Goal: Information Seeking & Learning: Learn about a topic

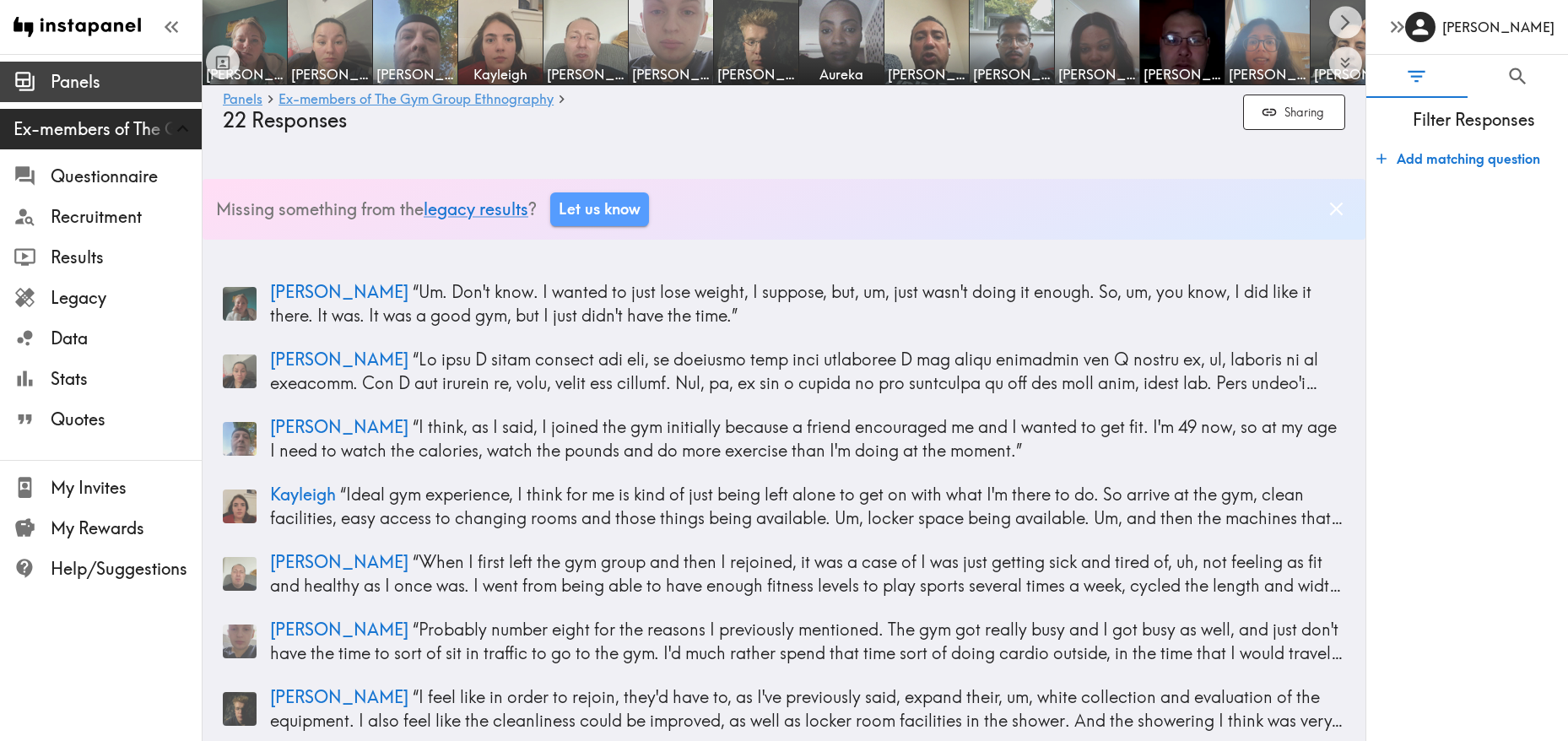
click at [92, 98] on div "Panels" at bounding box center [101, 82] width 202 height 44
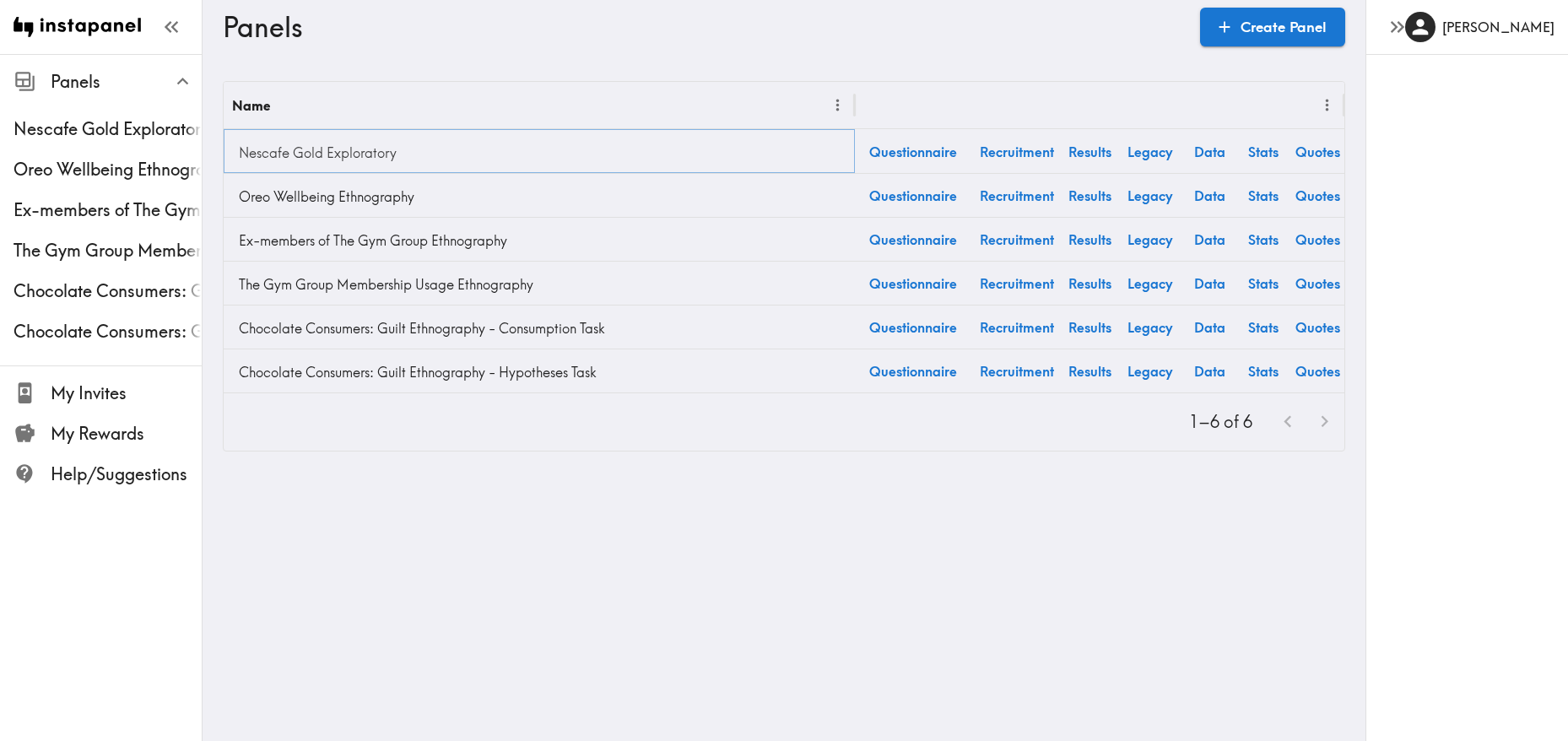
click at [317, 149] on link "Nescafe Gold Exploratory" at bounding box center [539, 152] width 615 height 34
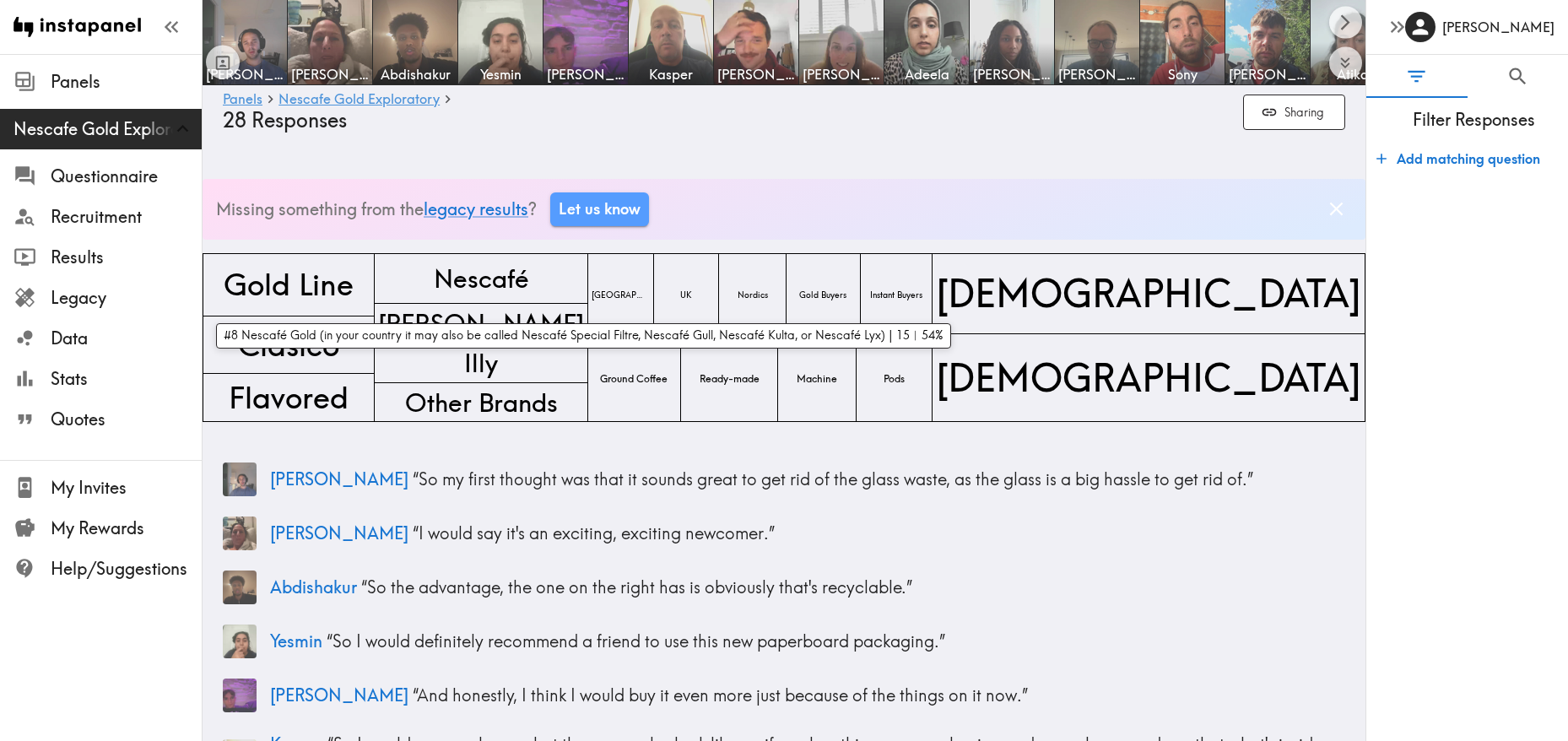
click at [344, 293] on span "Gold Line" at bounding box center [289, 284] width 137 height 49
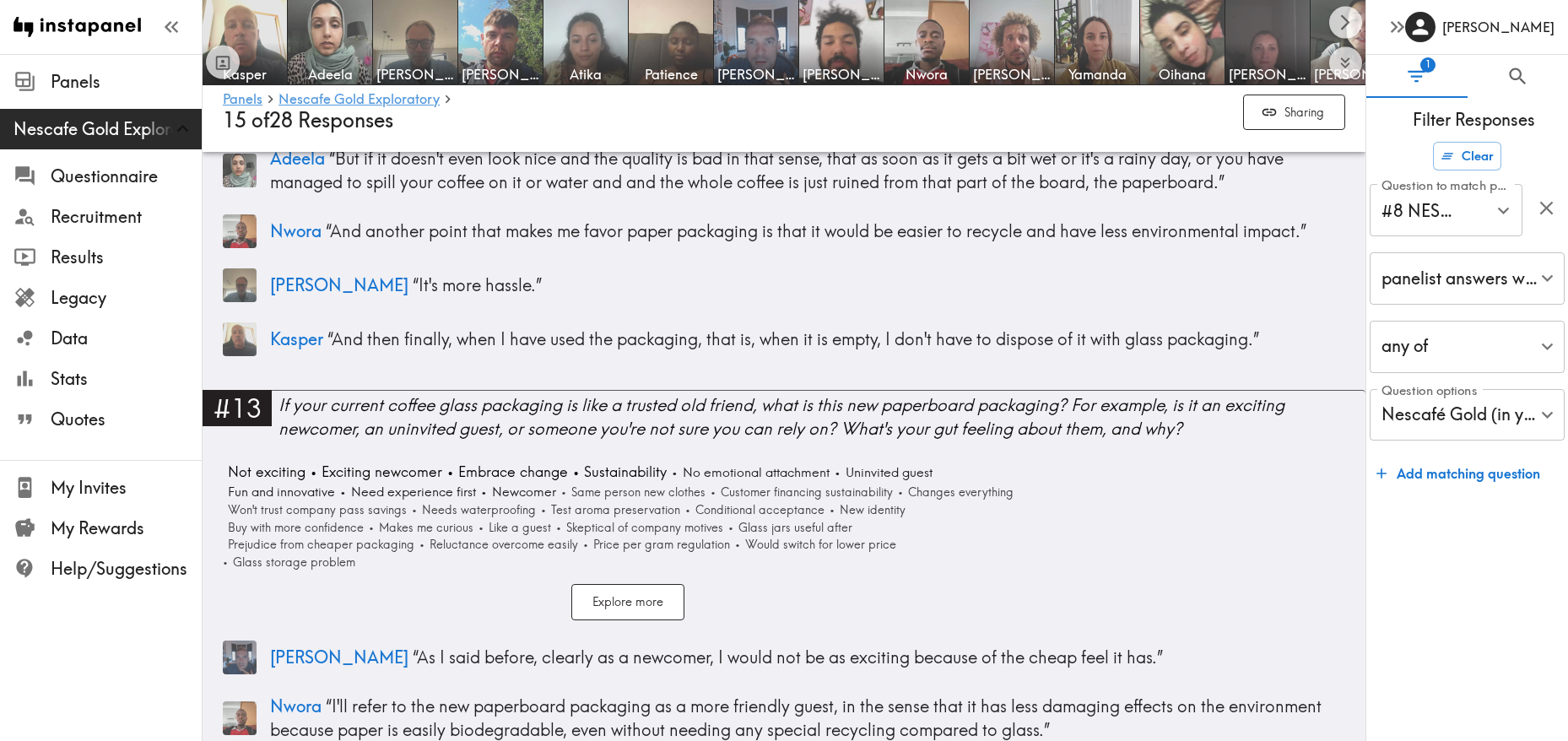
scroll to position [3903, 0]
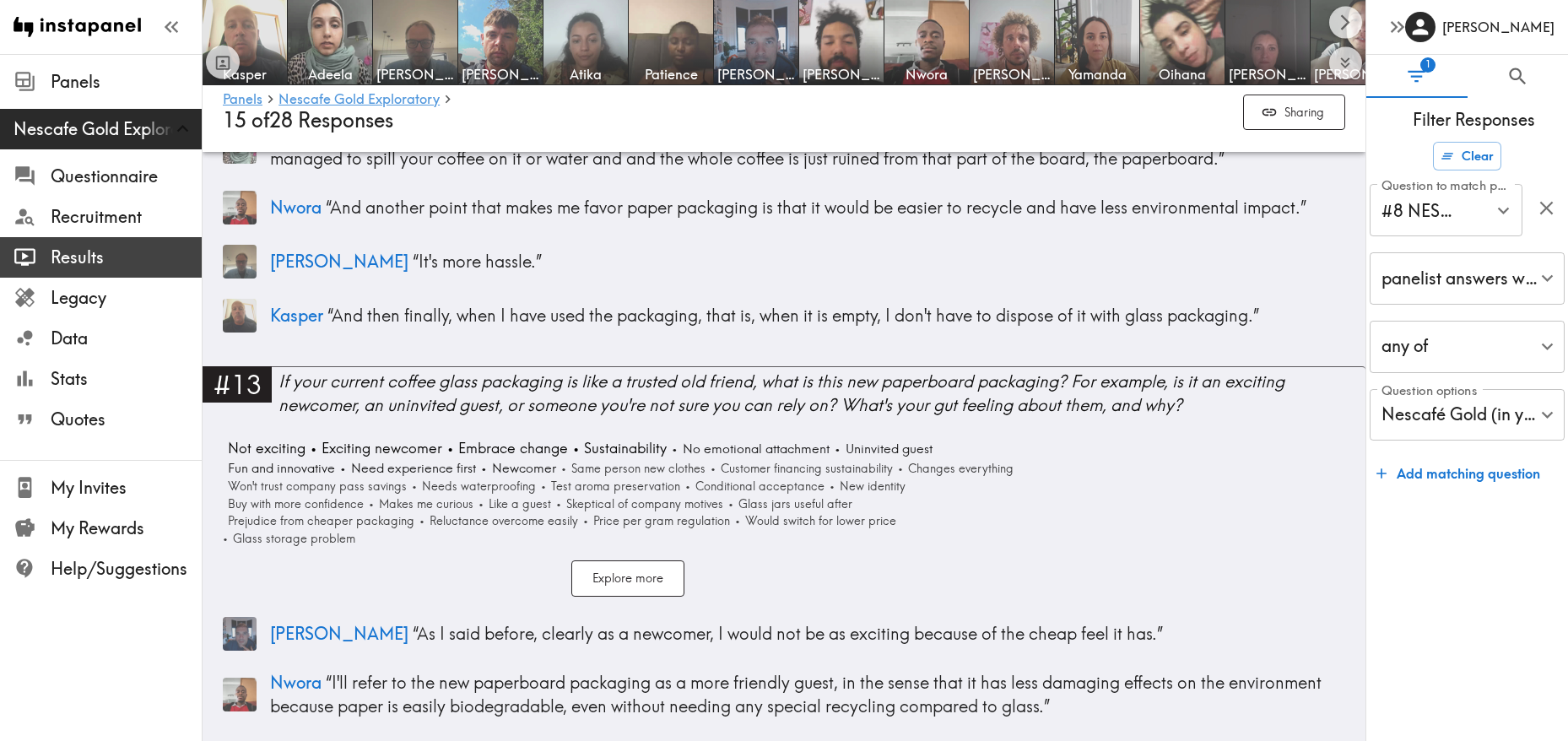
click at [94, 272] on div "Results" at bounding box center [101, 257] width 202 height 44
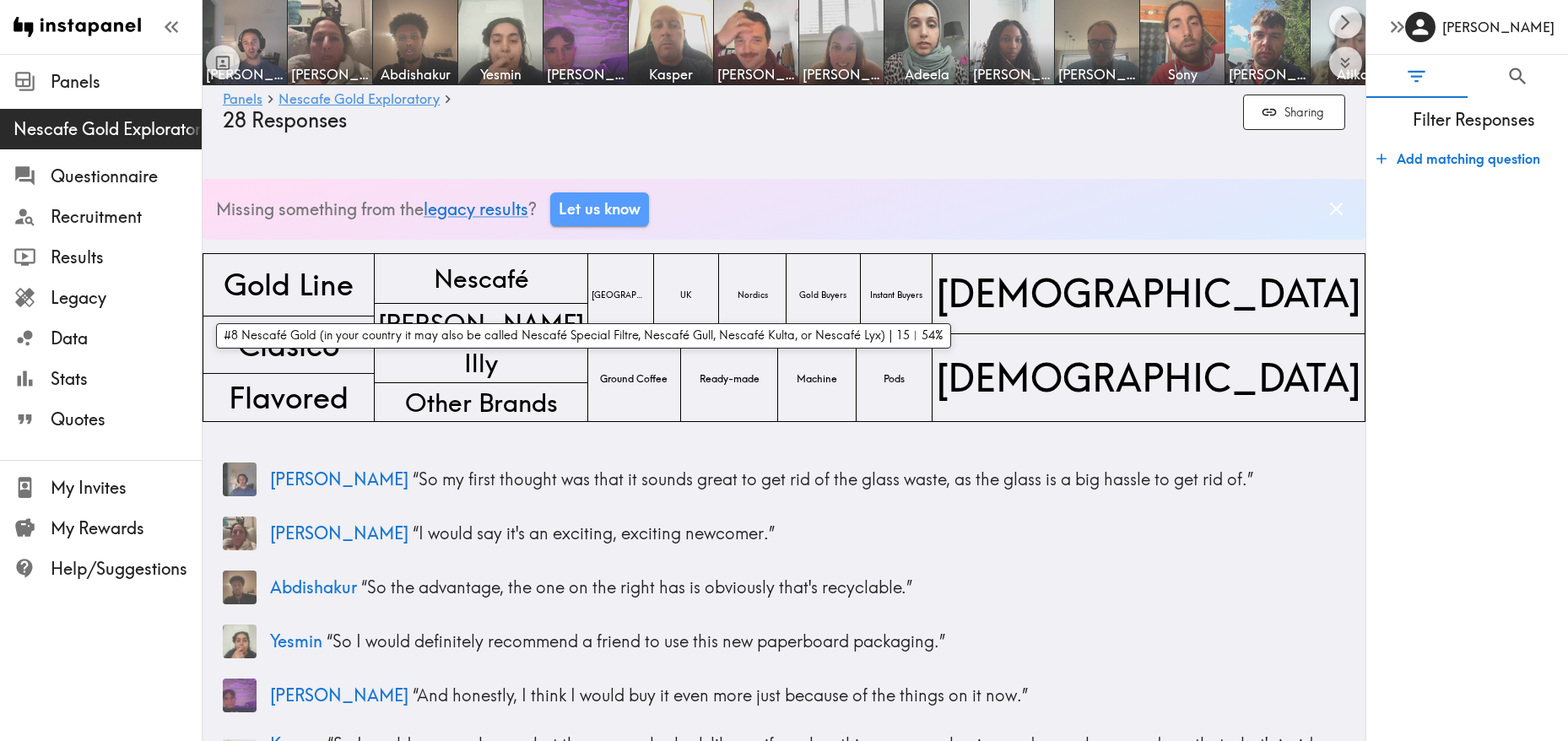
click at [253, 281] on span "Gold Line" at bounding box center [289, 284] width 137 height 49
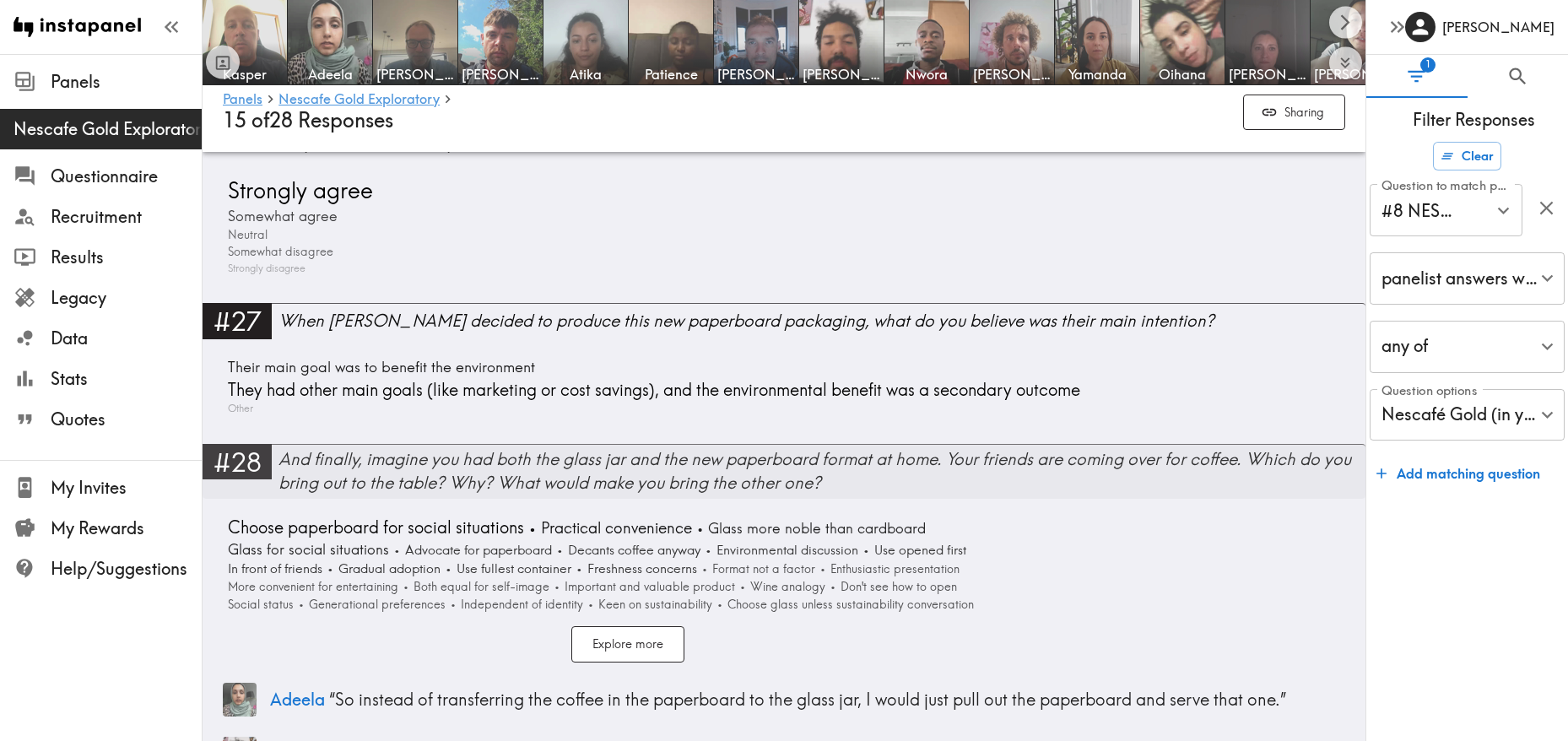
scroll to position [10312, 0]
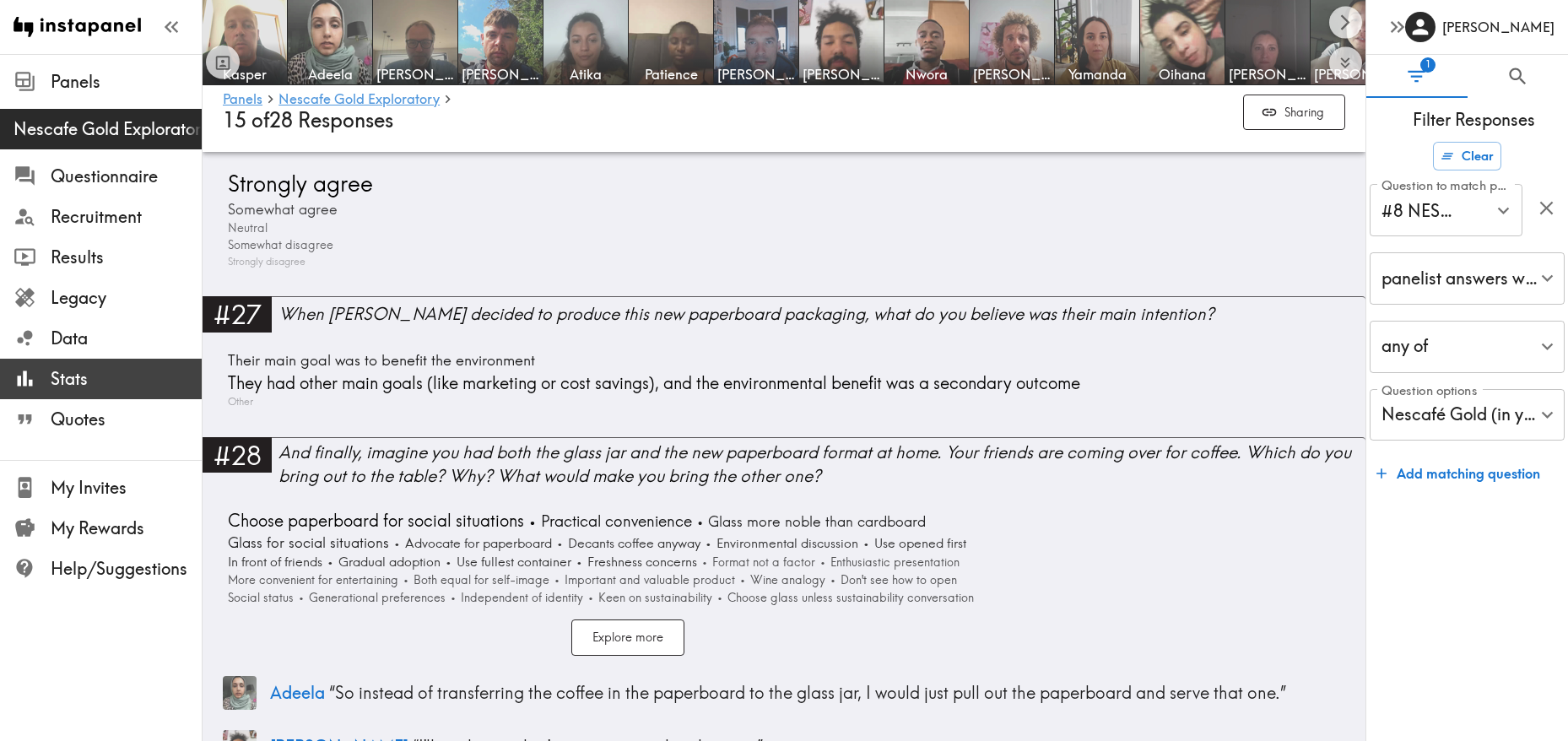
click at [96, 374] on span "Stats" at bounding box center [126, 379] width 151 height 24
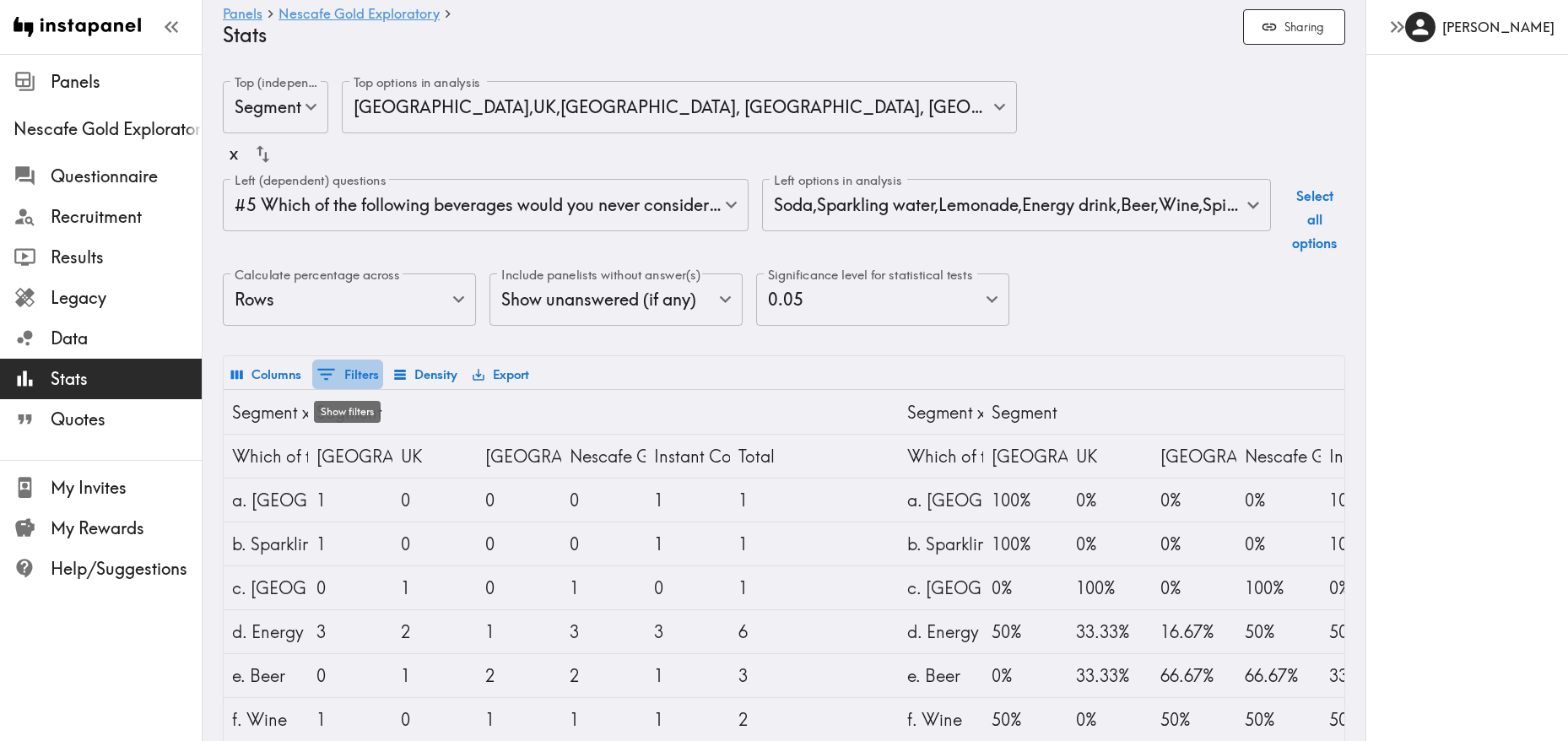
click at [369, 379] on button "0 Filters" at bounding box center [347, 374] width 71 height 30
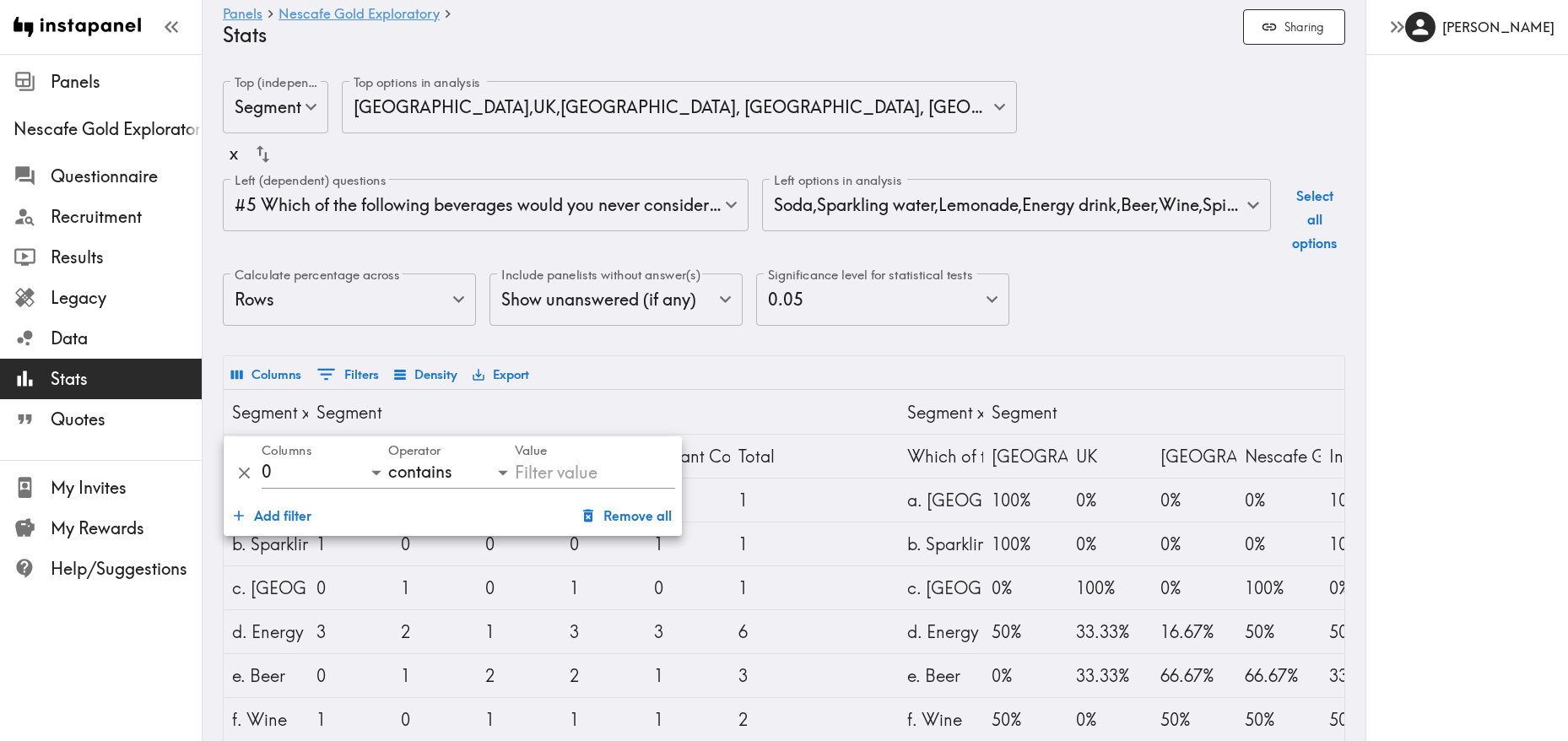
click at [676, 359] on div "Columns 0 Filters Density Export" at bounding box center [784, 373] width 1120 height 33
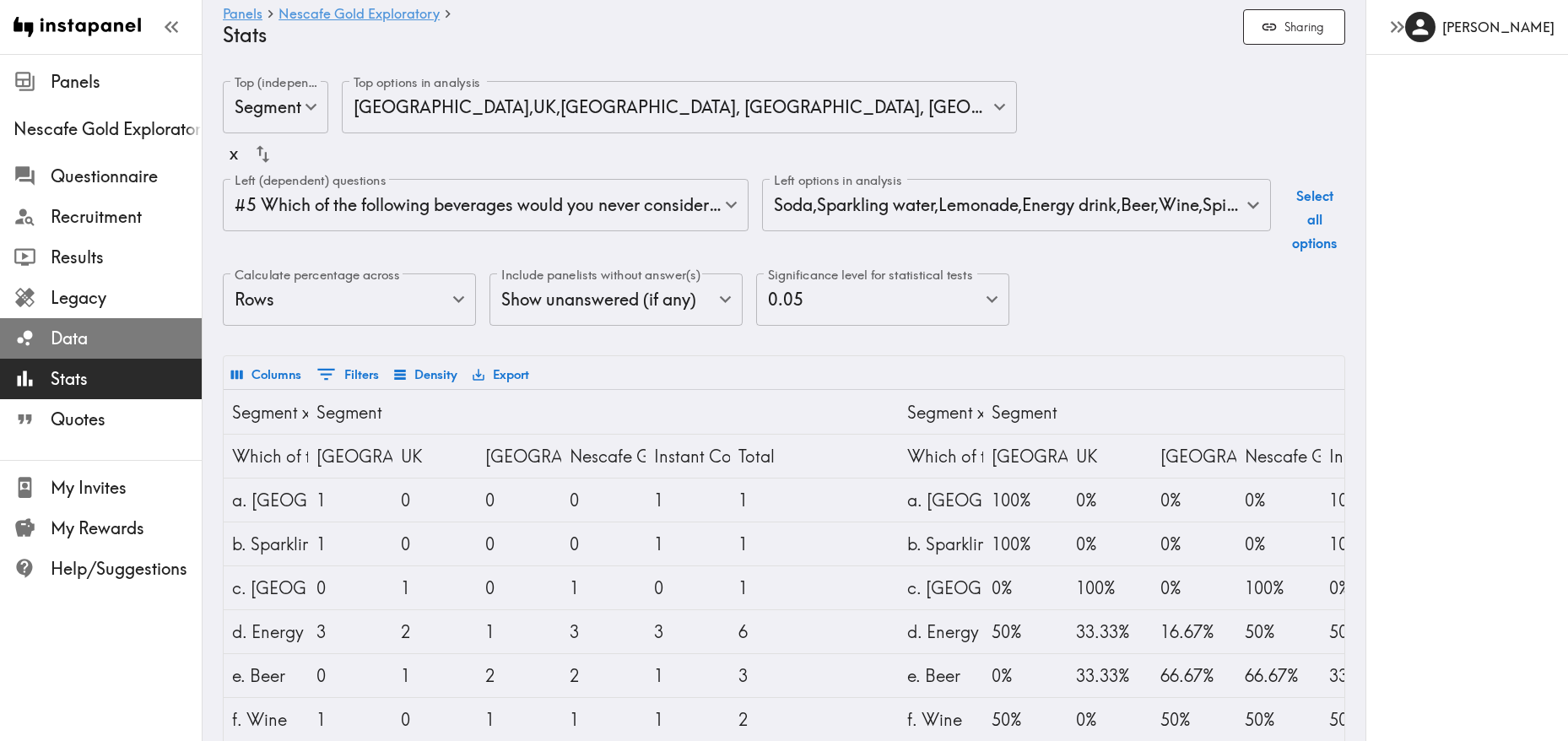
click at [150, 350] on span "Data" at bounding box center [126, 338] width 151 height 30
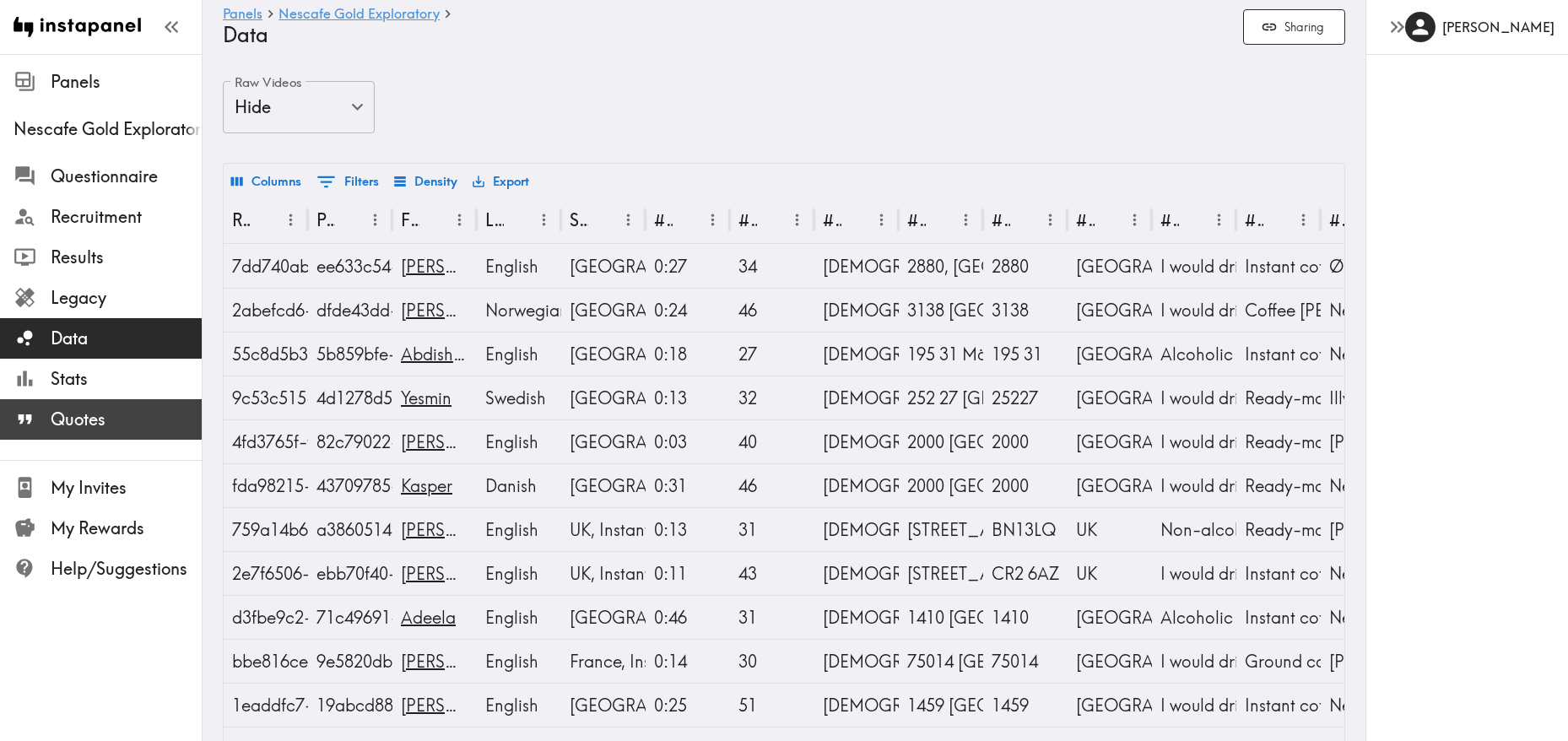
click at [133, 428] on span "Quotes" at bounding box center [126, 420] width 151 height 24
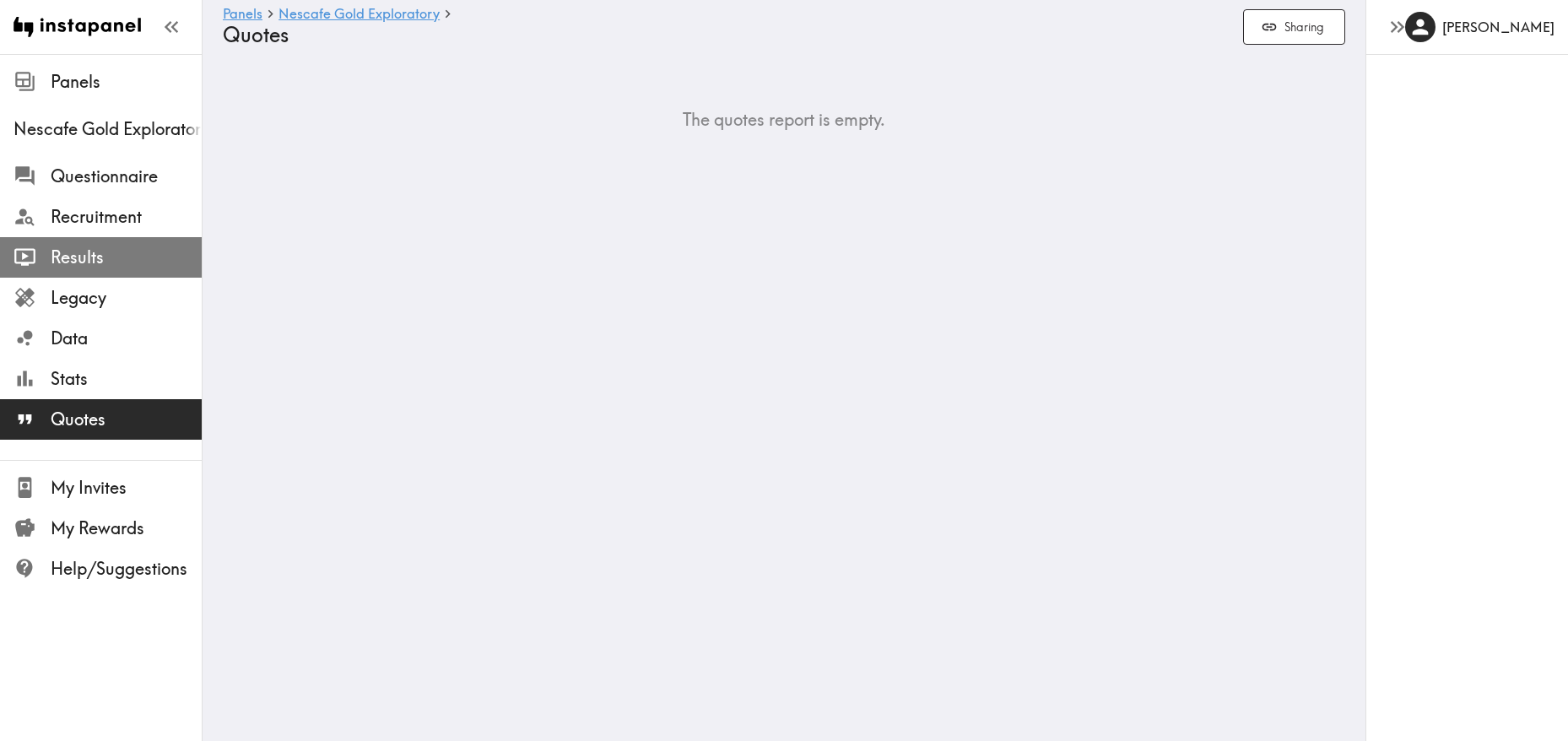
click at [117, 270] on span "Results" at bounding box center [126, 257] width 151 height 30
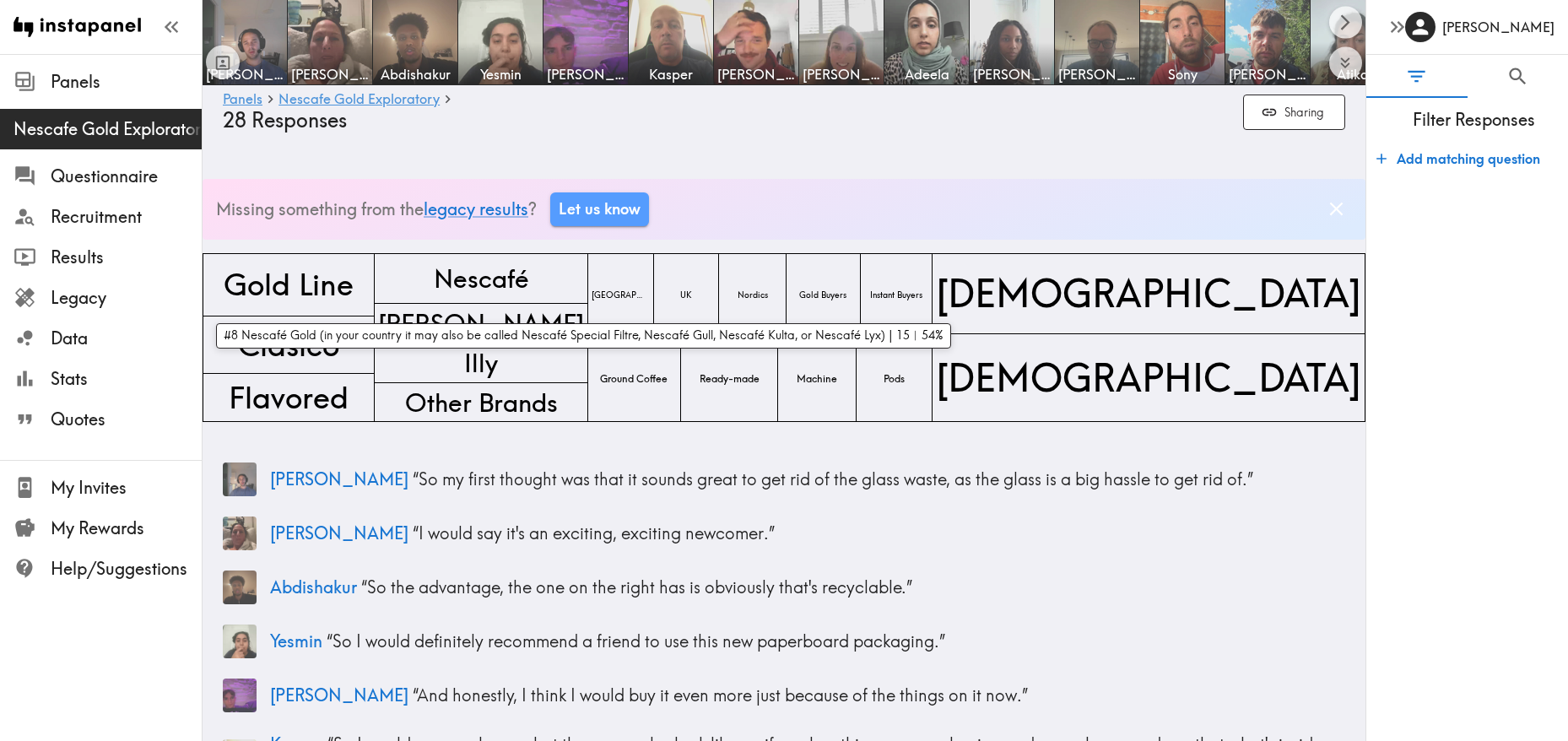
click at [296, 271] on span "Gold Line" at bounding box center [289, 284] width 137 height 49
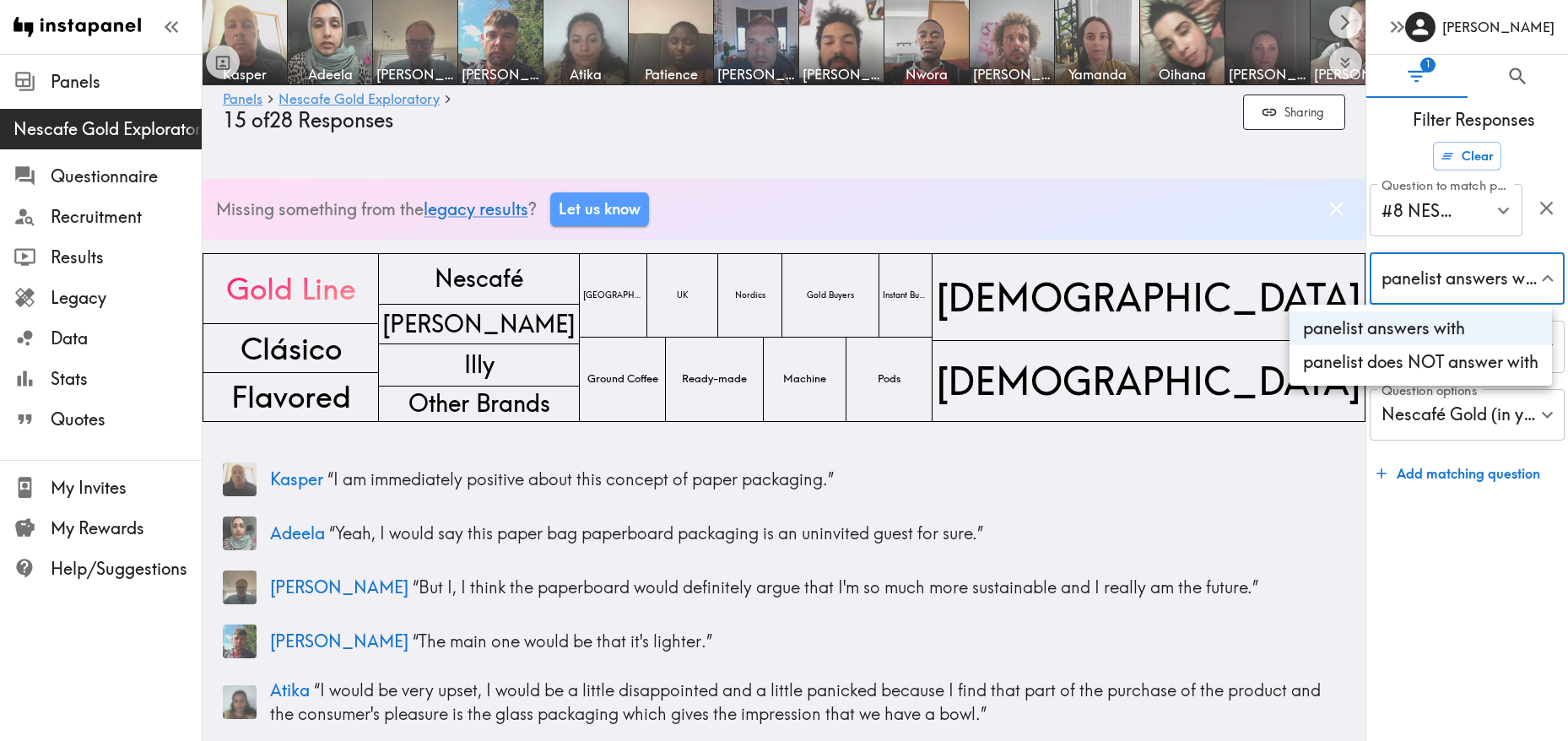
click at [1501, 536] on div at bounding box center [784, 370] width 1568 height 741
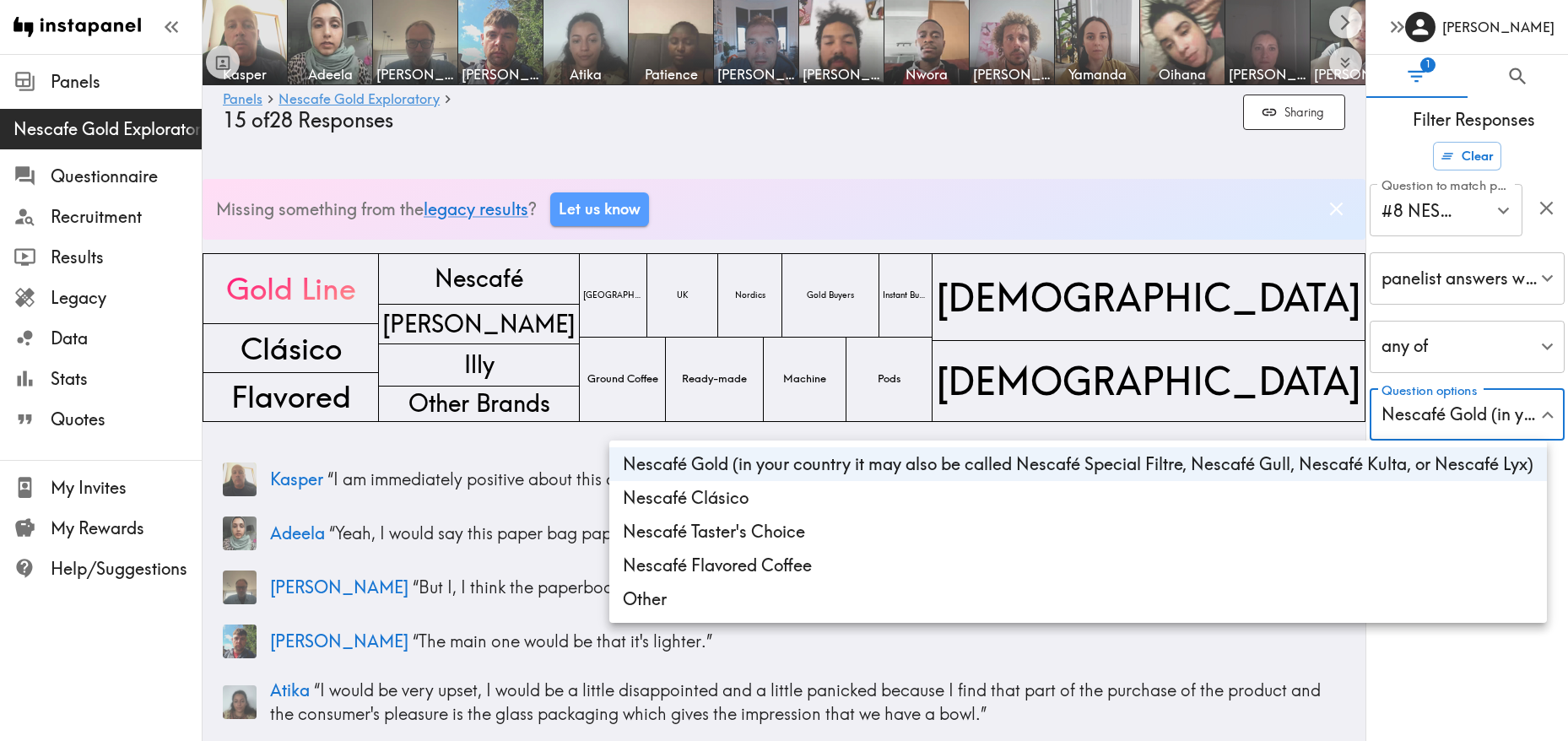
click at [1100, 688] on div at bounding box center [784, 370] width 1568 height 741
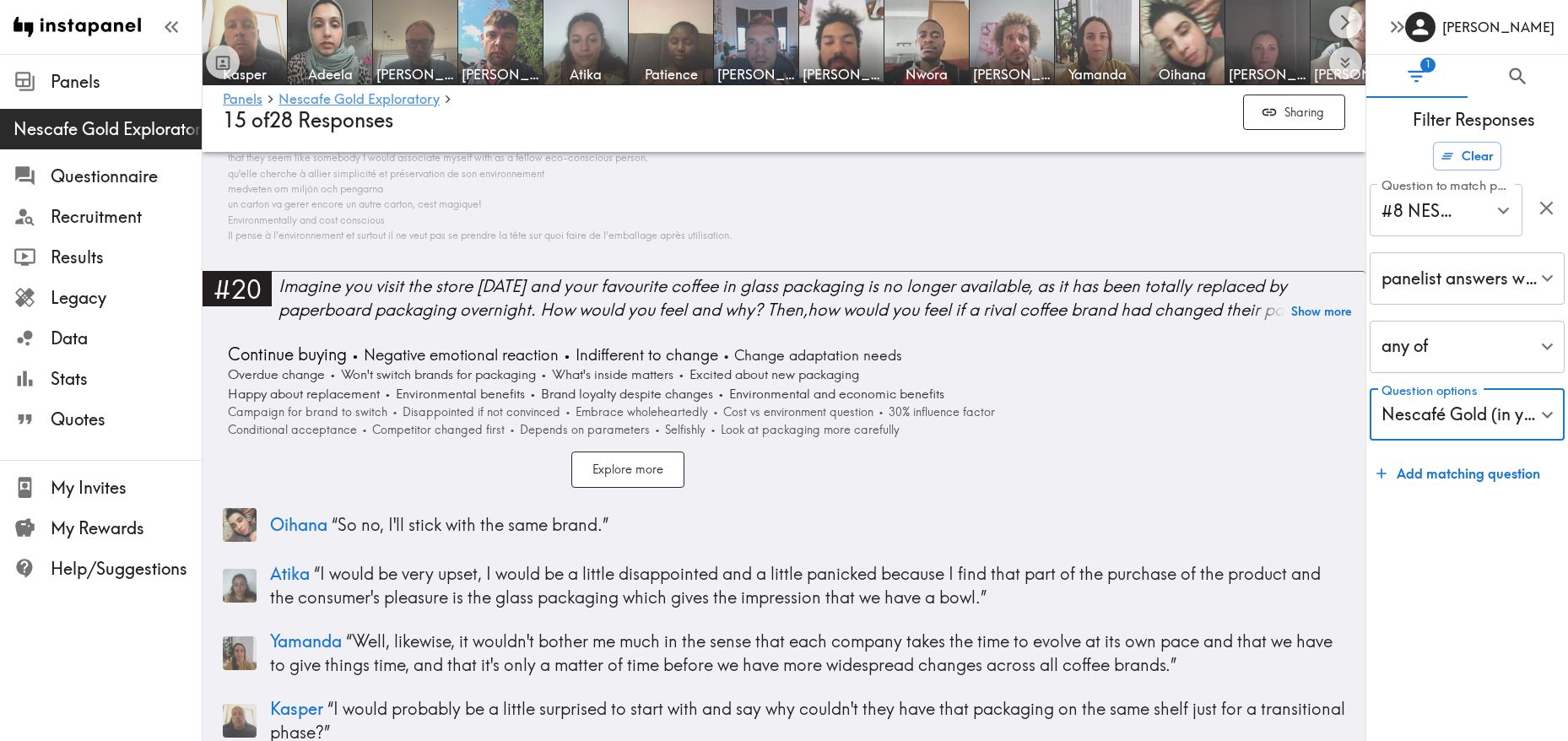
scroll to position [7753, 0]
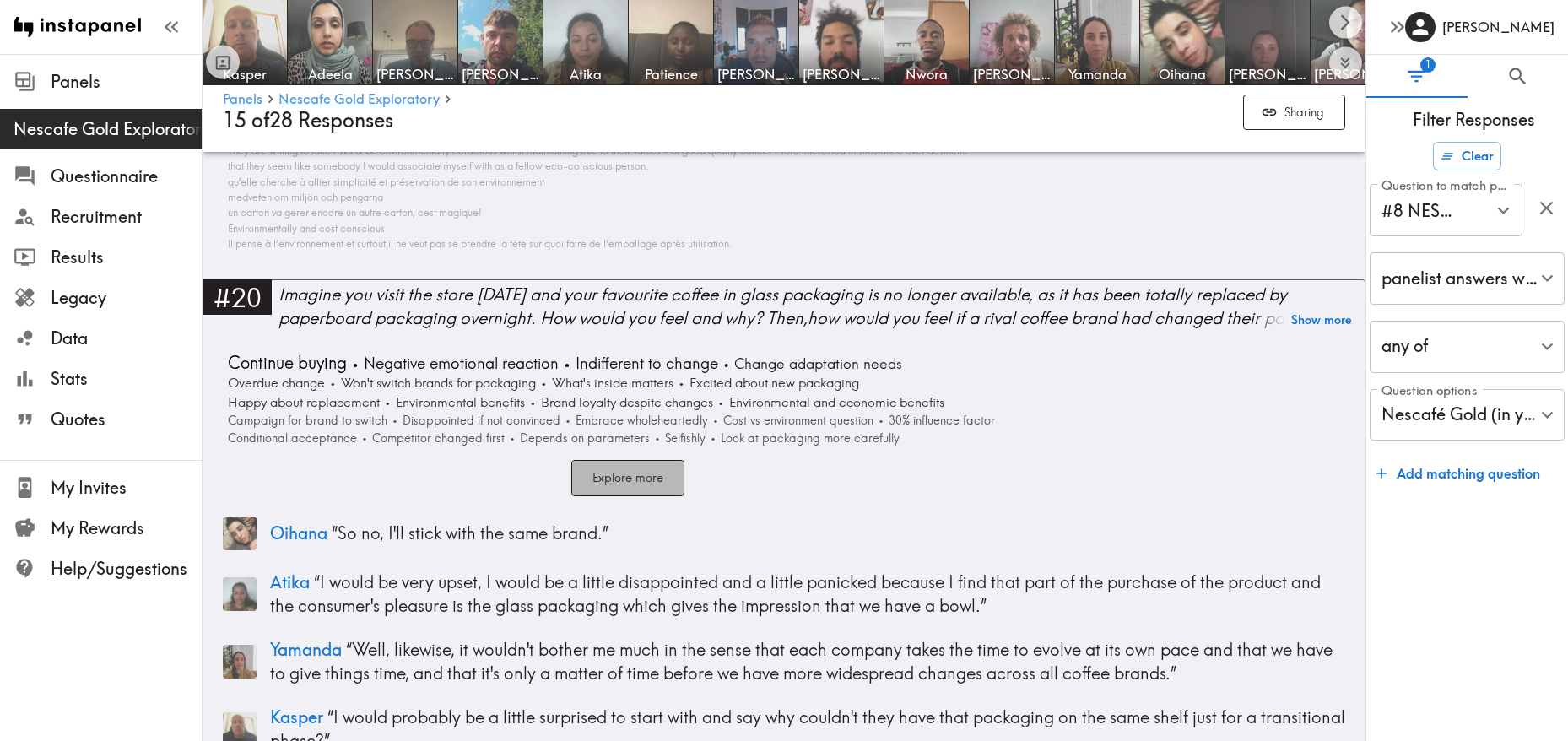
click at [664, 460] on button "Explore more" at bounding box center [628, 477] width 114 height 36
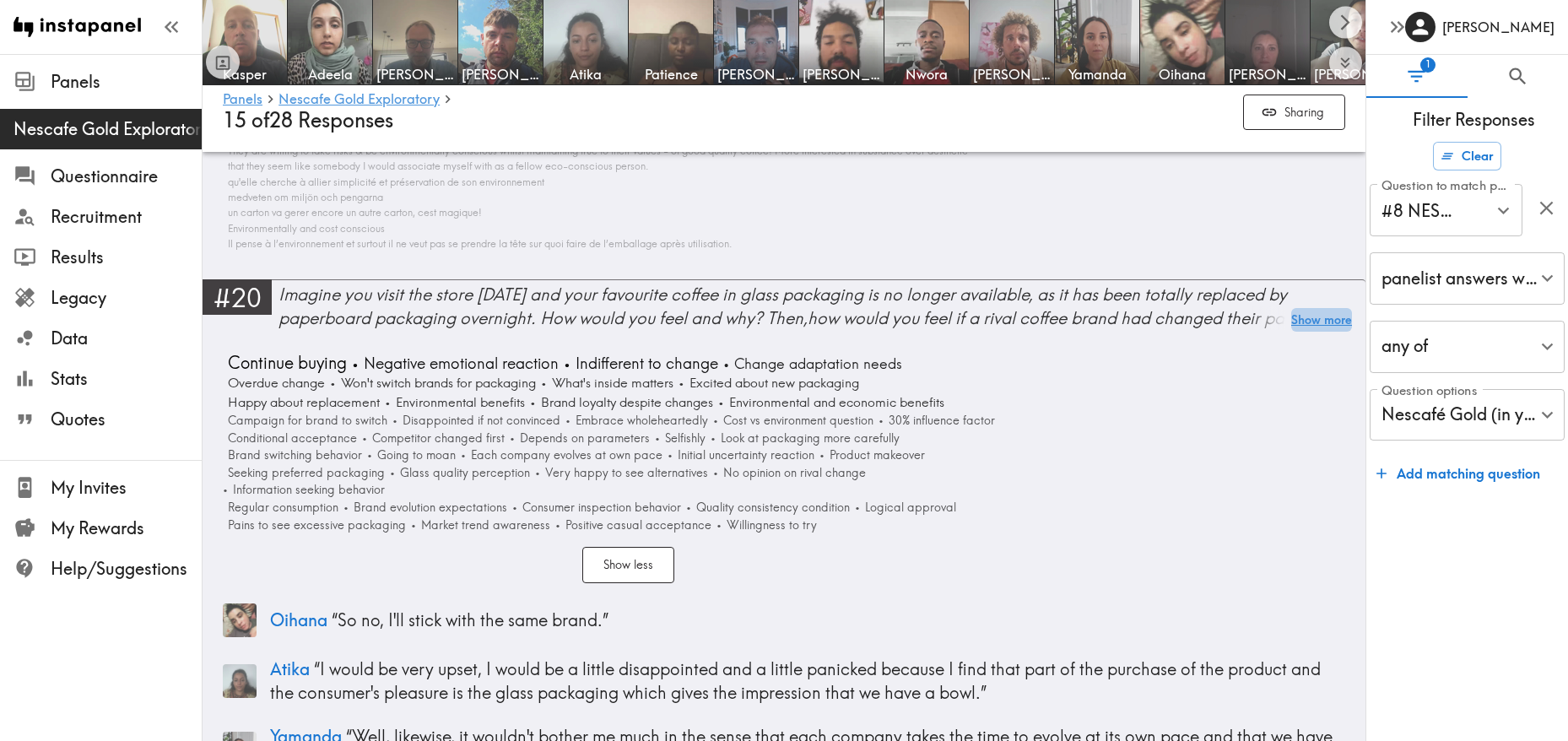
click at [1318, 308] on button "Show more" at bounding box center [1322, 320] width 61 height 24
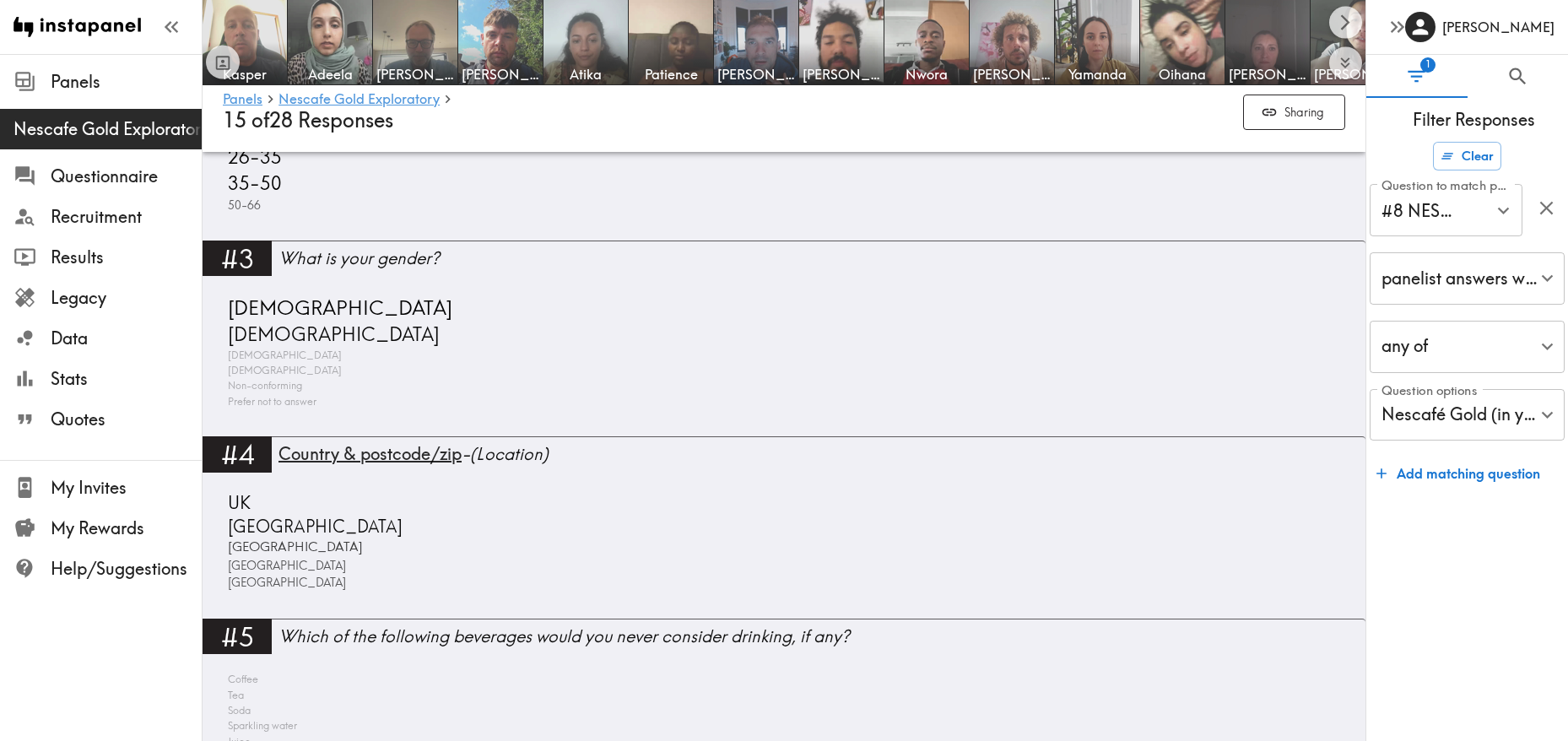
scroll to position [0, 0]
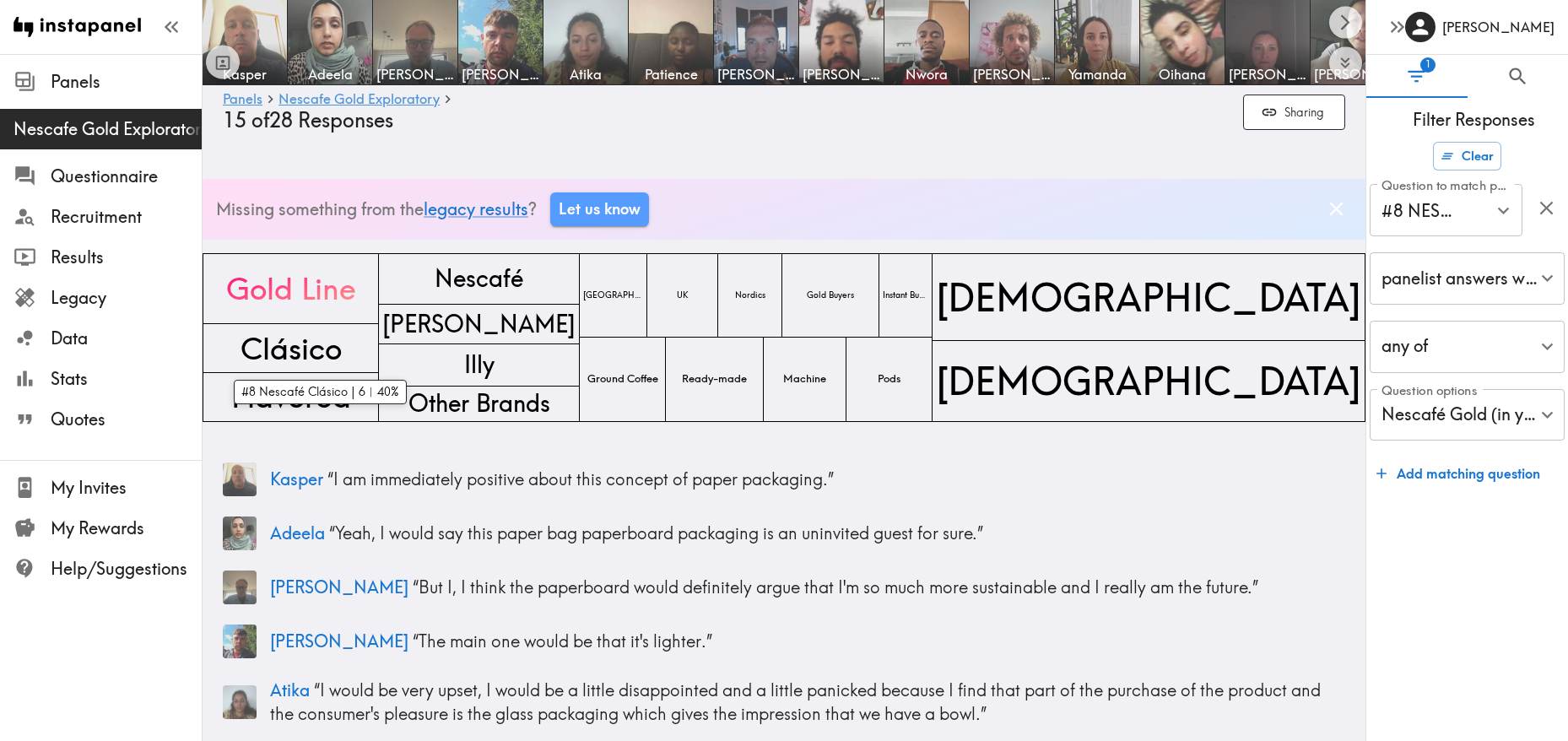
click at [378, 352] on div "Clásico" at bounding box center [290, 348] width 176 height 49
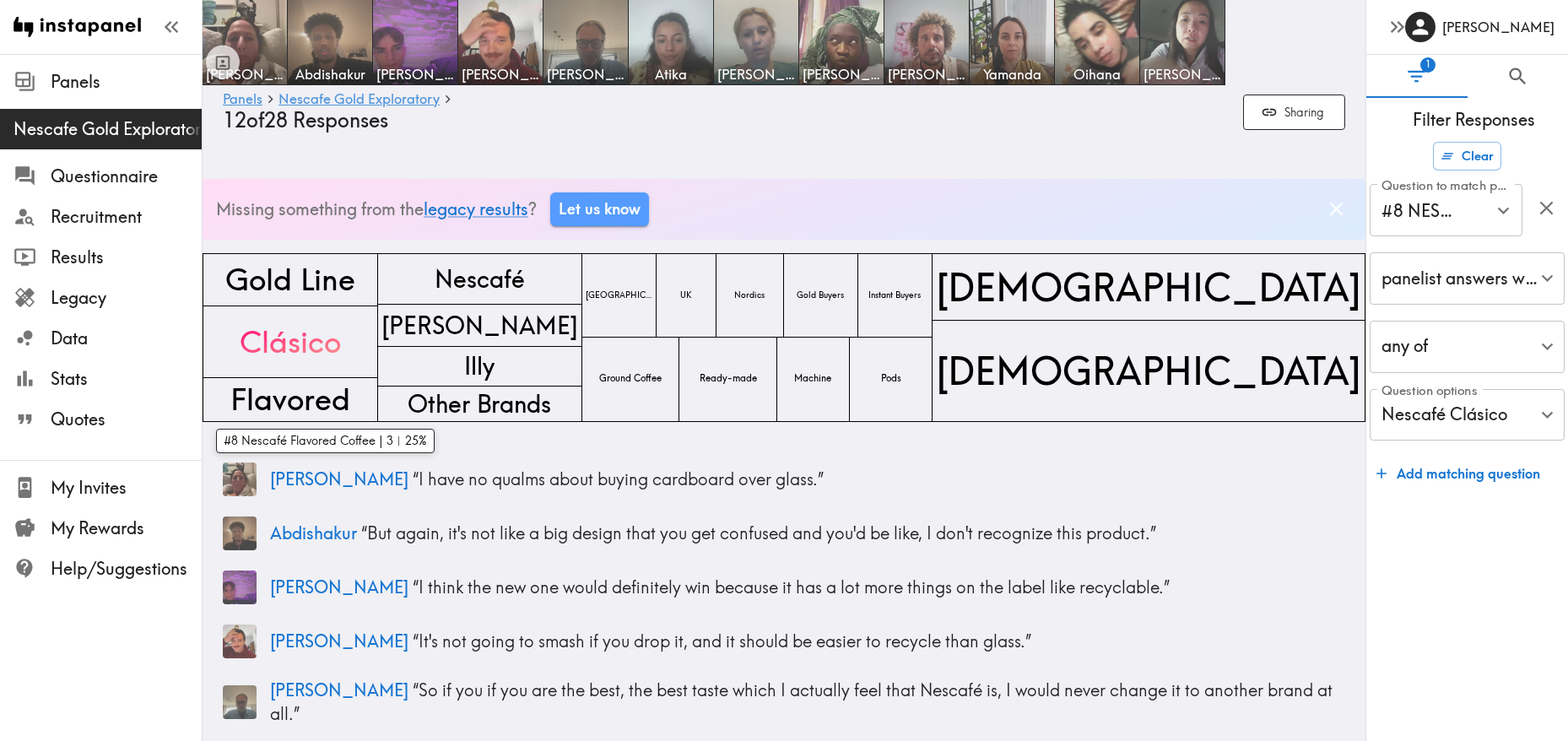
click at [378, 402] on div "Flavored" at bounding box center [290, 400] width 175 height 43
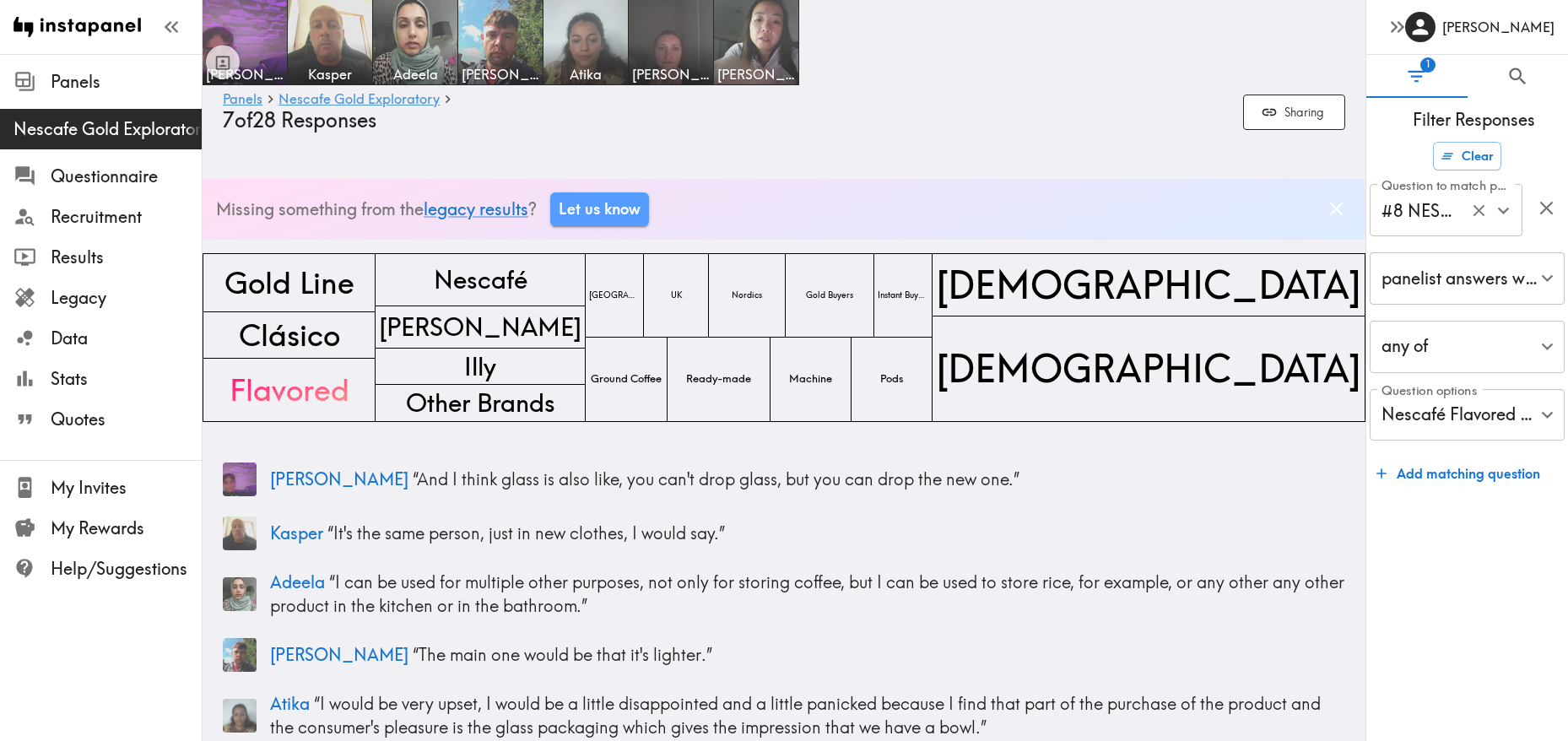
click at [1505, 212] on icon "Open" at bounding box center [1502, 210] width 23 height 23
click at [1491, 603] on form "Clear Question to match panelists on #8 NESCAFE PURCHASERS - Which of the follo…" at bounding box center [1466, 434] width 202 height 599
click at [342, 334] on span "Clásico" at bounding box center [289, 334] width 108 height 49
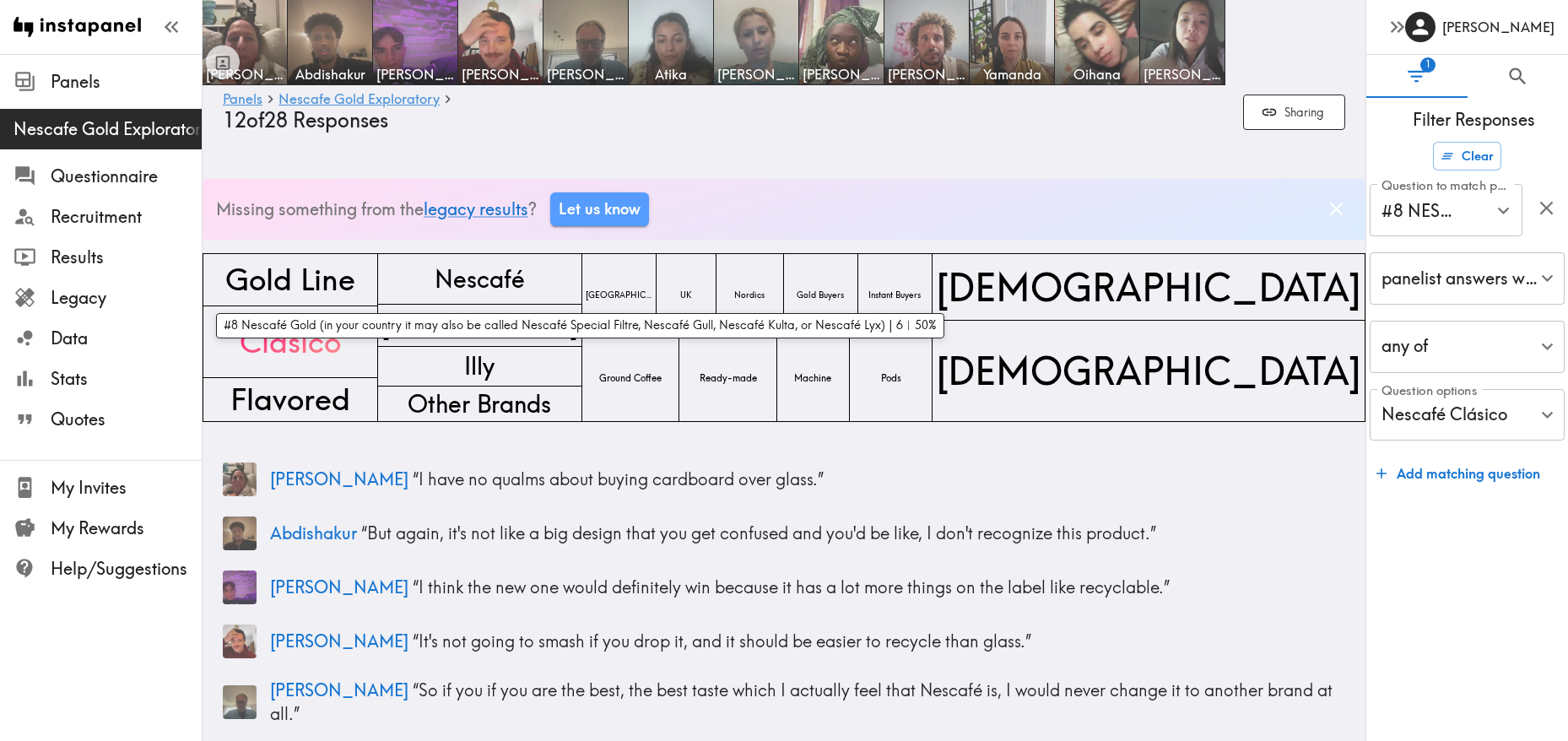
click at [378, 290] on div "Gold Line" at bounding box center [290, 280] width 175 height 54
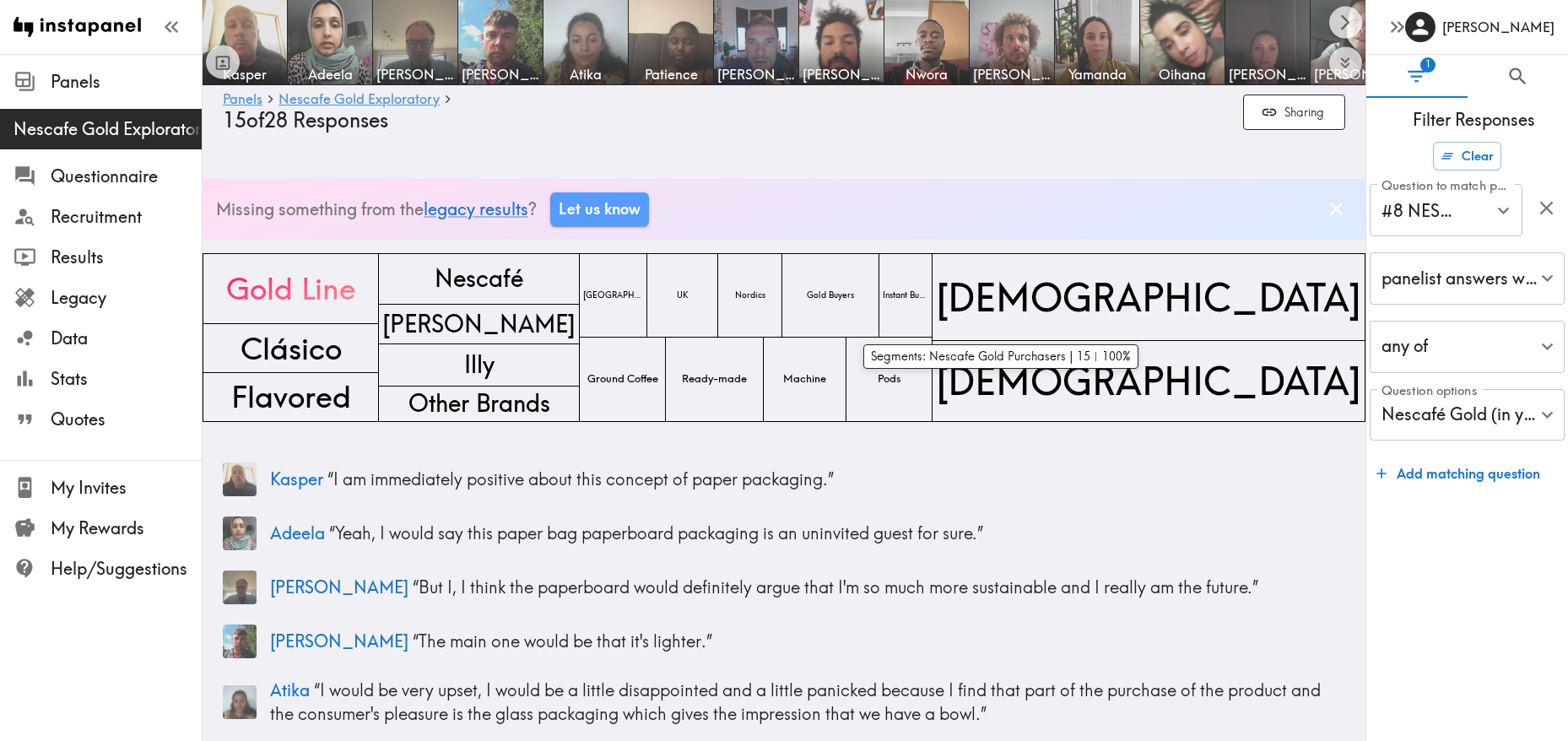
click at [880, 307] on div "Gold Buyers" at bounding box center [831, 294] width 97 height 84
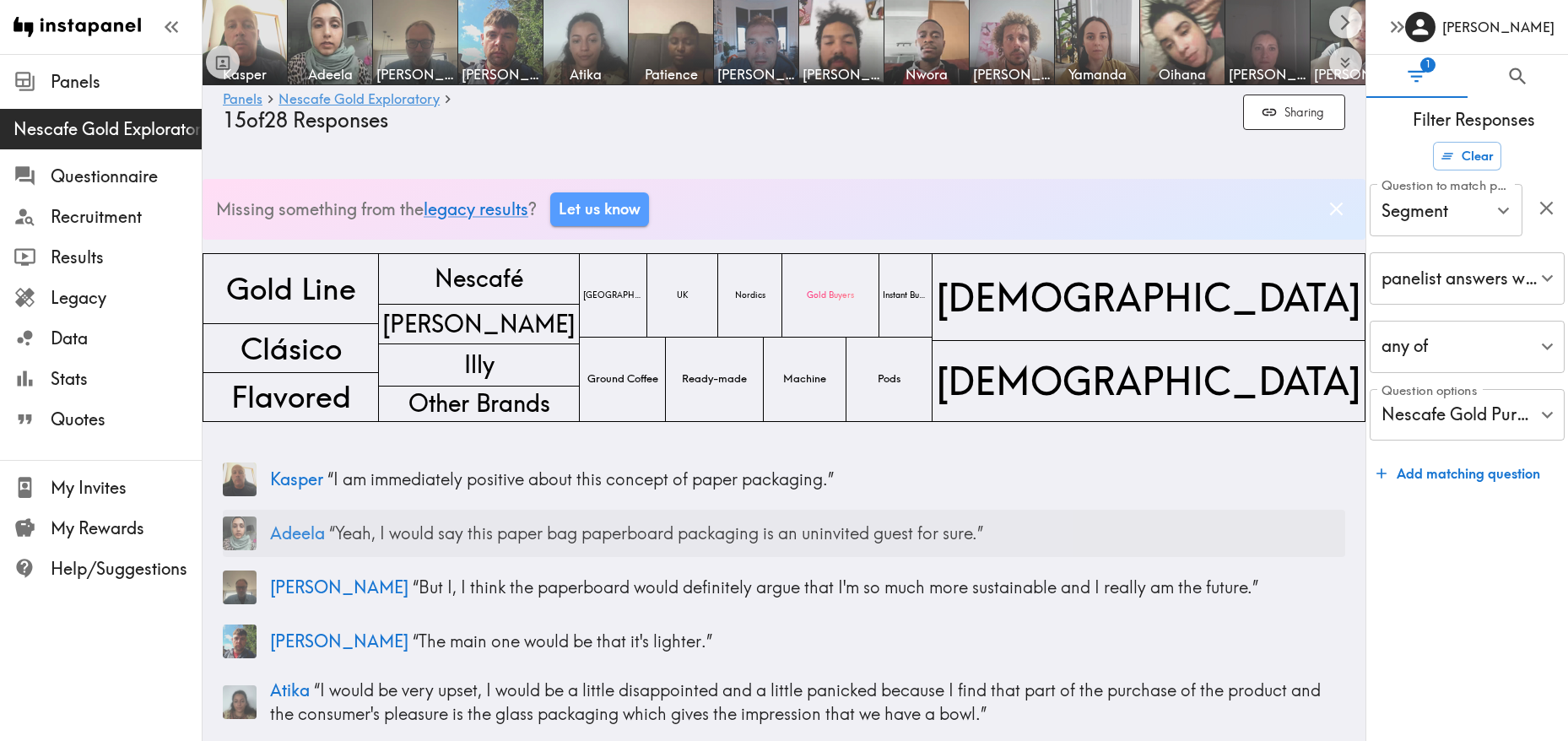
scroll to position [5, 0]
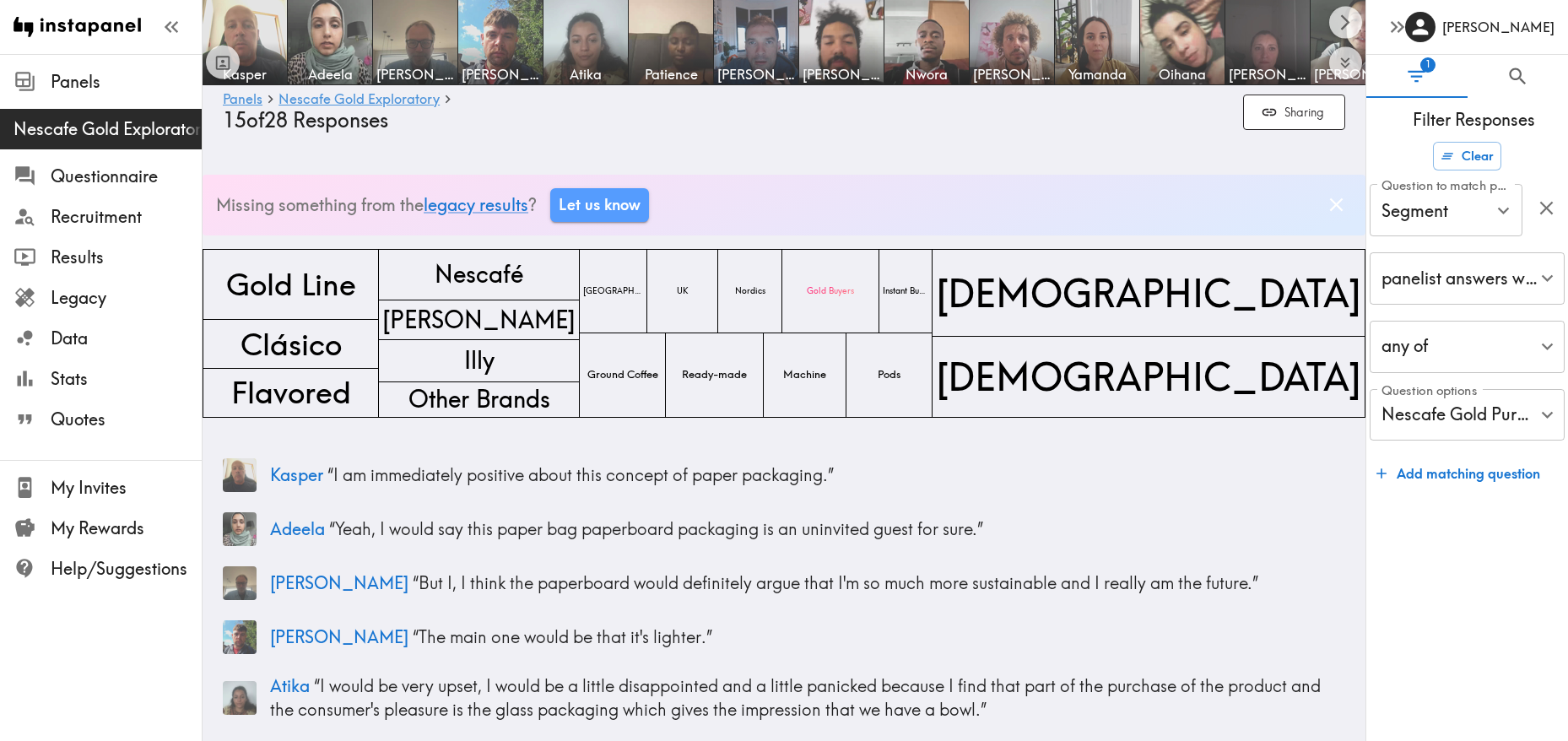
click at [1333, 212] on icon "Dismiss banner" at bounding box center [1335, 204] width 23 height 23
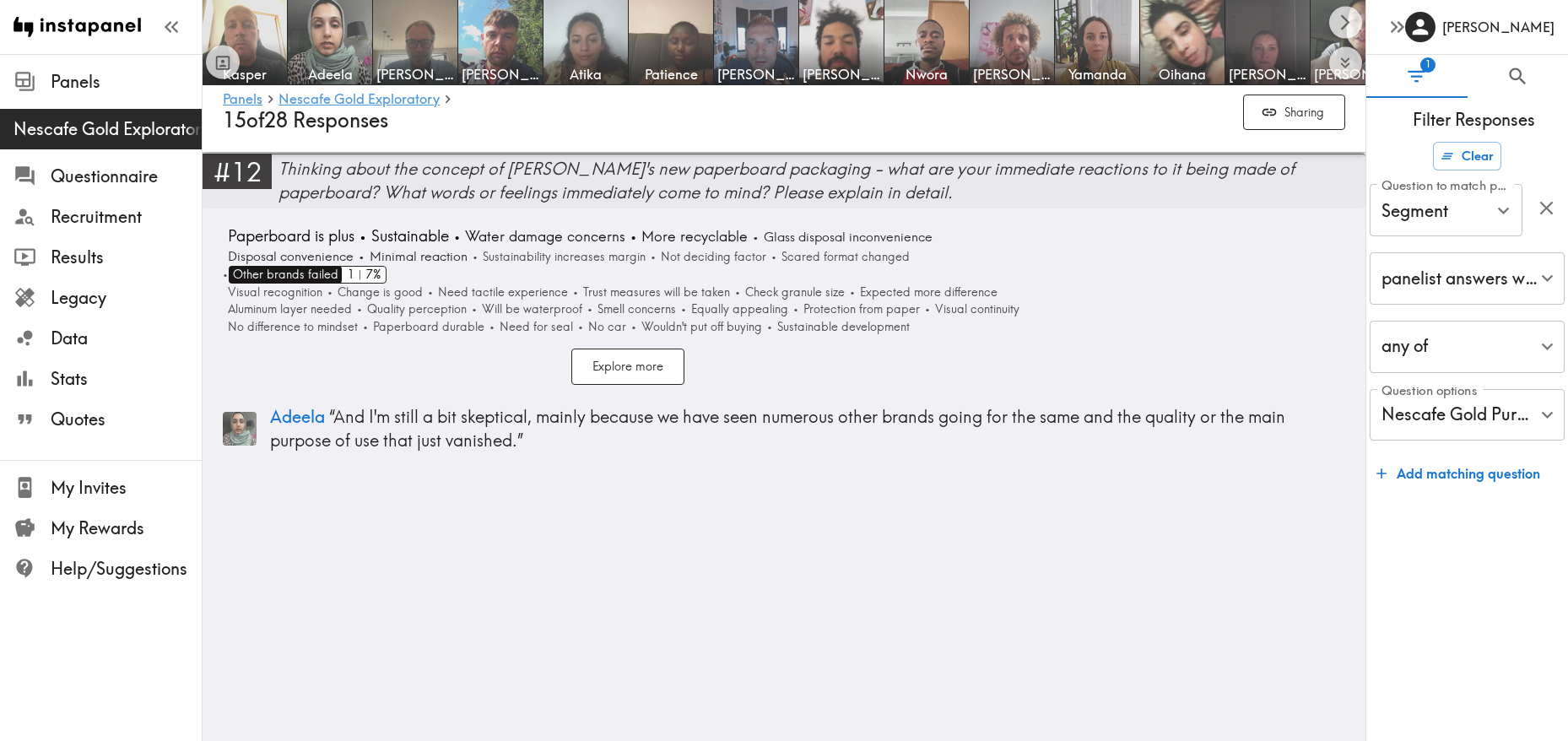
scroll to position [3456, 0]
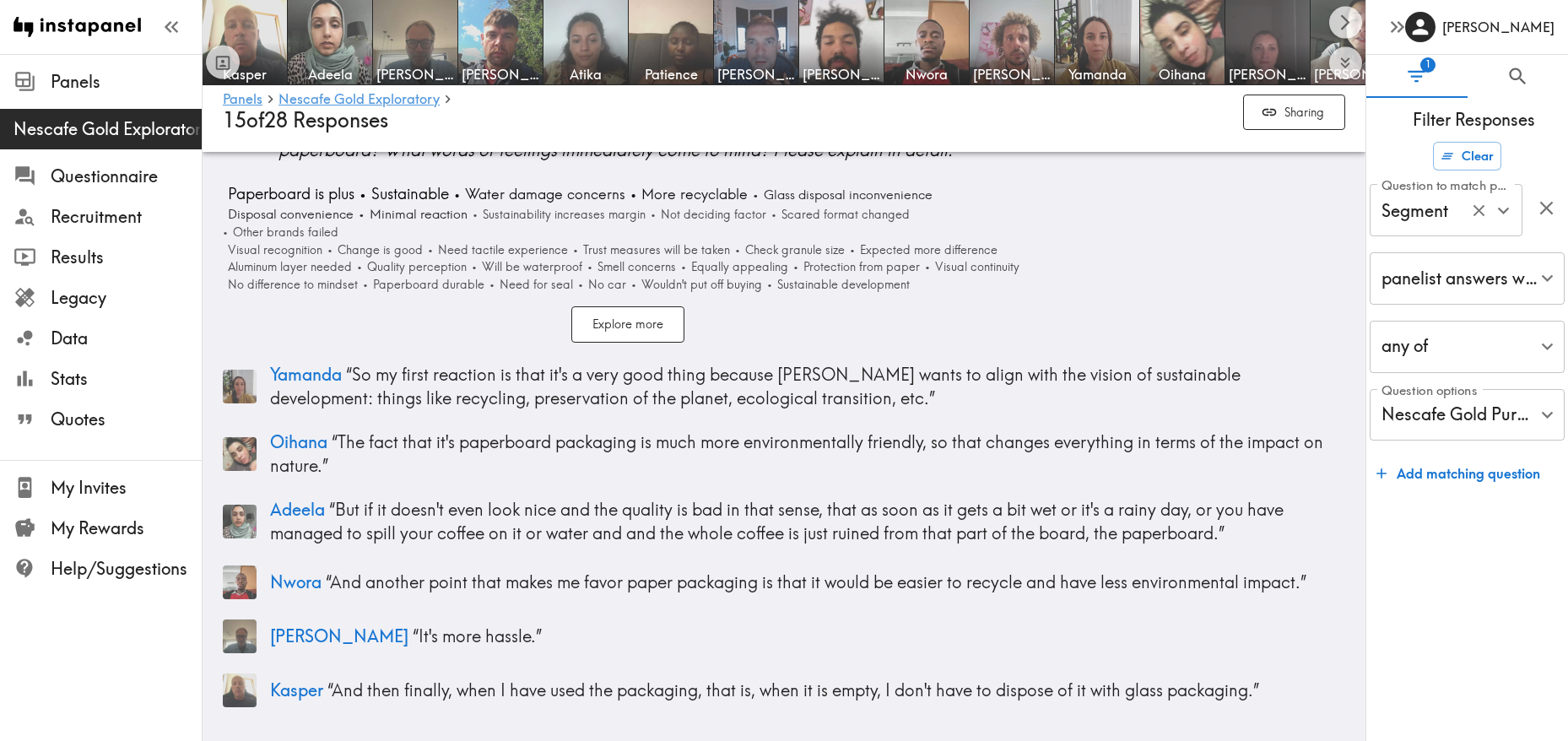
click at [1505, 219] on icon "Open" at bounding box center [1502, 210] width 23 height 23
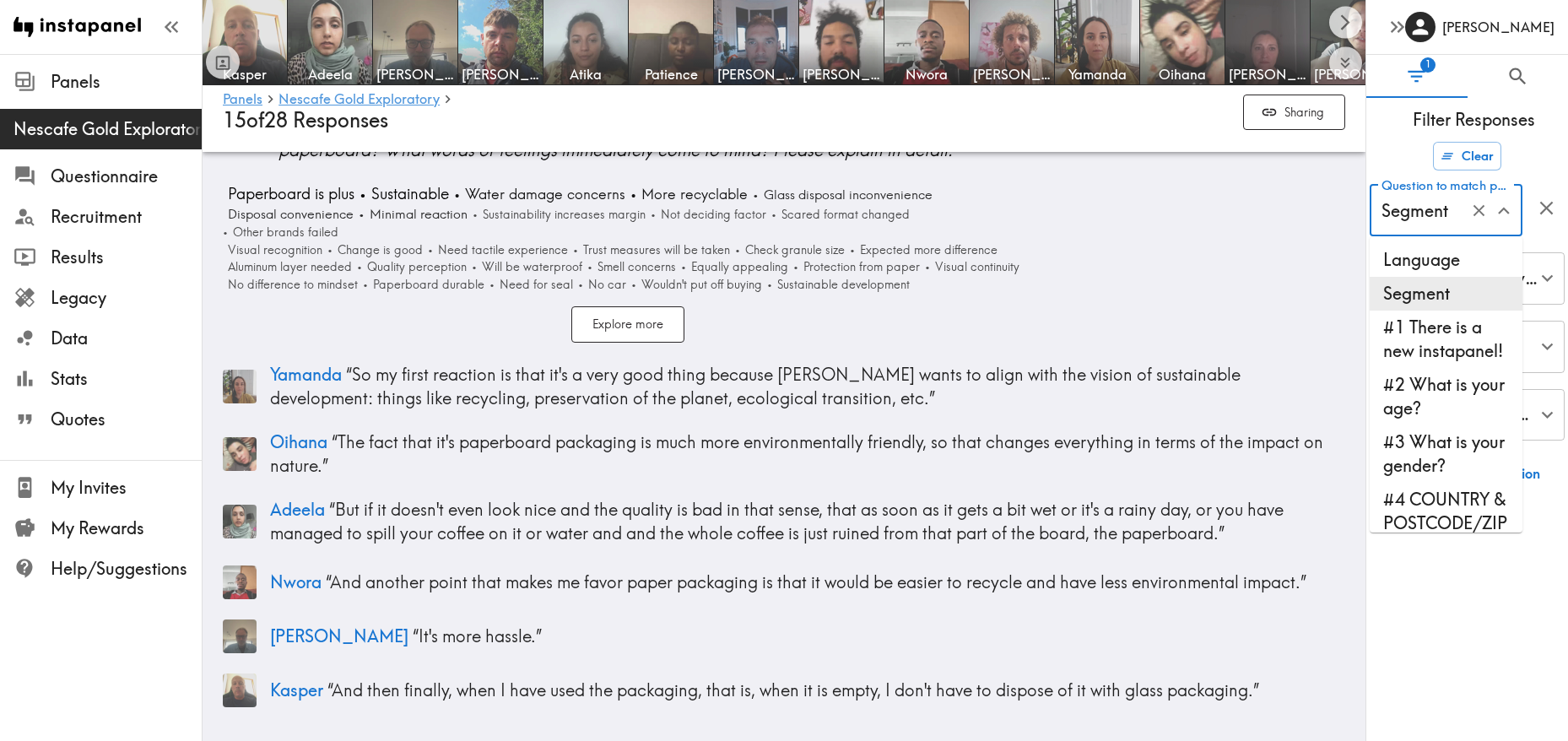
click at [1555, 126] on span "Filter Responses" at bounding box center [1474, 120] width 188 height 24
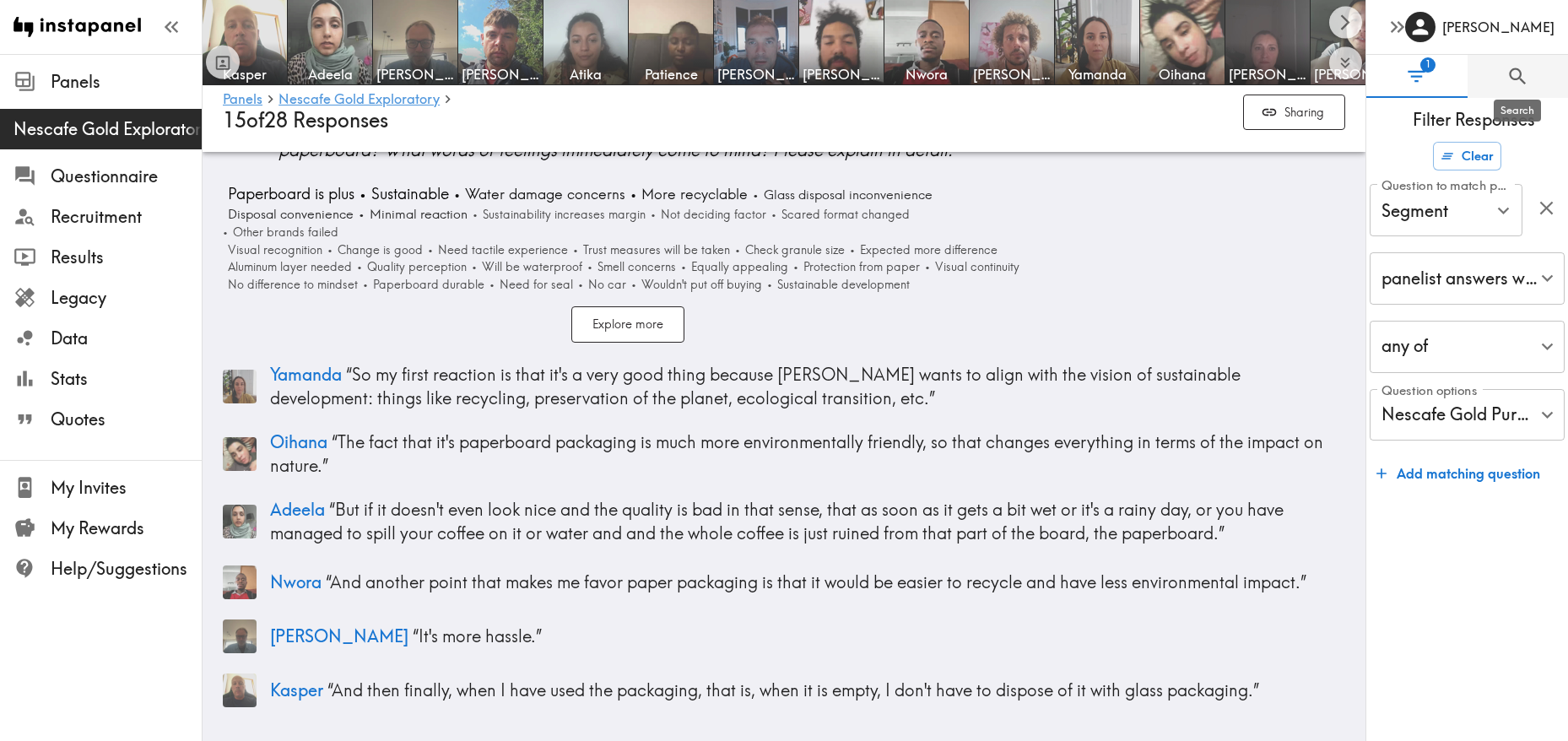
click at [1522, 81] on icon "Search" at bounding box center [1517, 76] width 17 height 17
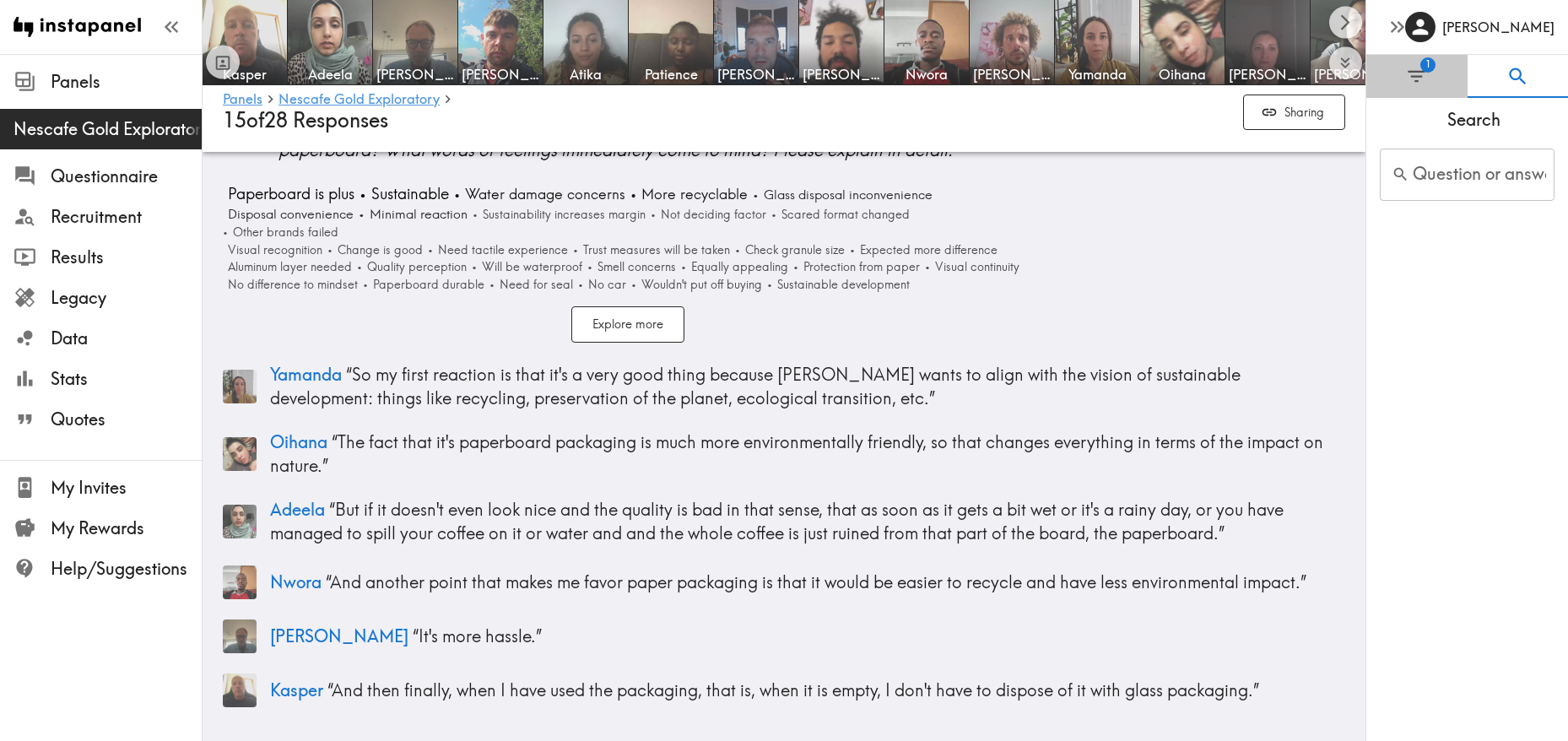
click at [1448, 81] on button "1" at bounding box center [1417, 76] width 102 height 43
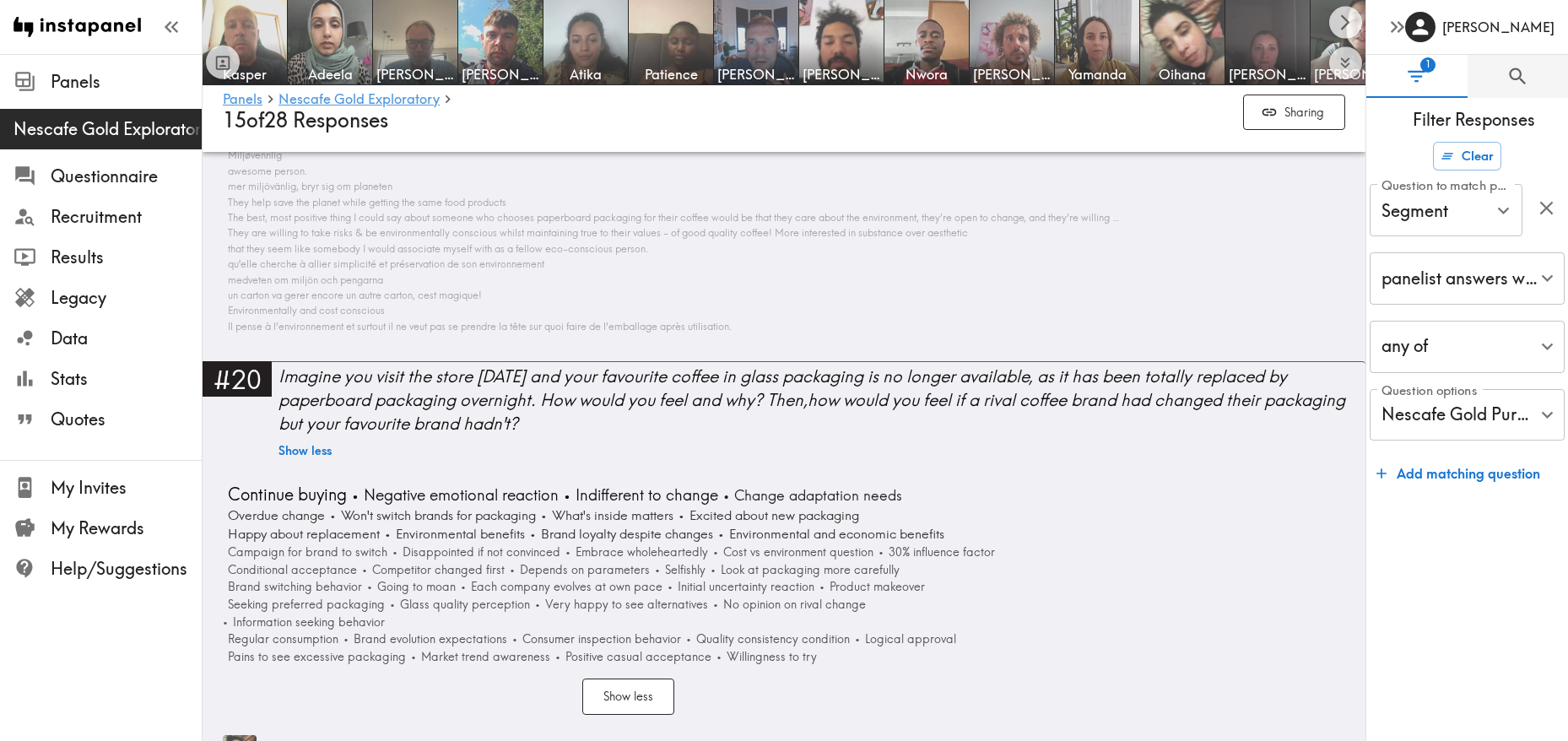
scroll to position [7596, 0]
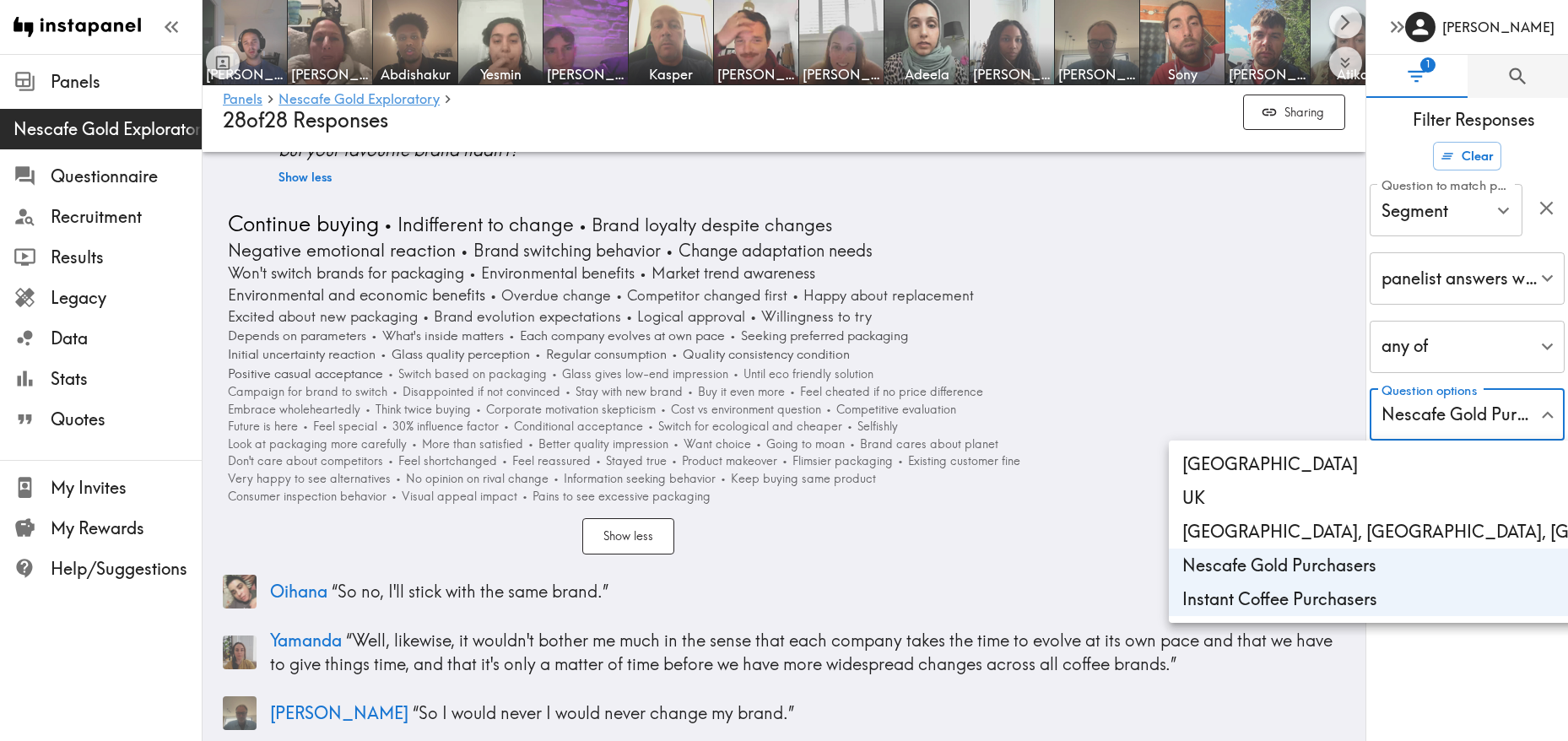
scroll to position [8303, 0]
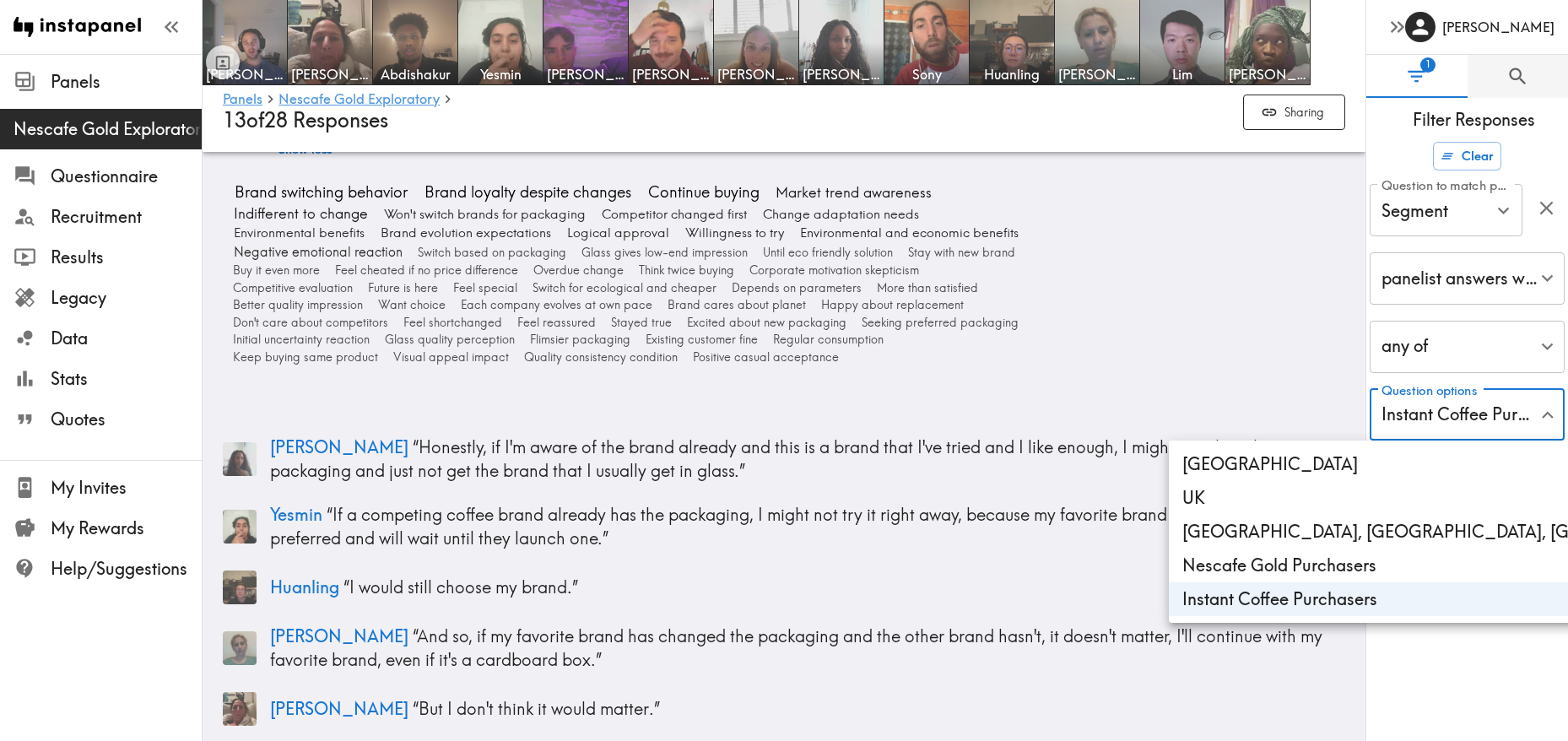
scroll to position [7709, 0]
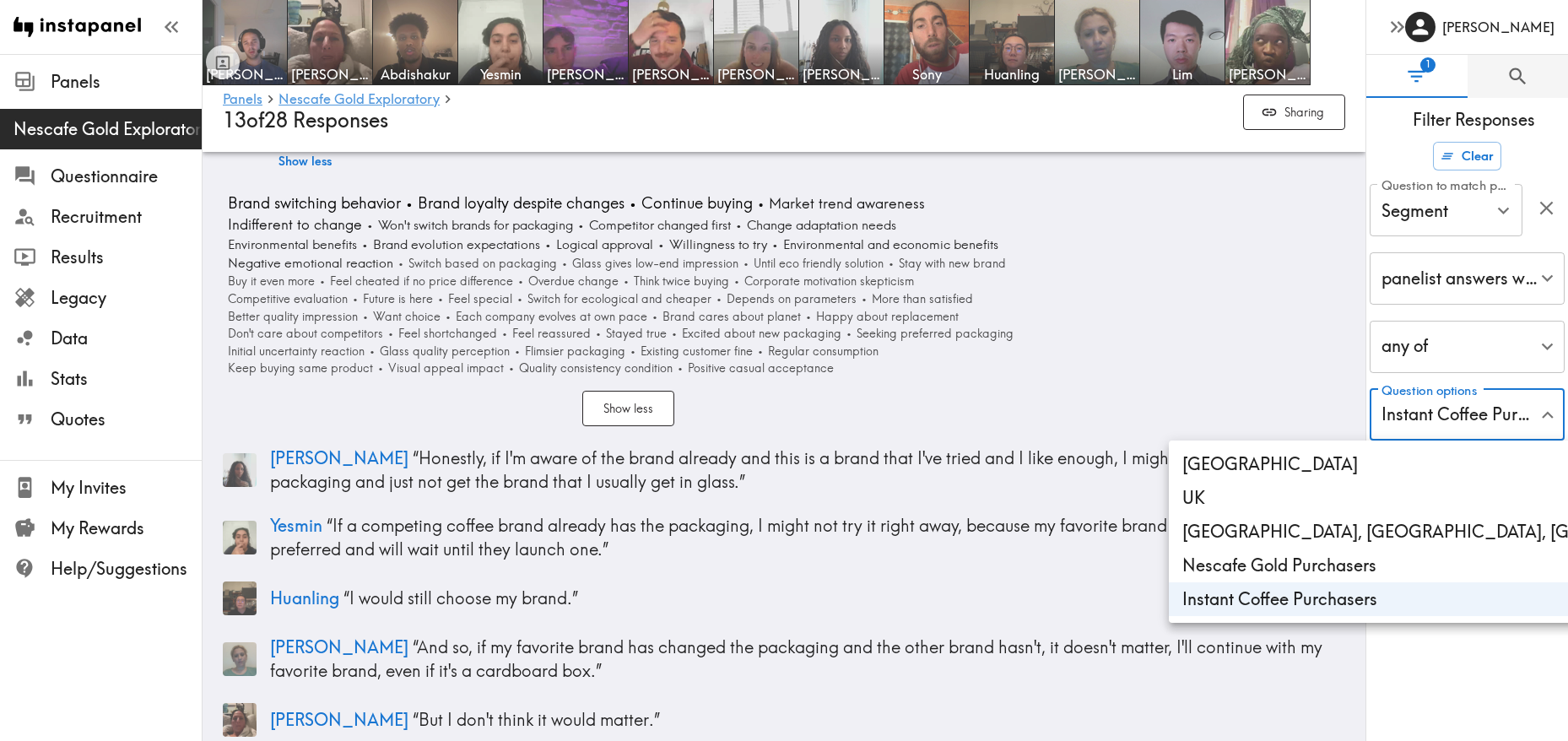
click at [772, 417] on div at bounding box center [784, 370] width 1568 height 741
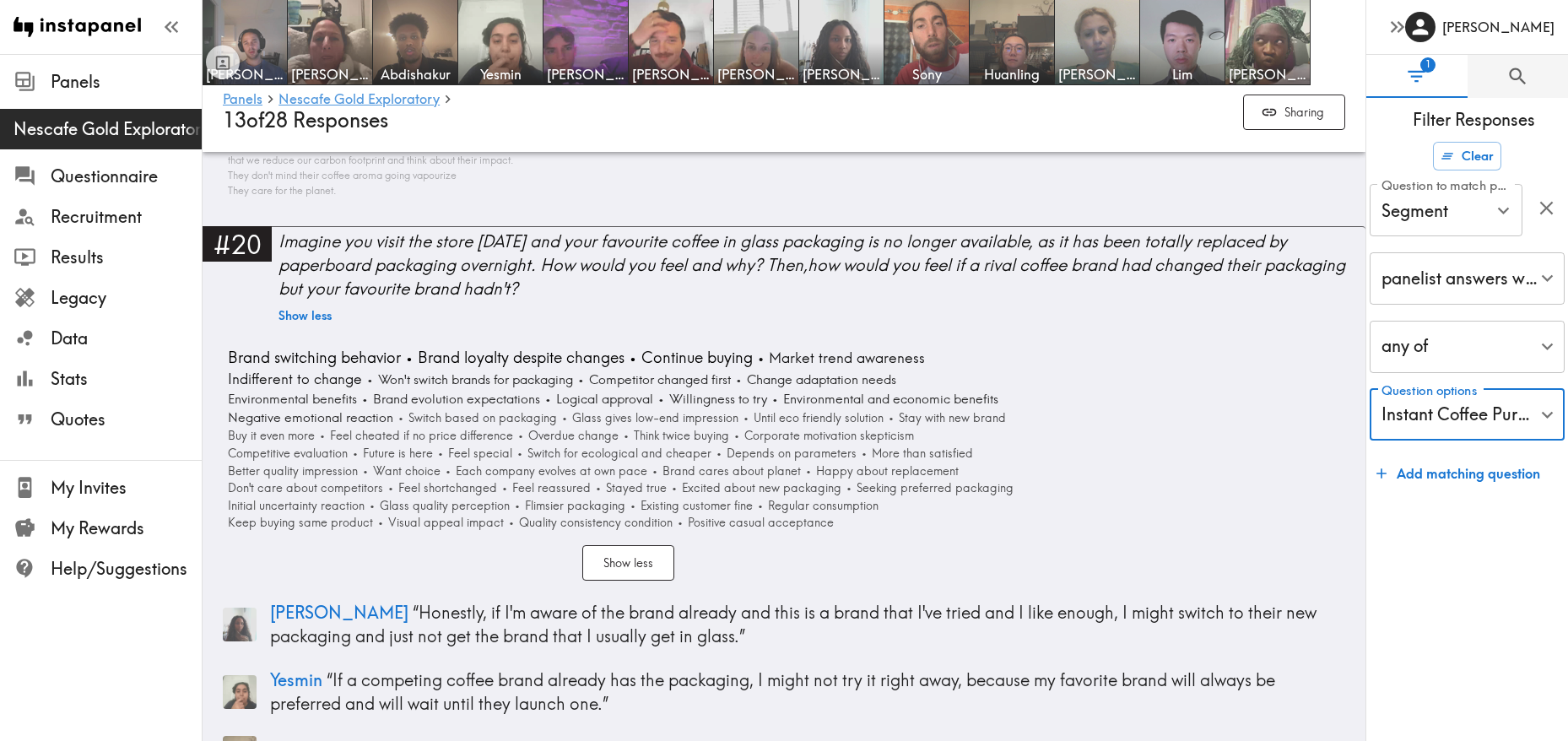
scroll to position [7543, 0]
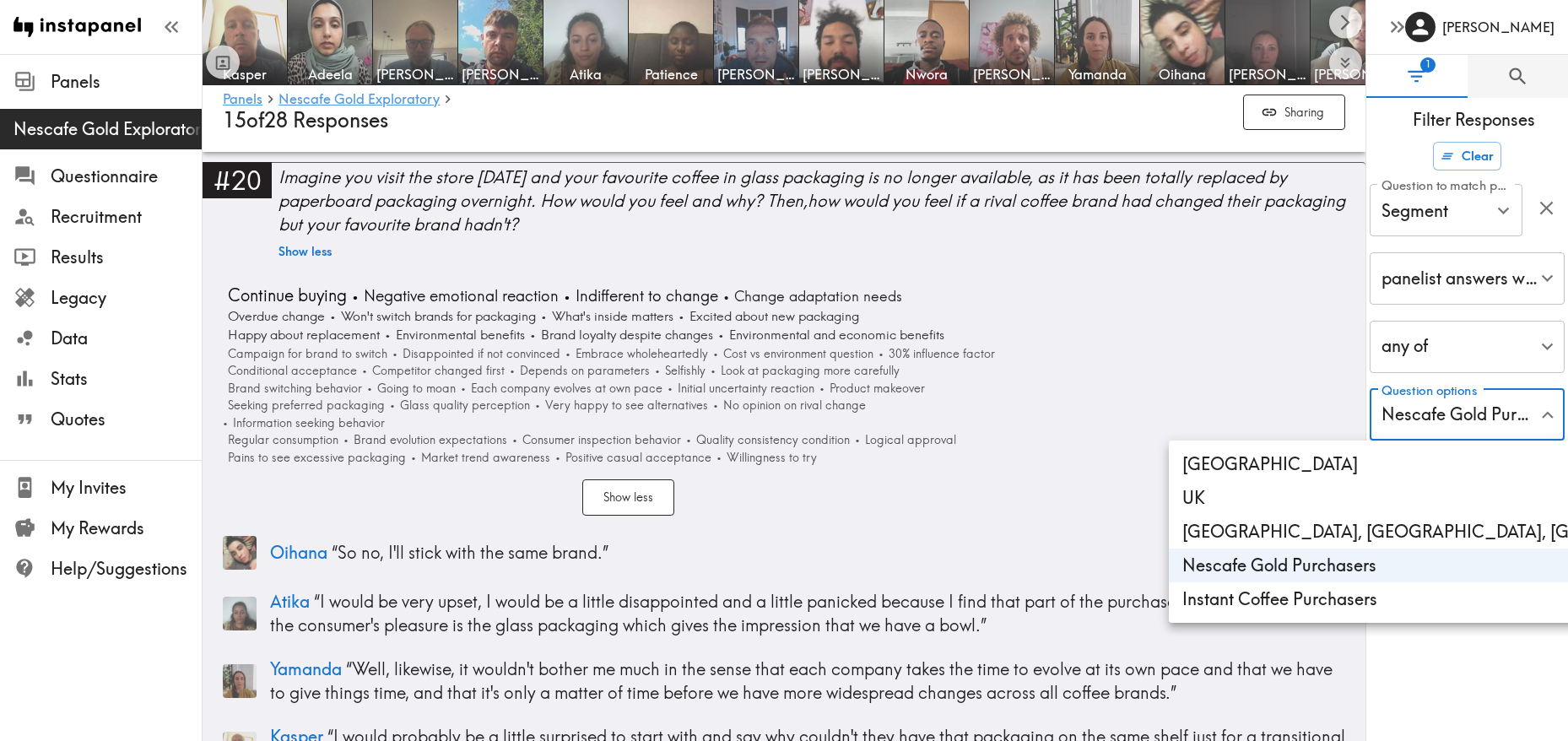
scroll to position [7785, 0]
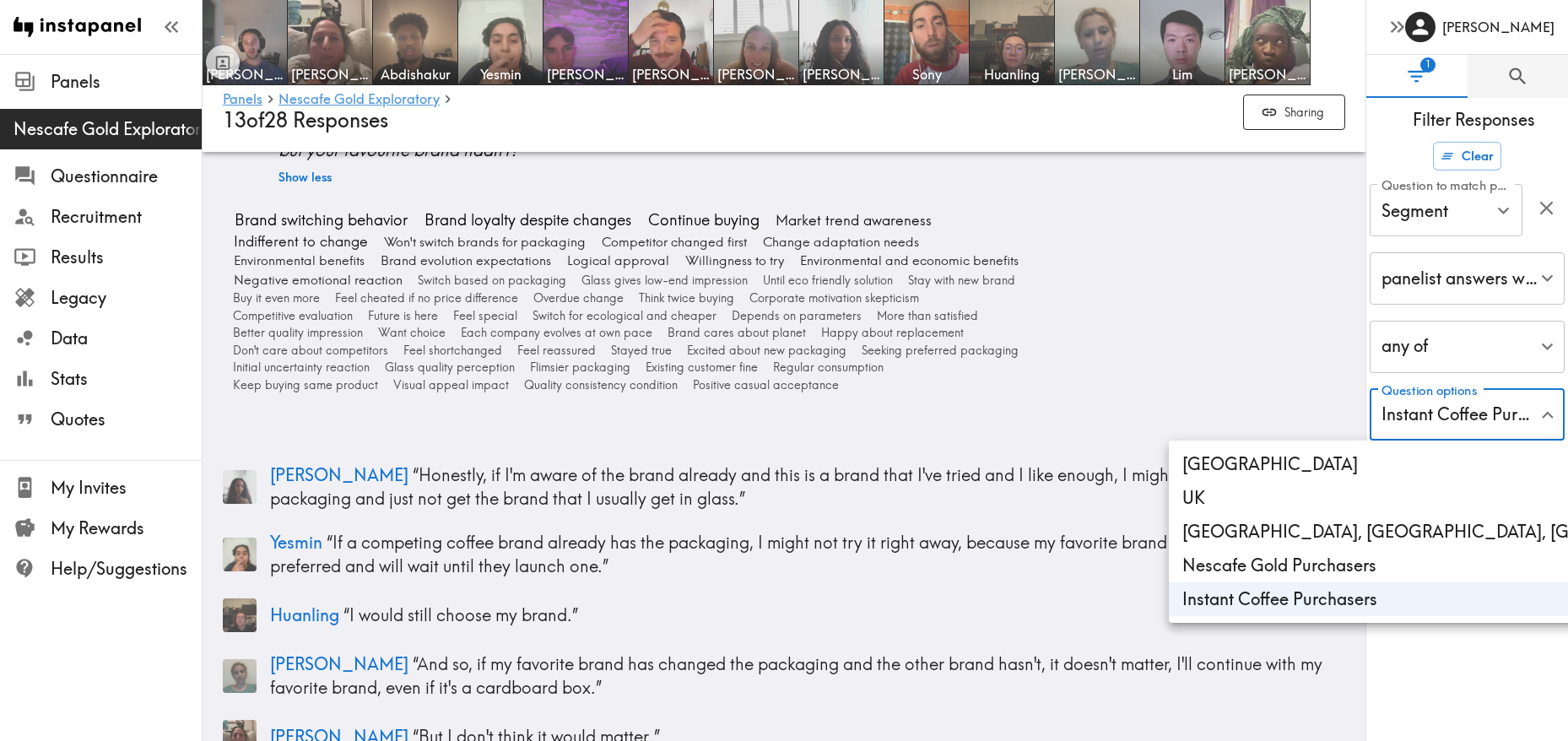
scroll to position [7693, 0]
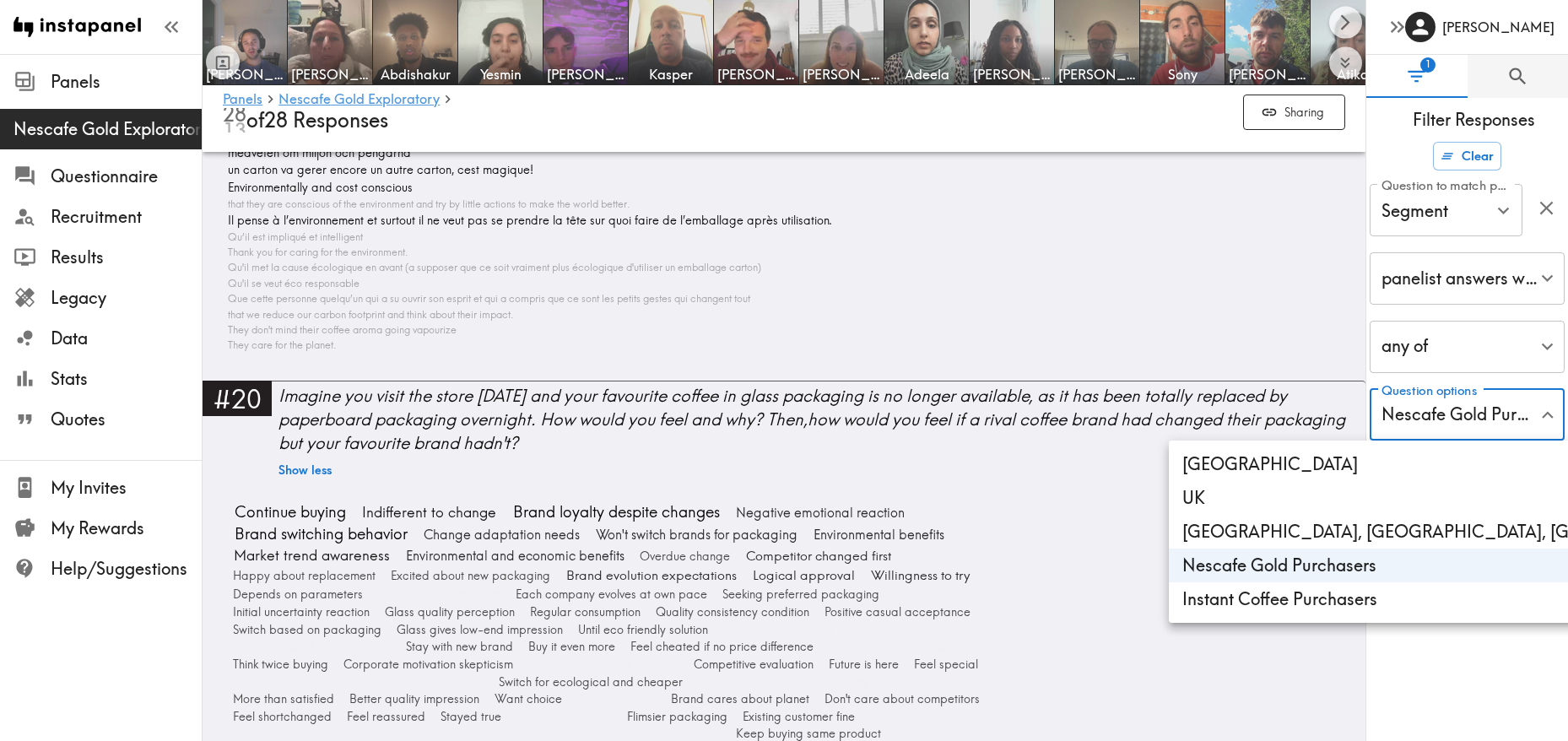
type input "6096d15b-753a-416b-b605-6374965c654e"
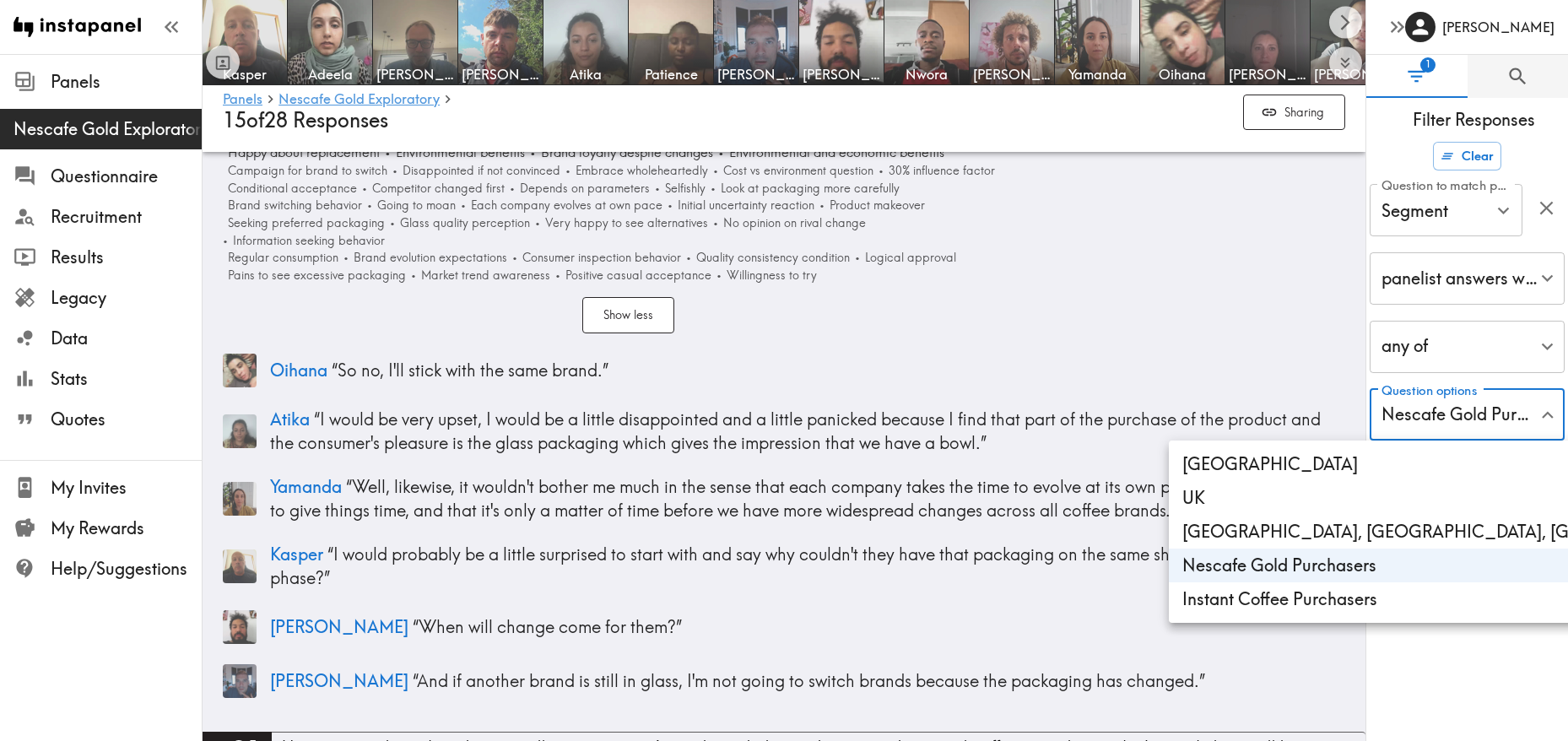
scroll to position [7804, 0]
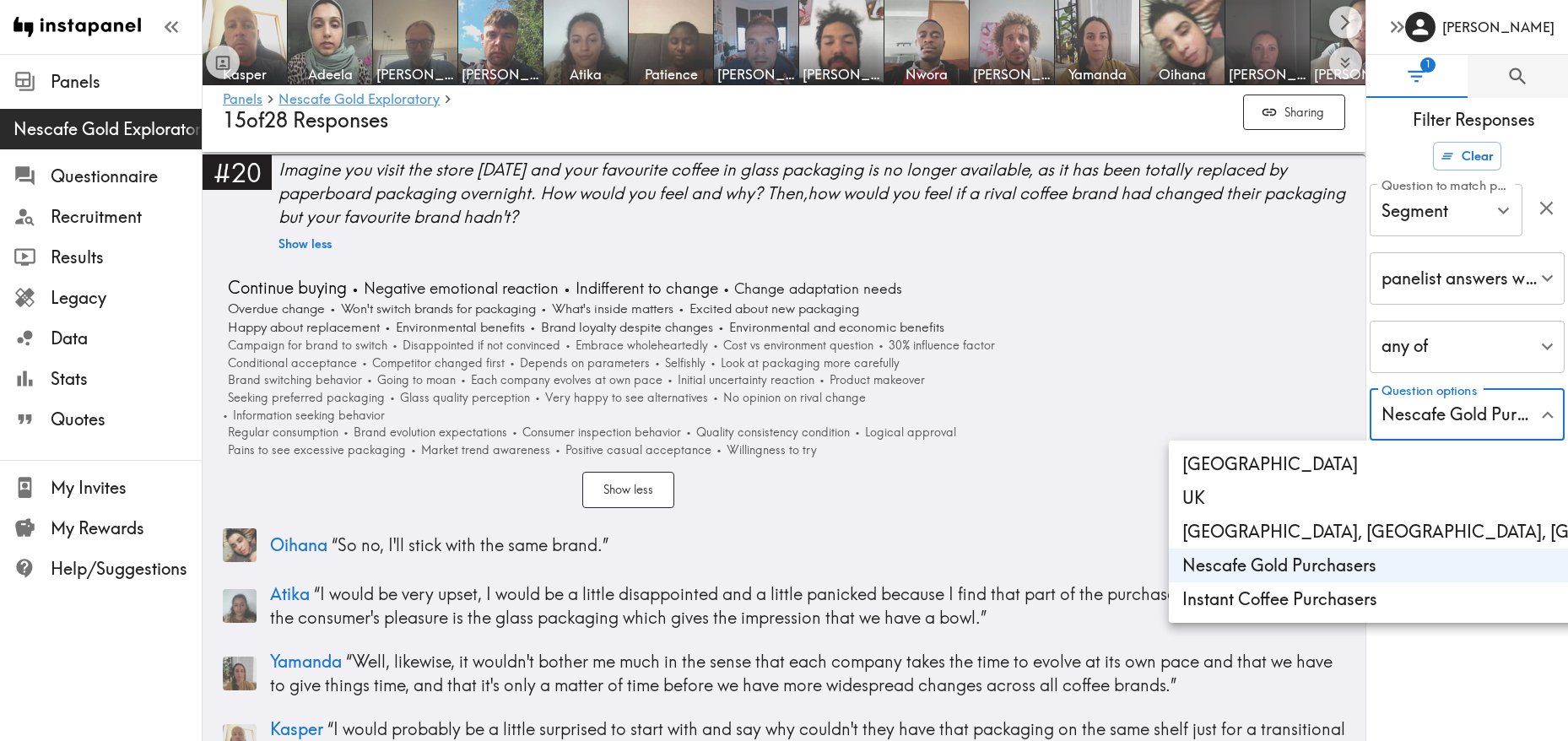
click at [505, 206] on div at bounding box center [784, 370] width 1568 height 741
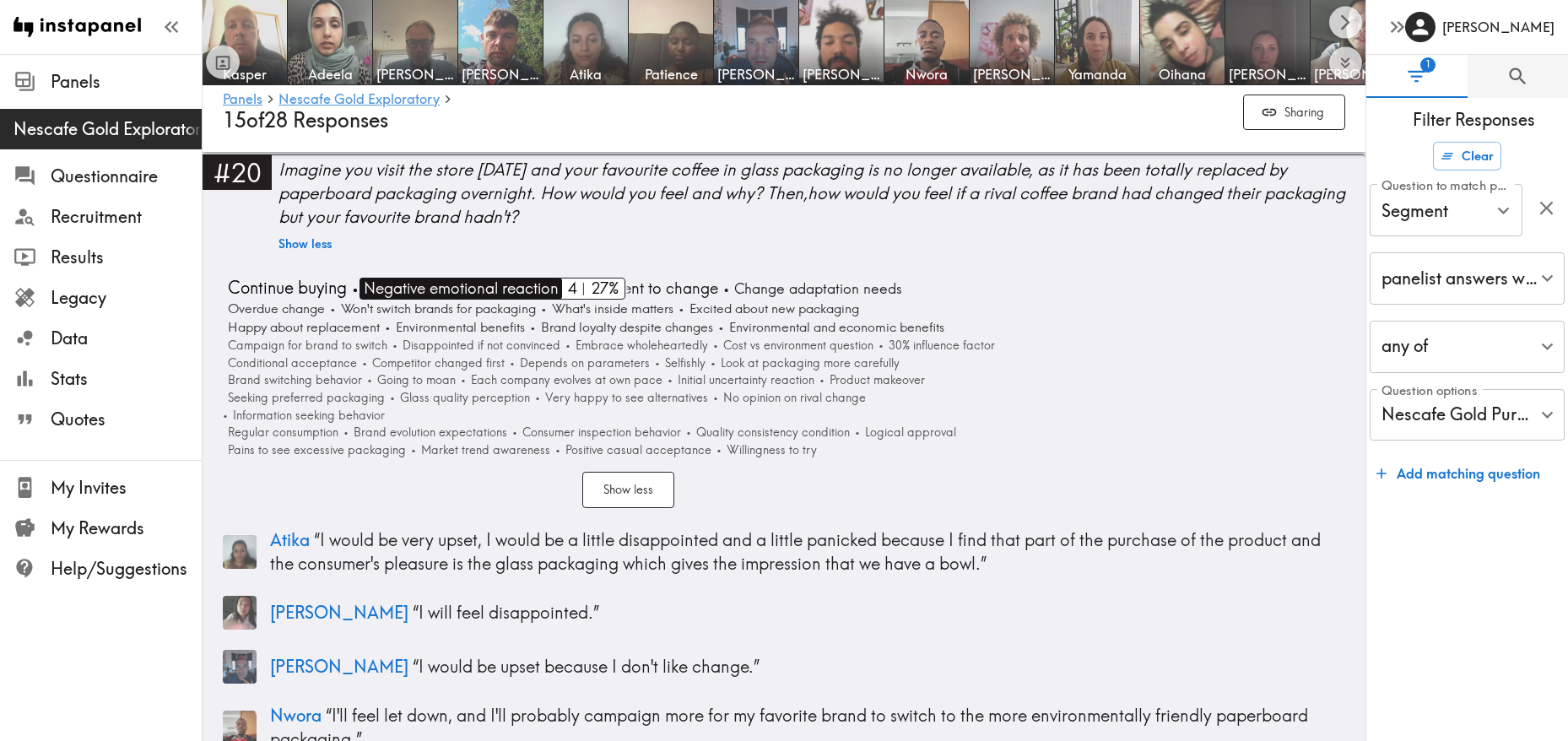
click at [425, 278] on span "Negative emotional reaction" at bounding box center [459, 289] width 199 height 22
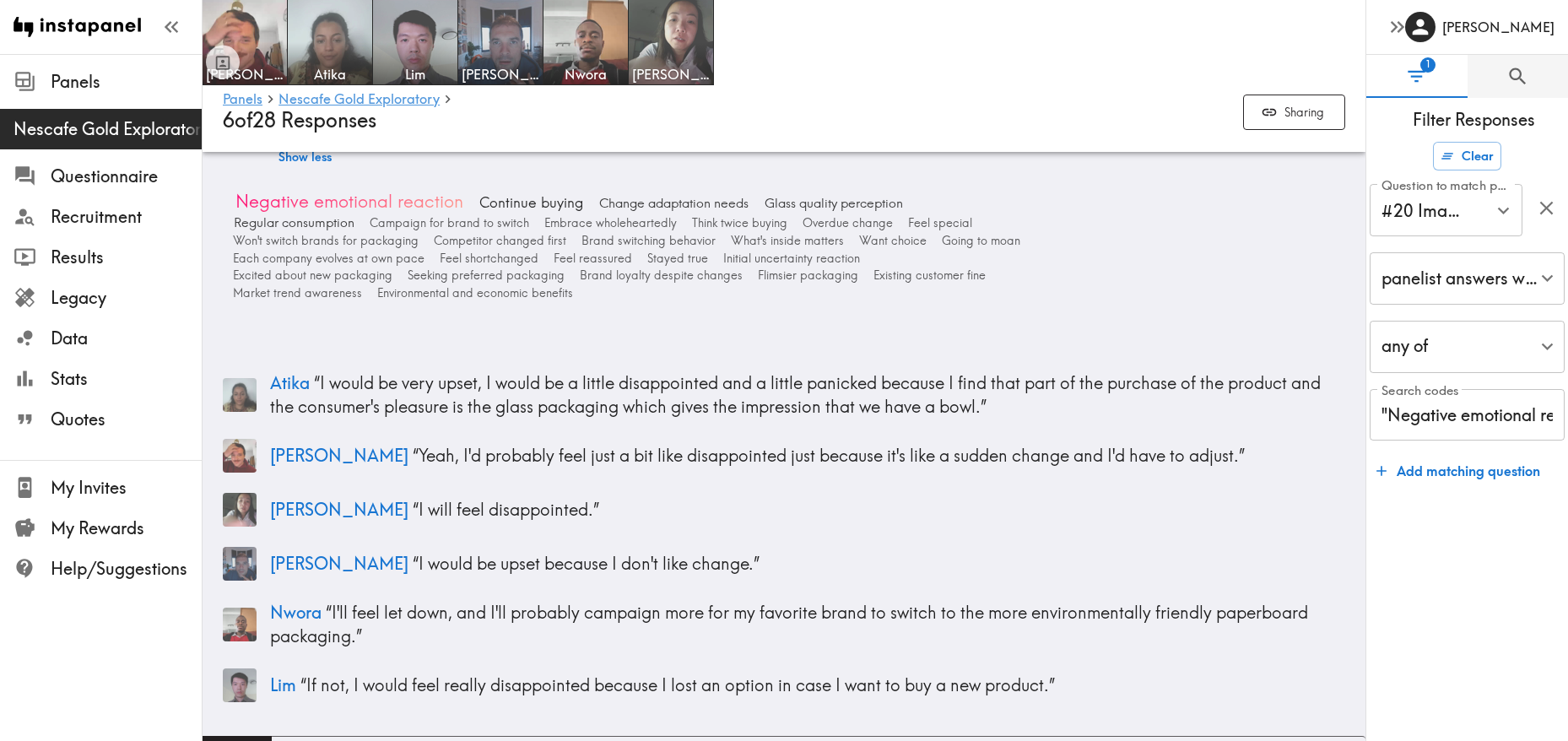
scroll to position [7255, 0]
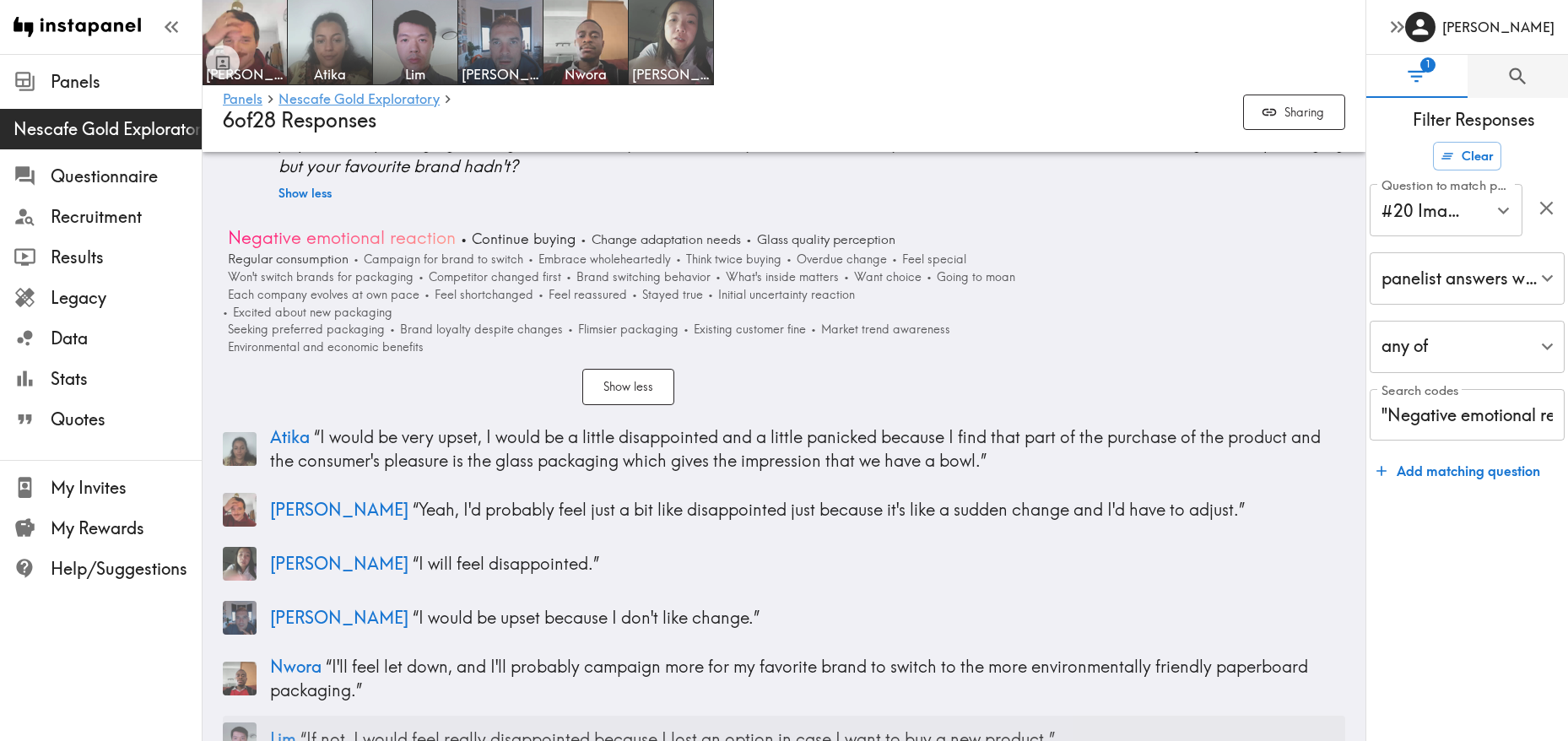
drag, startPoint x: 305, startPoint y: 674, endPoint x: 317, endPoint y: 674, distance: 12.0
click at [1059, 727] on p "[PERSON_NAME] “ If not, I would feel really disappointed because I lost an opti…" at bounding box center [808, 739] width 1075 height 24
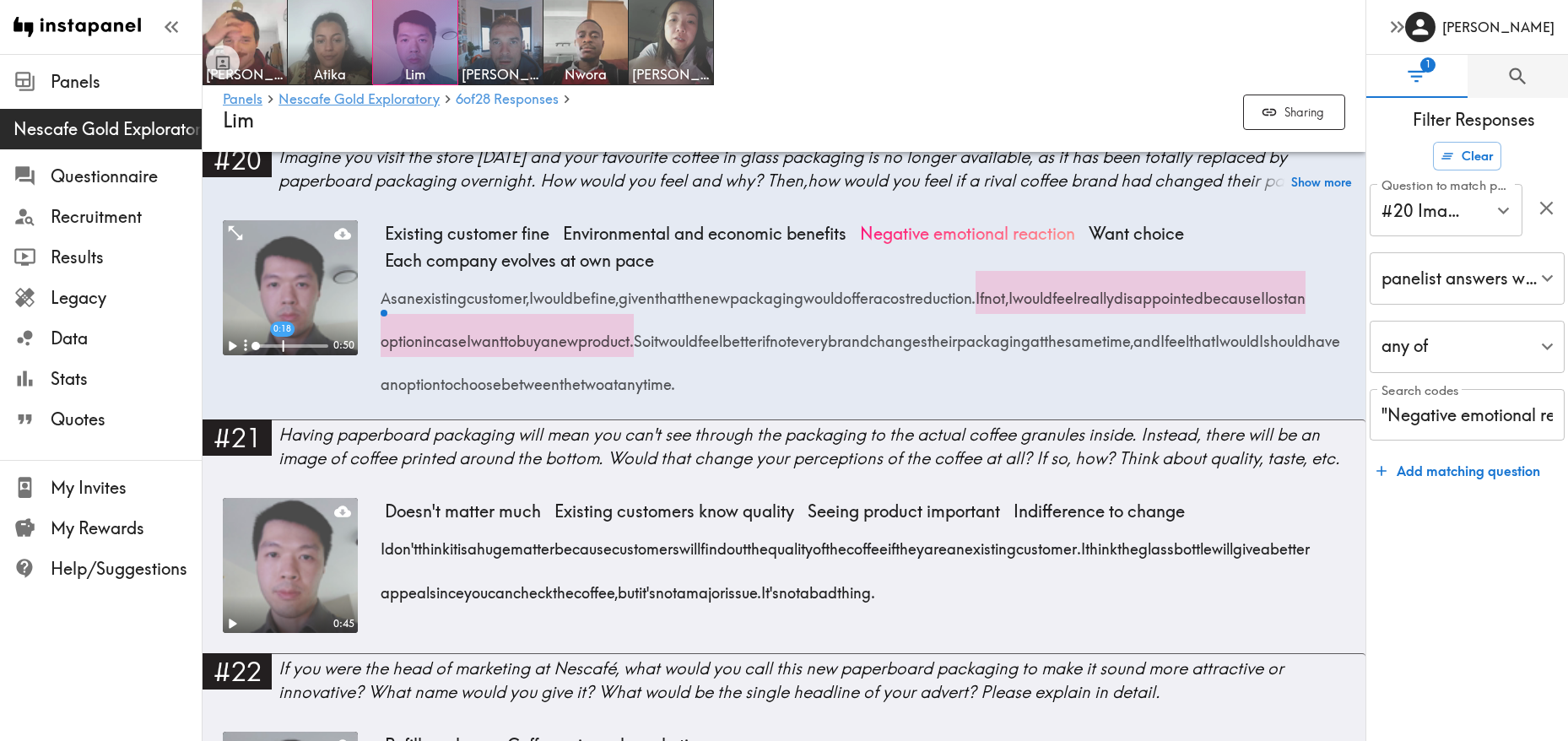
drag, startPoint x: 1097, startPoint y: 315, endPoint x: 794, endPoint y: 349, distance: 304.9
click at [794, 349] on div "As an existing customer, I would be fine, given that the new packaging would of…" at bounding box center [865, 335] width 960 height 130
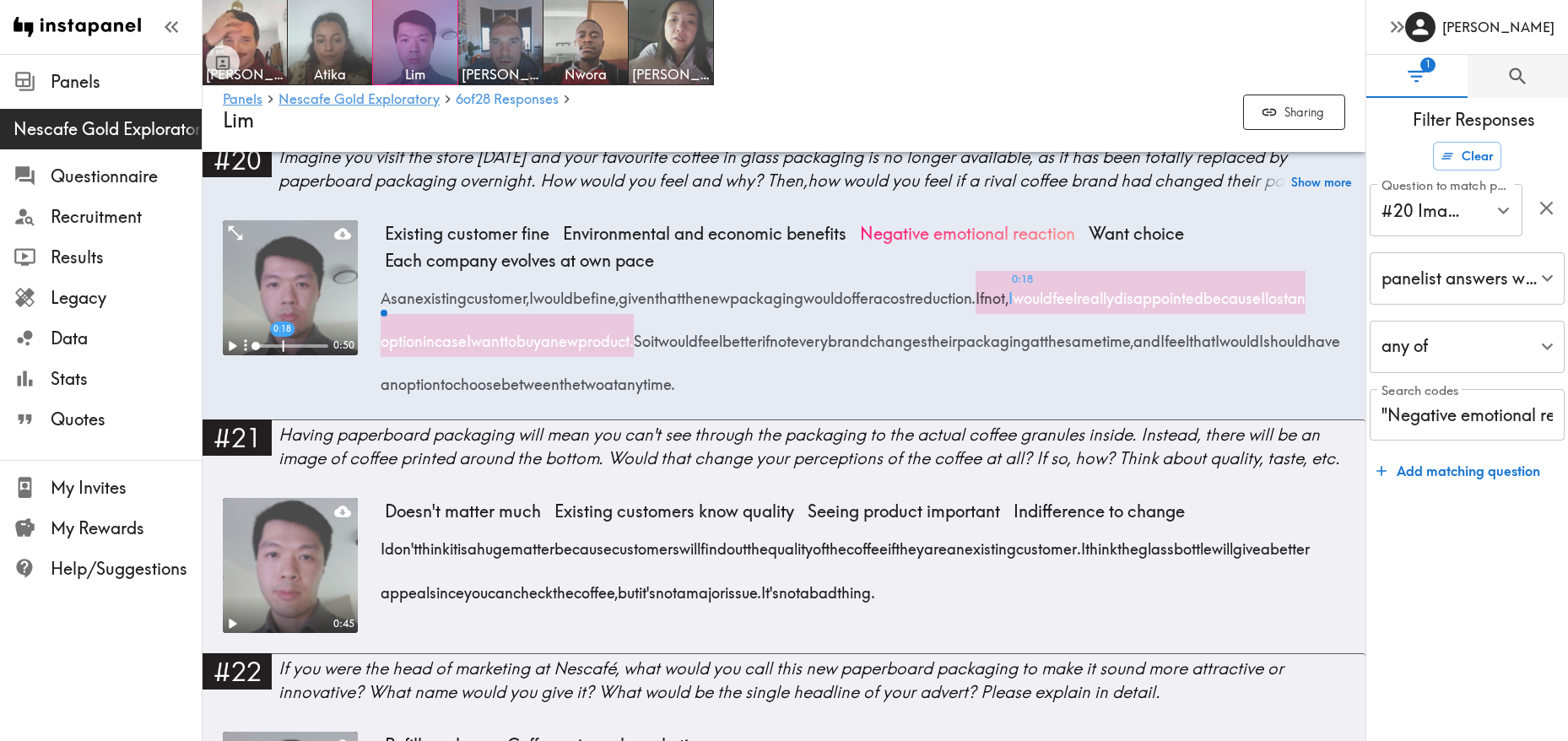
copy span "I would feel really disappointed because I lost an option in case I want to buy…"
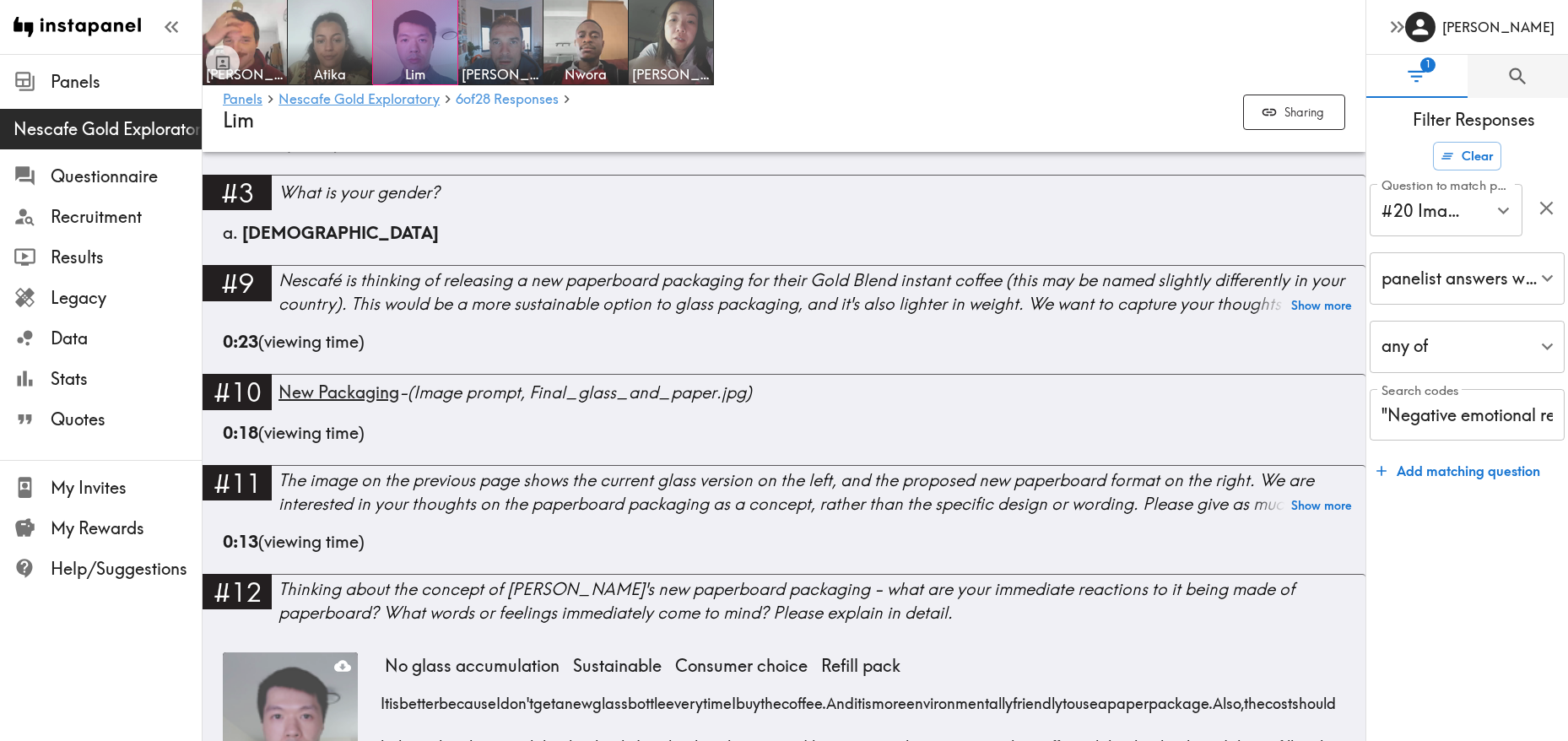
scroll to position [1562, 0]
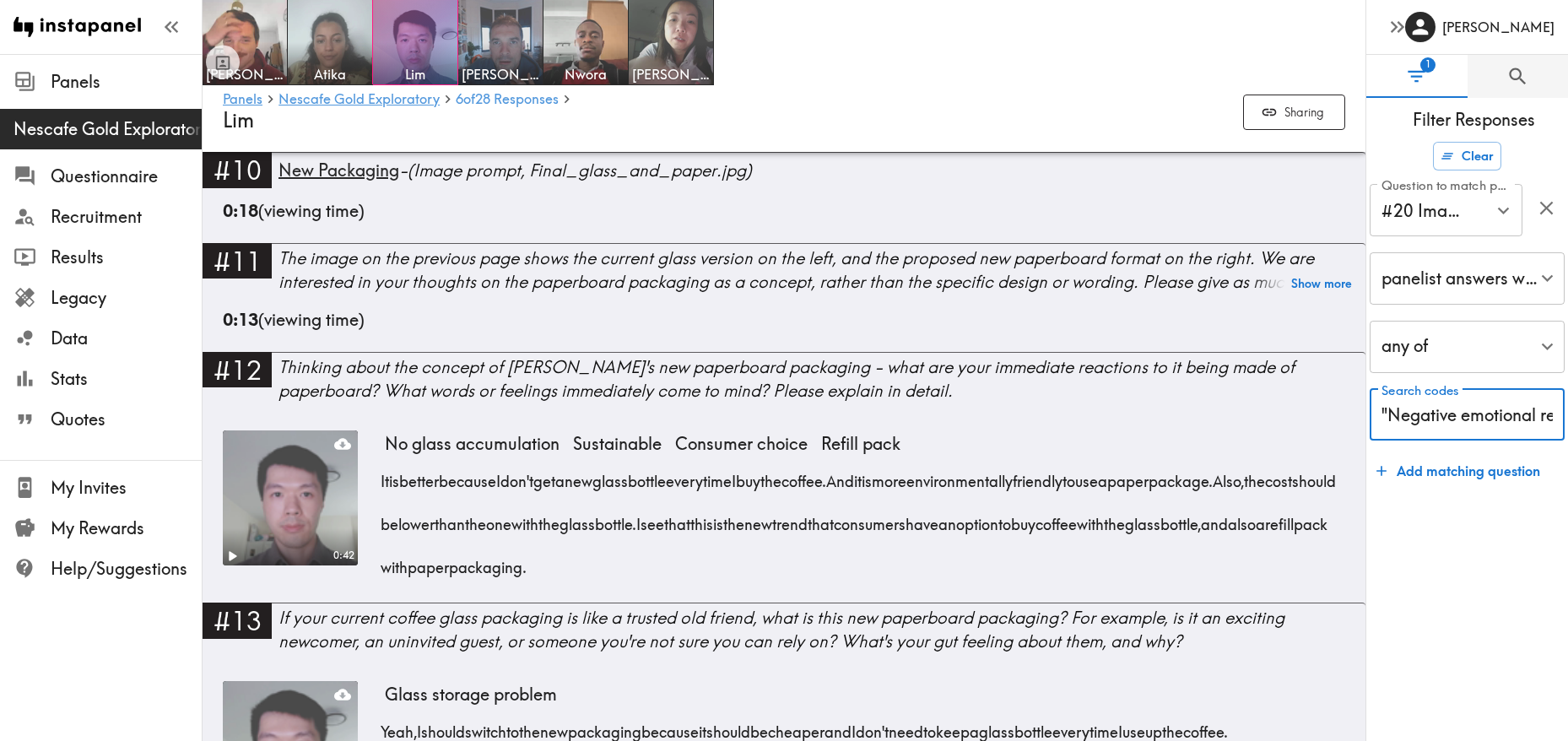
click at [1483, 418] on input ""Negative emotional reaction"" at bounding box center [1466, 414] width 195 height 53
click at [1559, 415] on input ""Negative emotional reaction"" at bounding box center [1466, 414] width 195 height 53
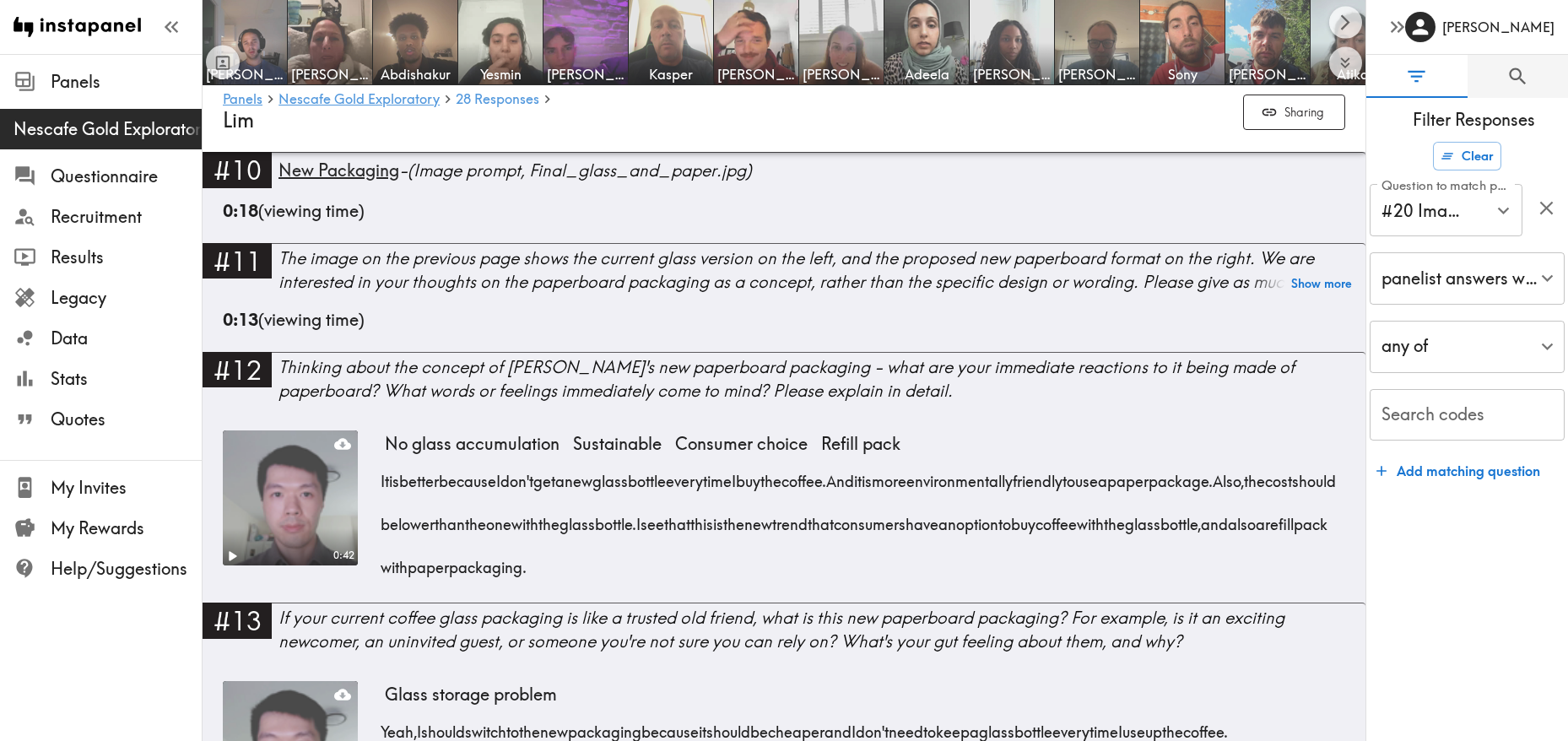
click at [1490, 554] on form "Clear Question to match panelists on #20 Imagine you visit the store [DATE] and…" at bounding box center [1466, 434] width 202 height 599
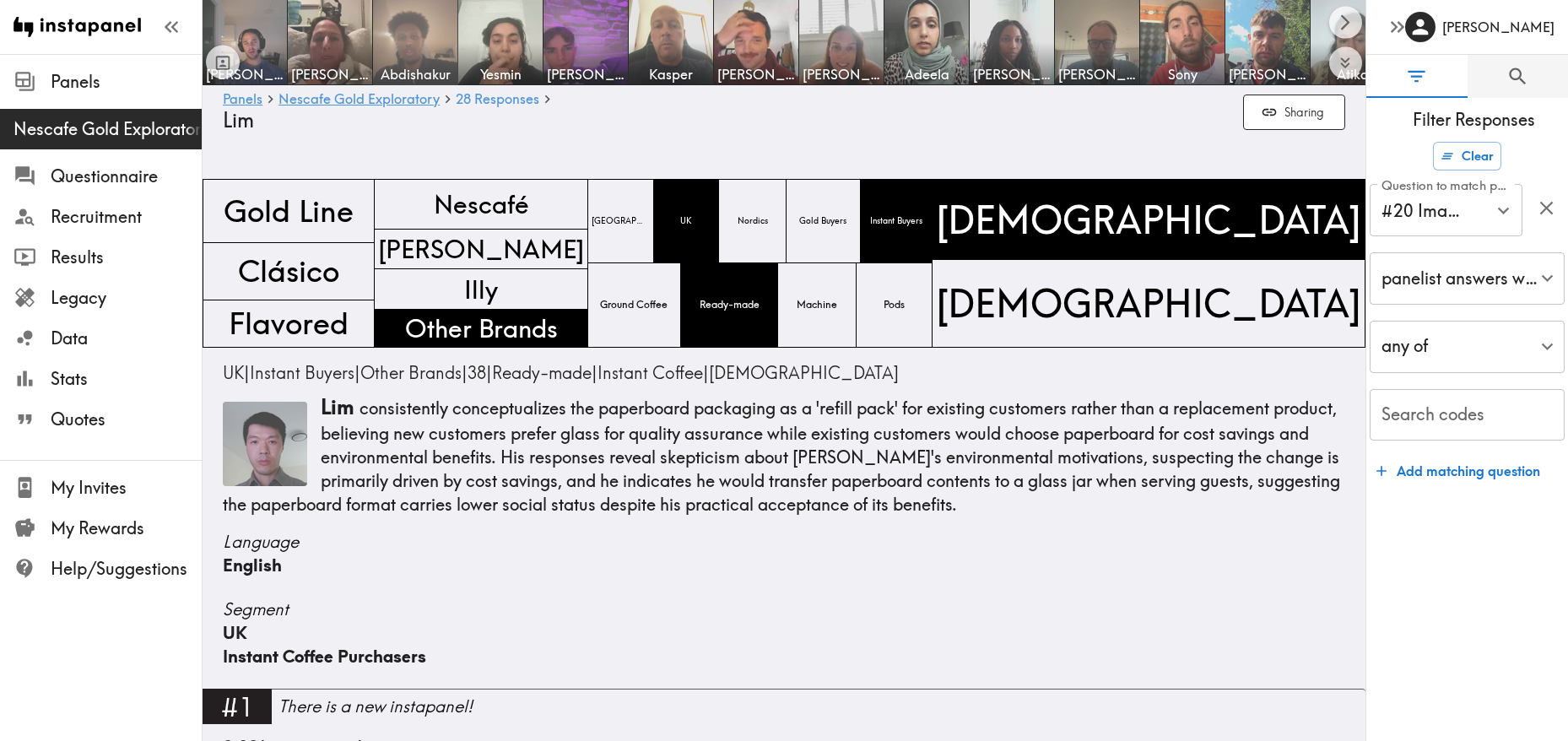
scroll to position [4109, 0]
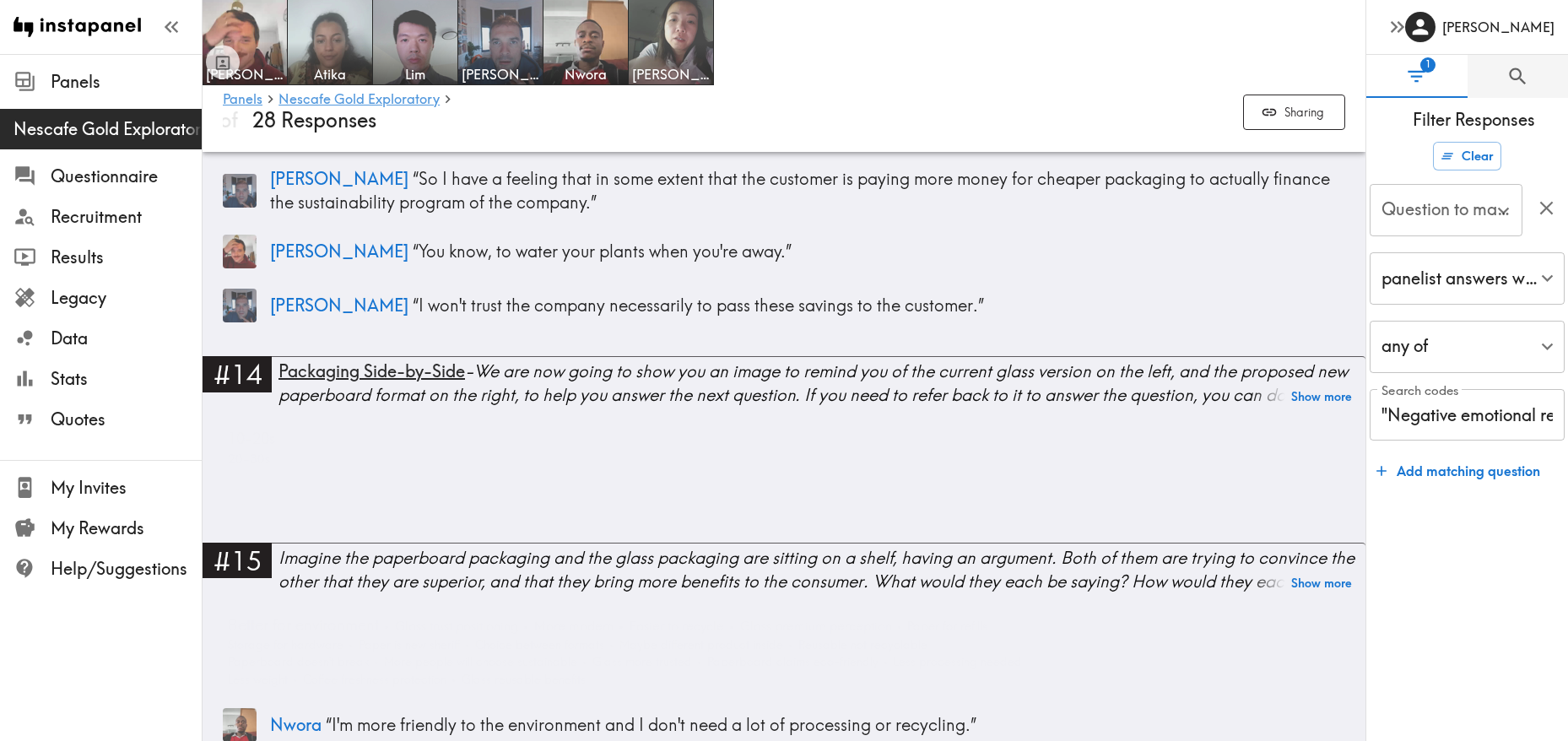
type input "#20 Imagine you visit the store [DATE] and your favourite…"
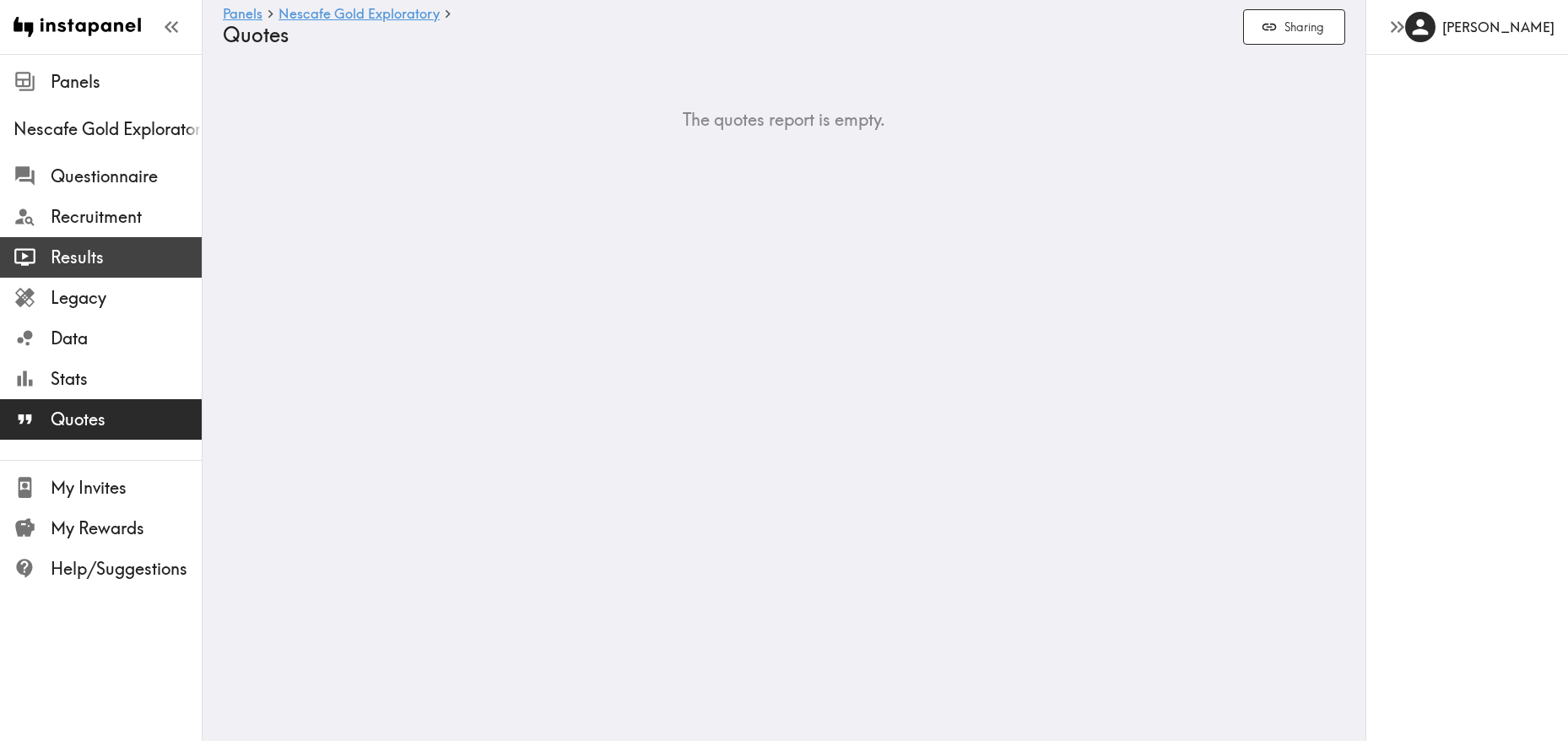
click at [116, 261] on span "Results" at bounding box center [126, 257] width 151 height 24
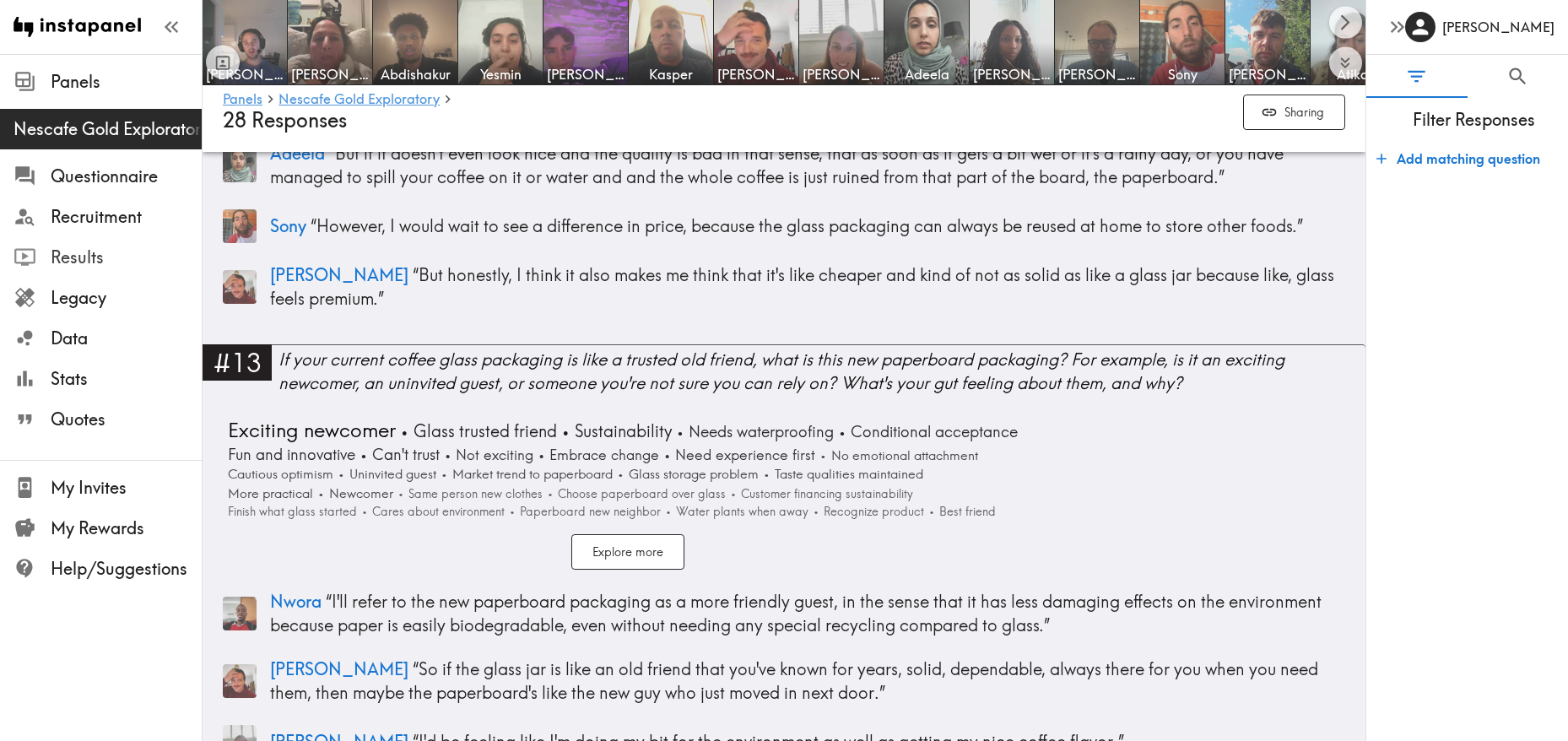
scroll to position [4172, 0]
click at [1455, 117] on span "Filter Responses" at bounding box center [1474, 120] width 188 height 24
click at [1453, 159] on button "Add matching question" at bounding box center [1458, 159] width 177 height 34
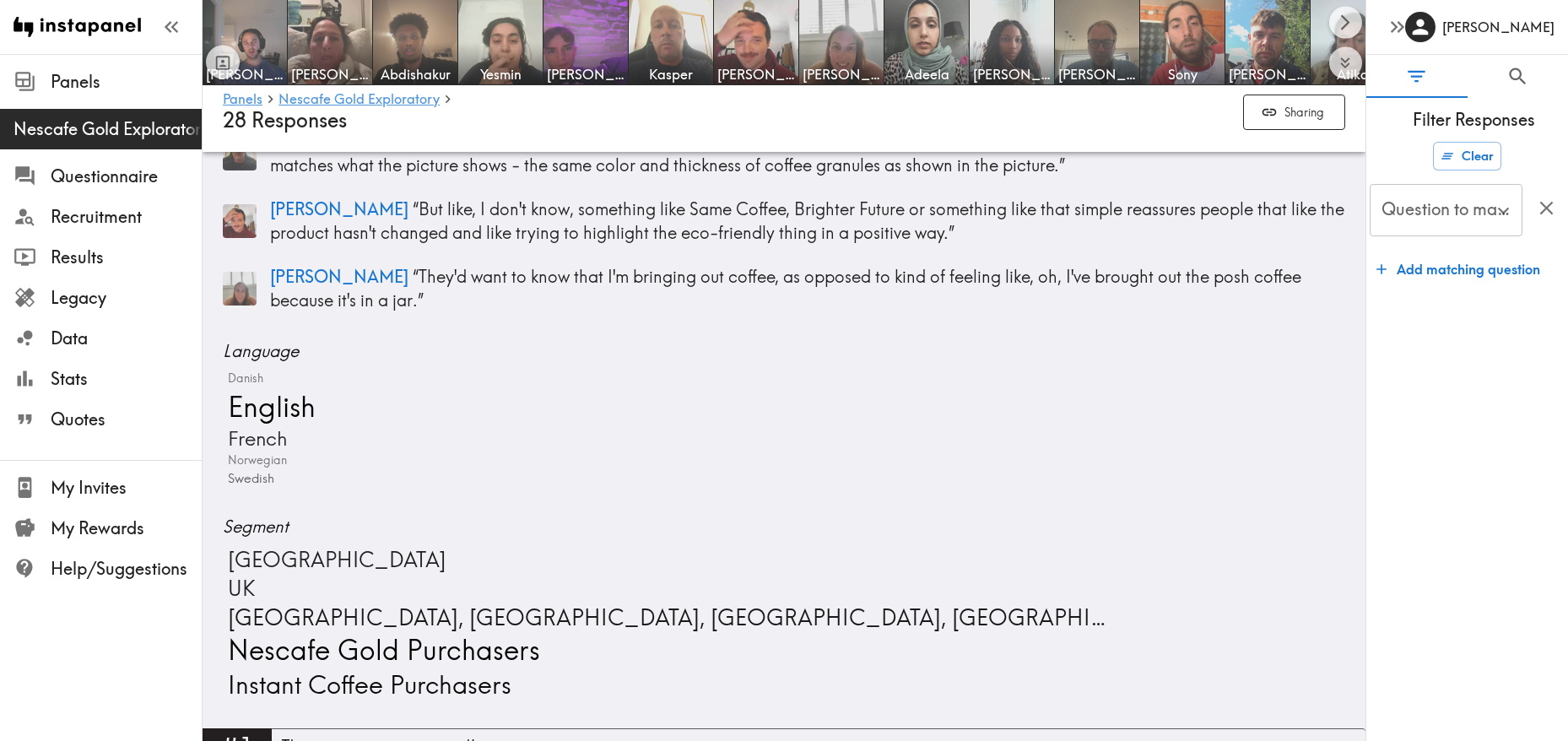
scroll to position [0, 0]
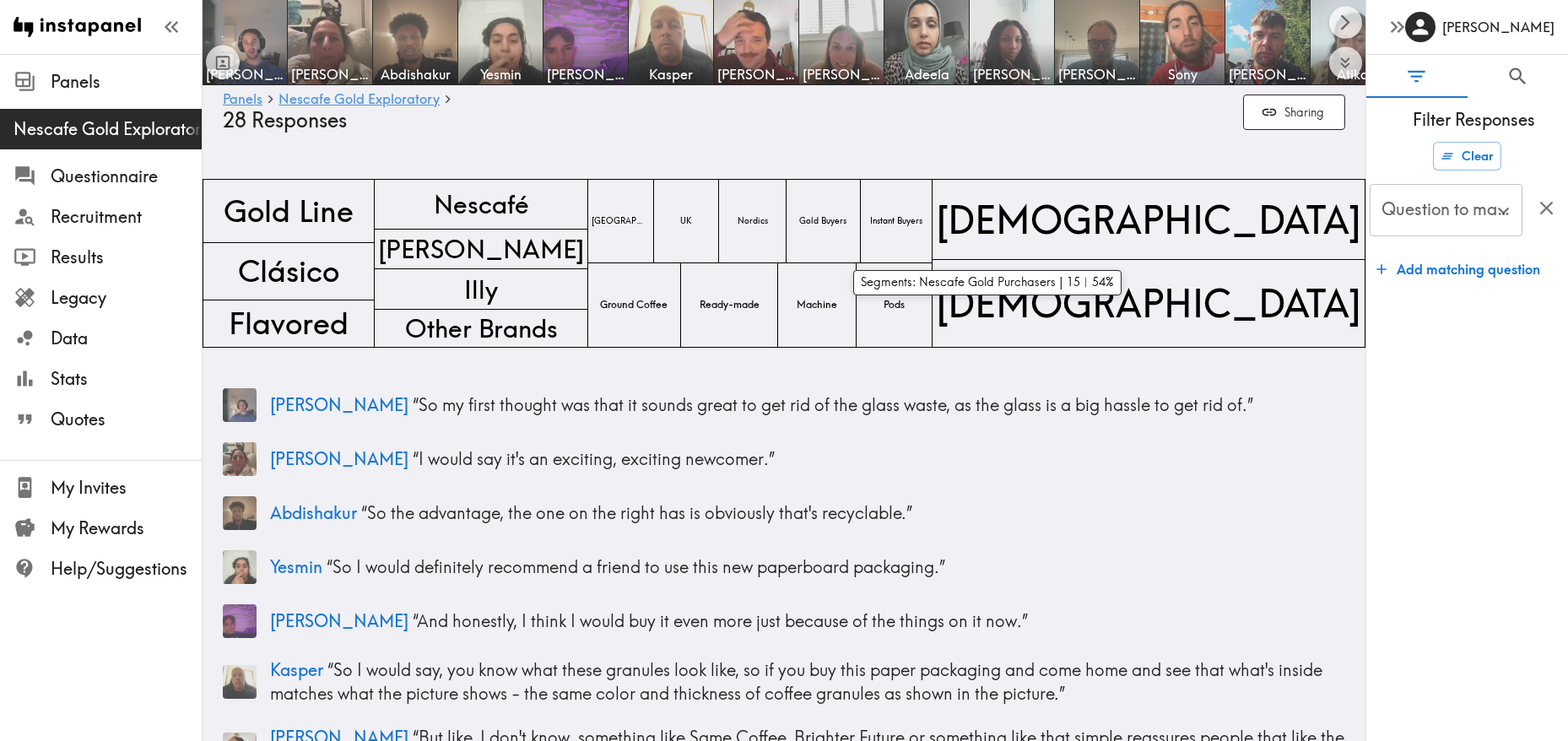
click at [861, 241] on div "Gold Buyers" at bounding box center [823, 221] width 74 height 84
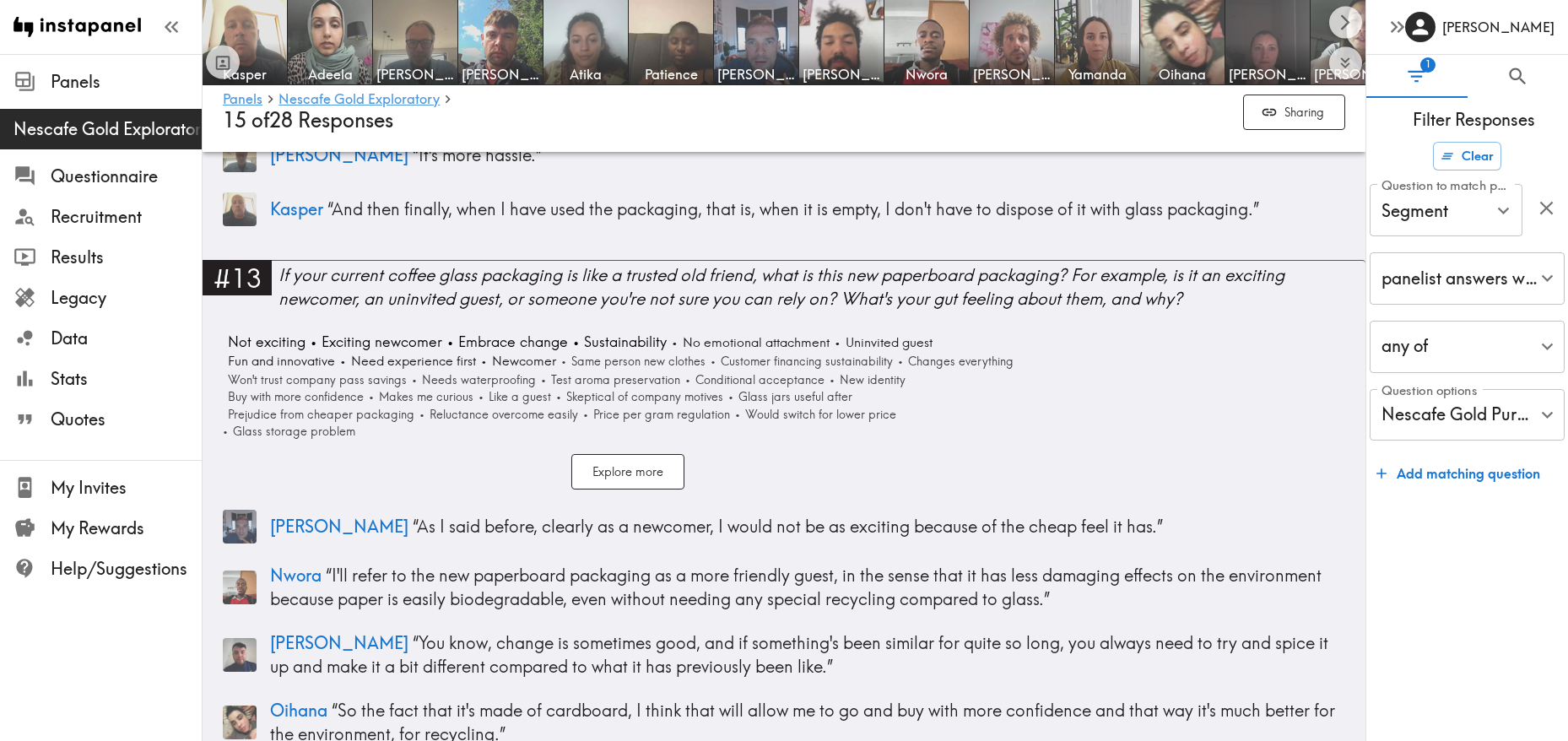
scroll to position [3936, 0]
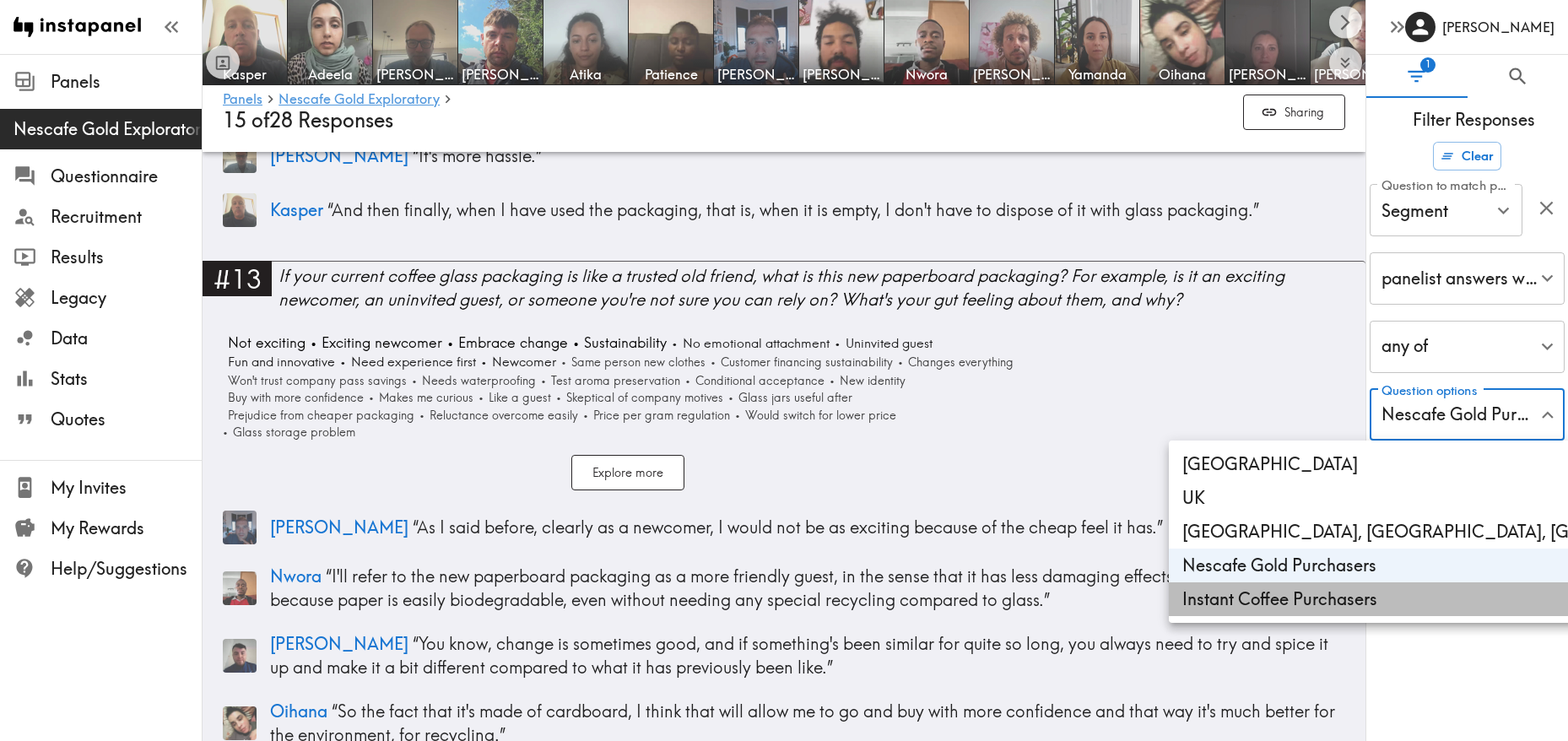
type input "6096d15b-753a-416b-b605-6374965c654e,3253a14c-c79a-47d2-88e1-c9cb2920afa6"
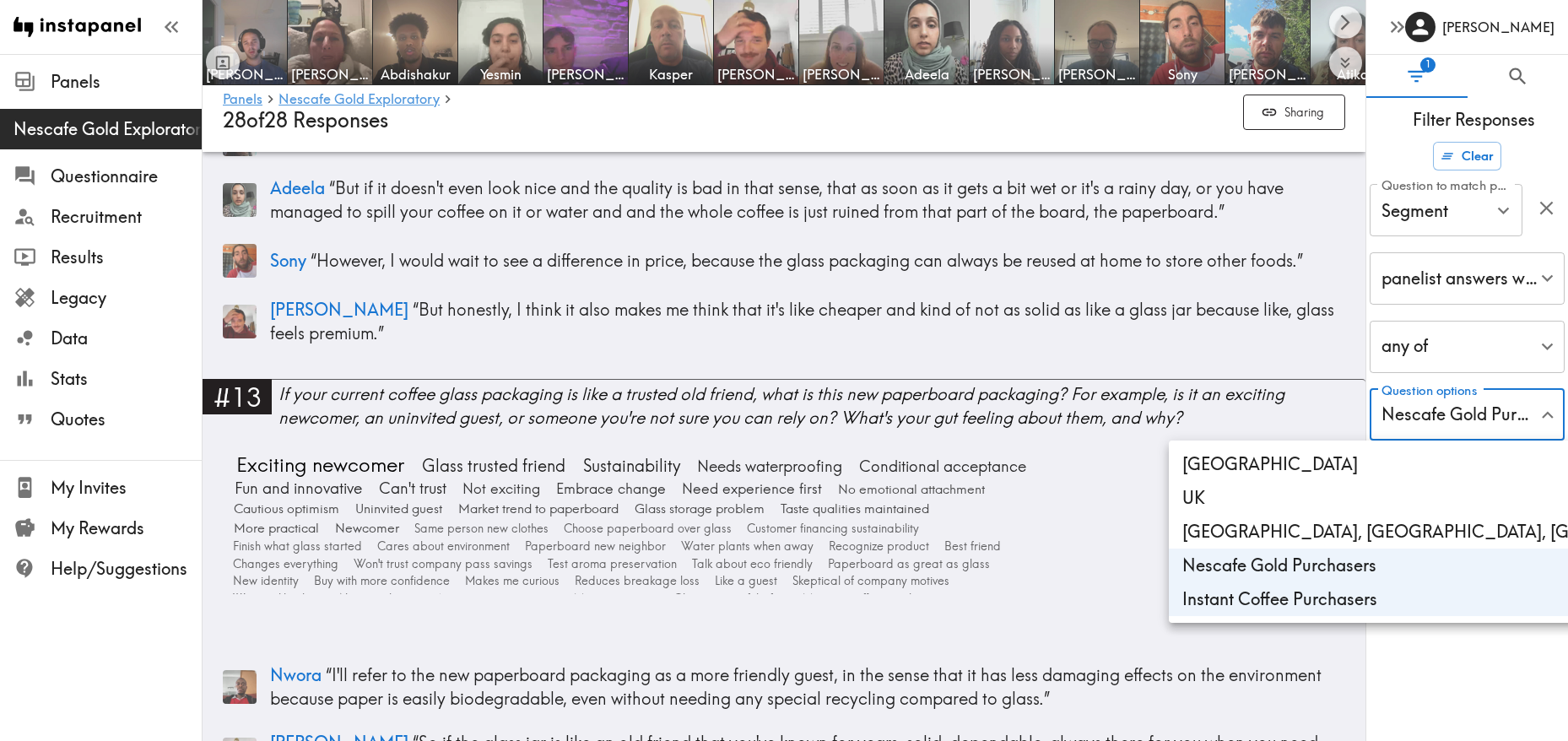
scroll to position [4139, 0]
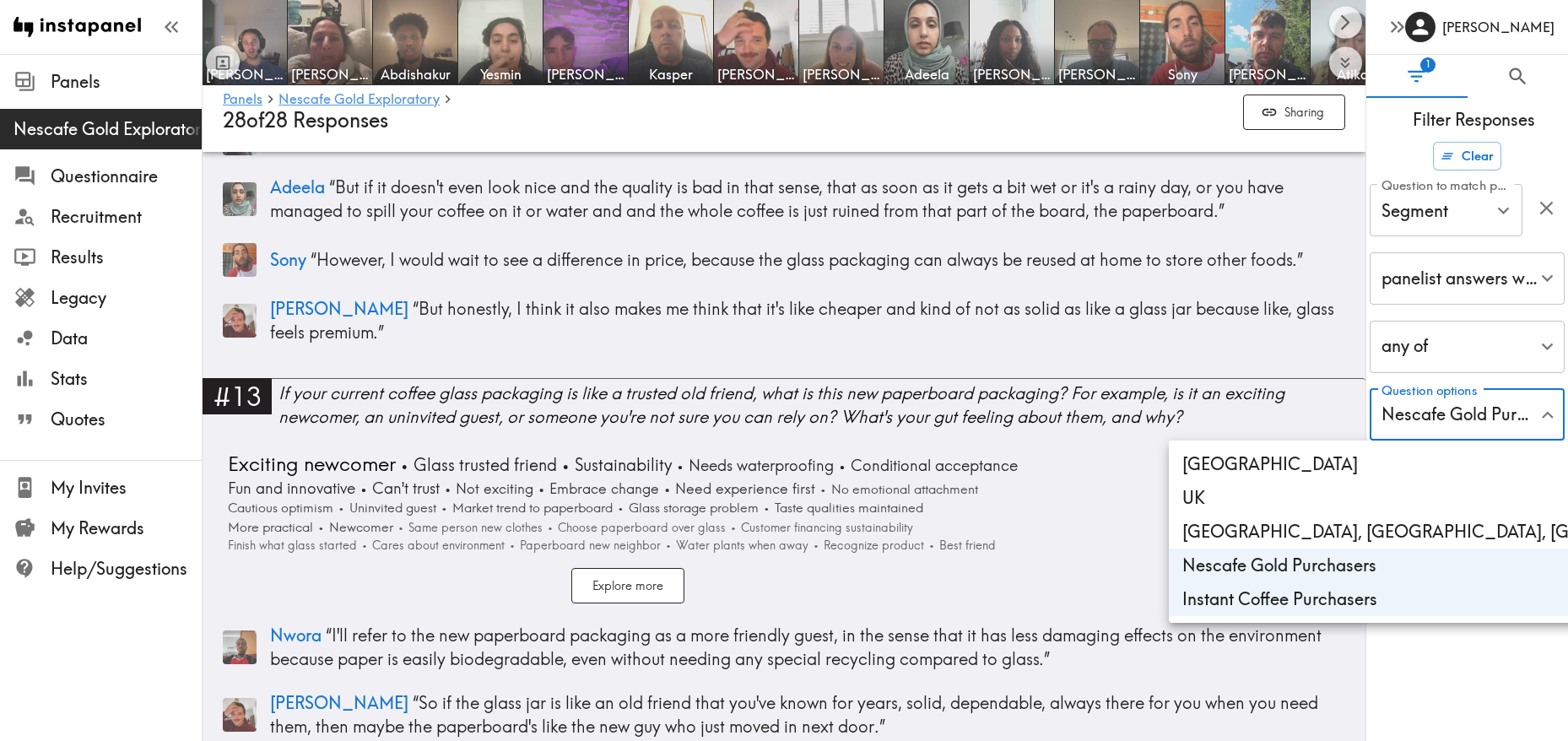
click at [770, 589] on div at bounding box center [784, 370] width 1568 height 741
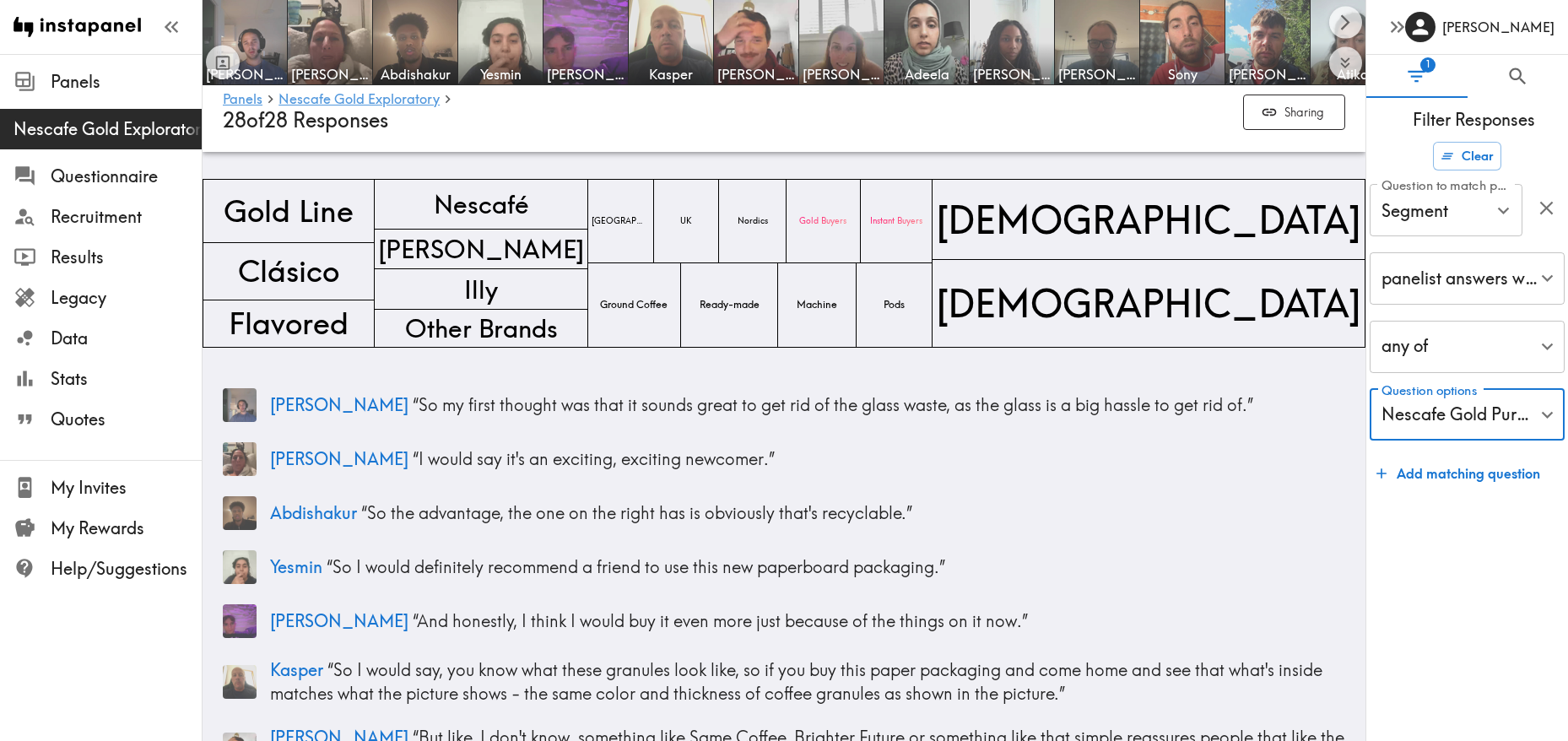
scroll to position [4139, 0]
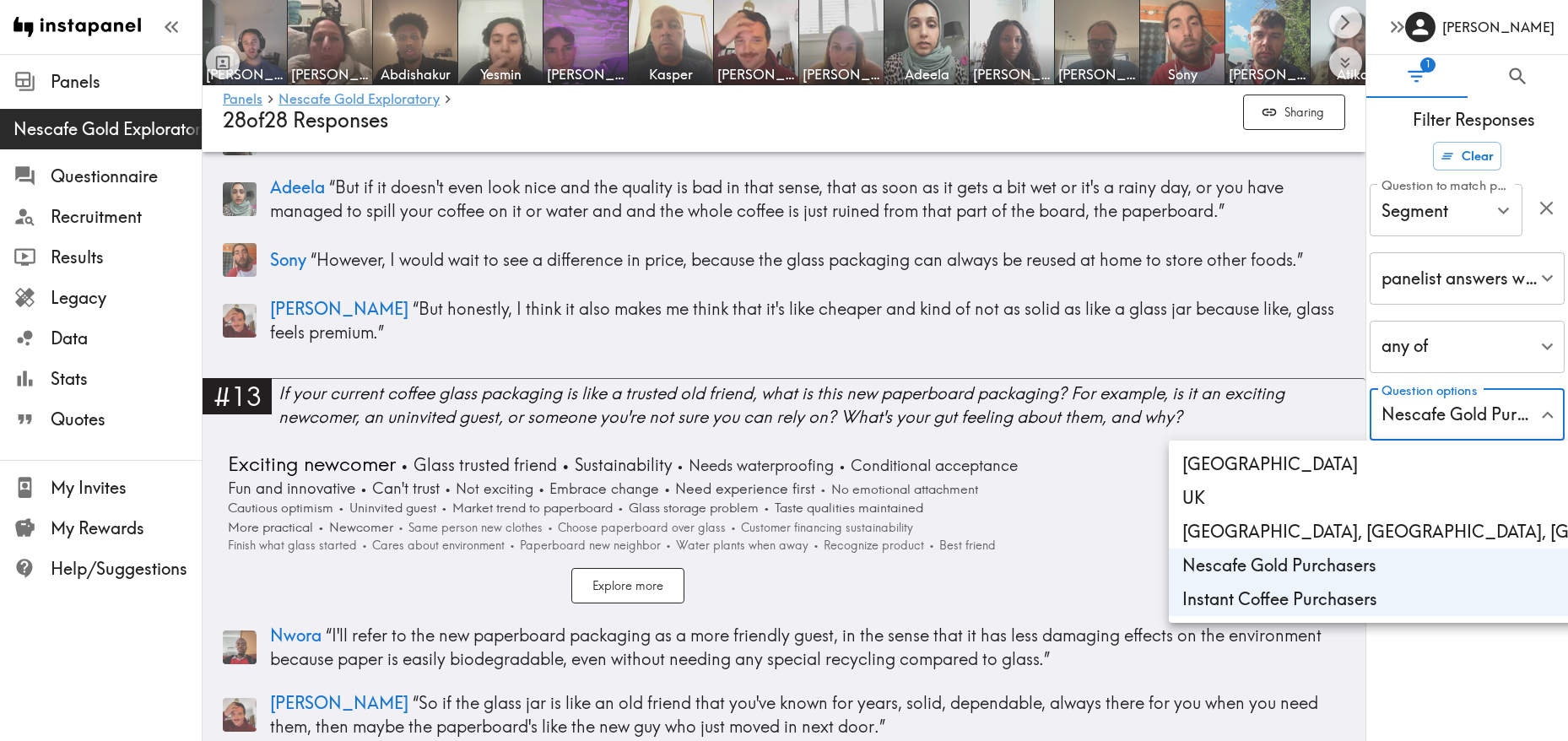
type input "3253a14c-c79a-47d2-88e1-c9cb2920afa6"
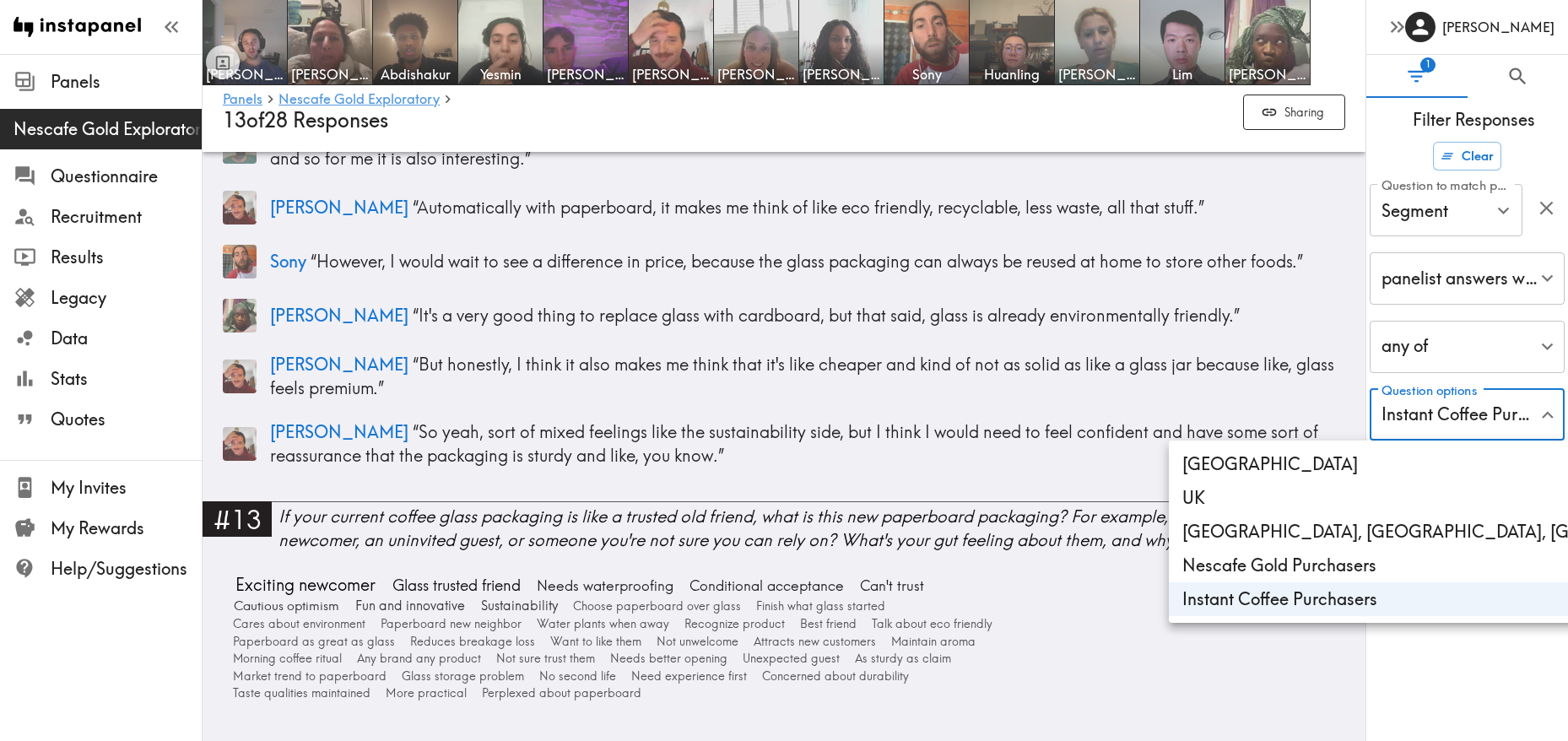
scroll to position [3610, 0]
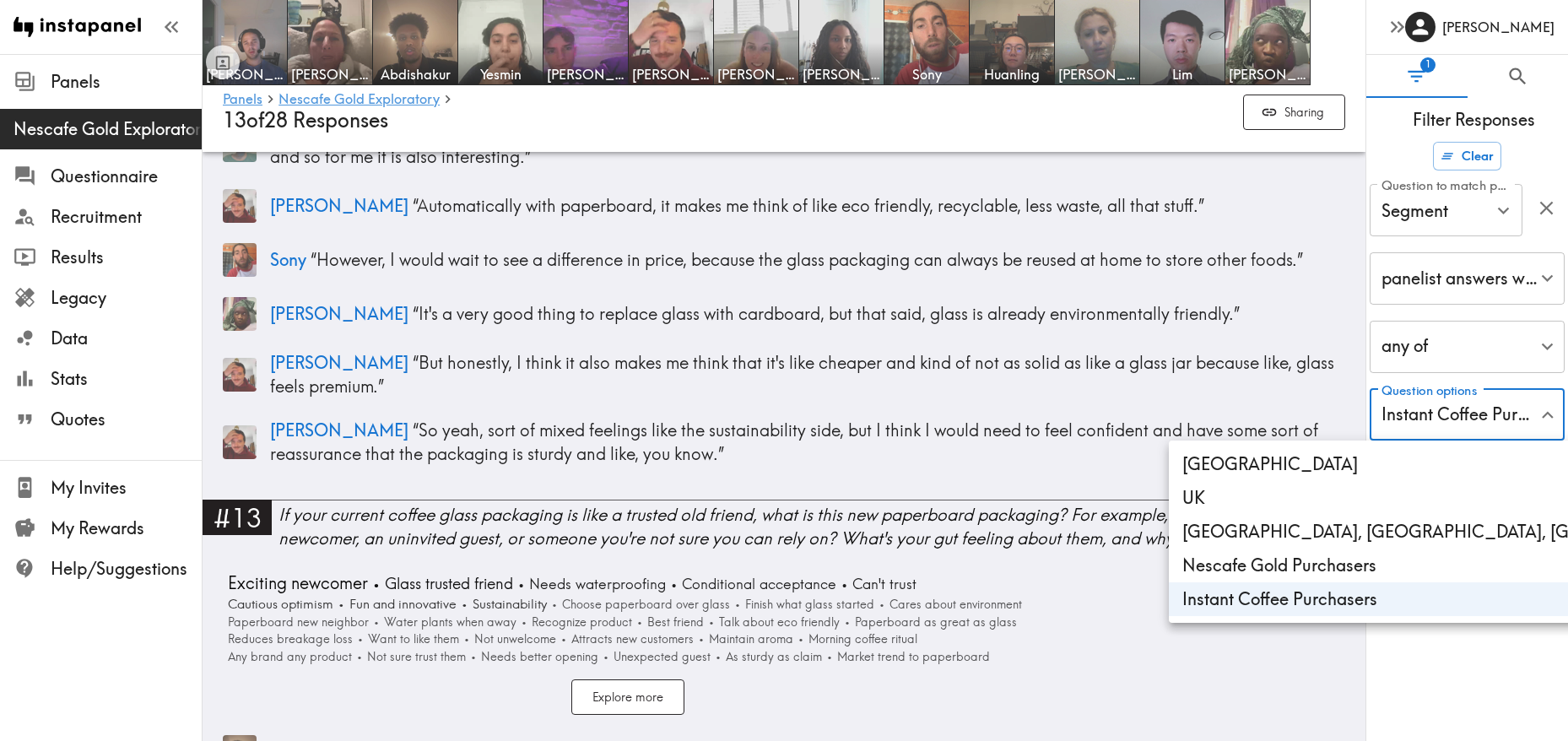
click at [1354, 664] on div at bounding box center [784, 370] width 1568 height 741
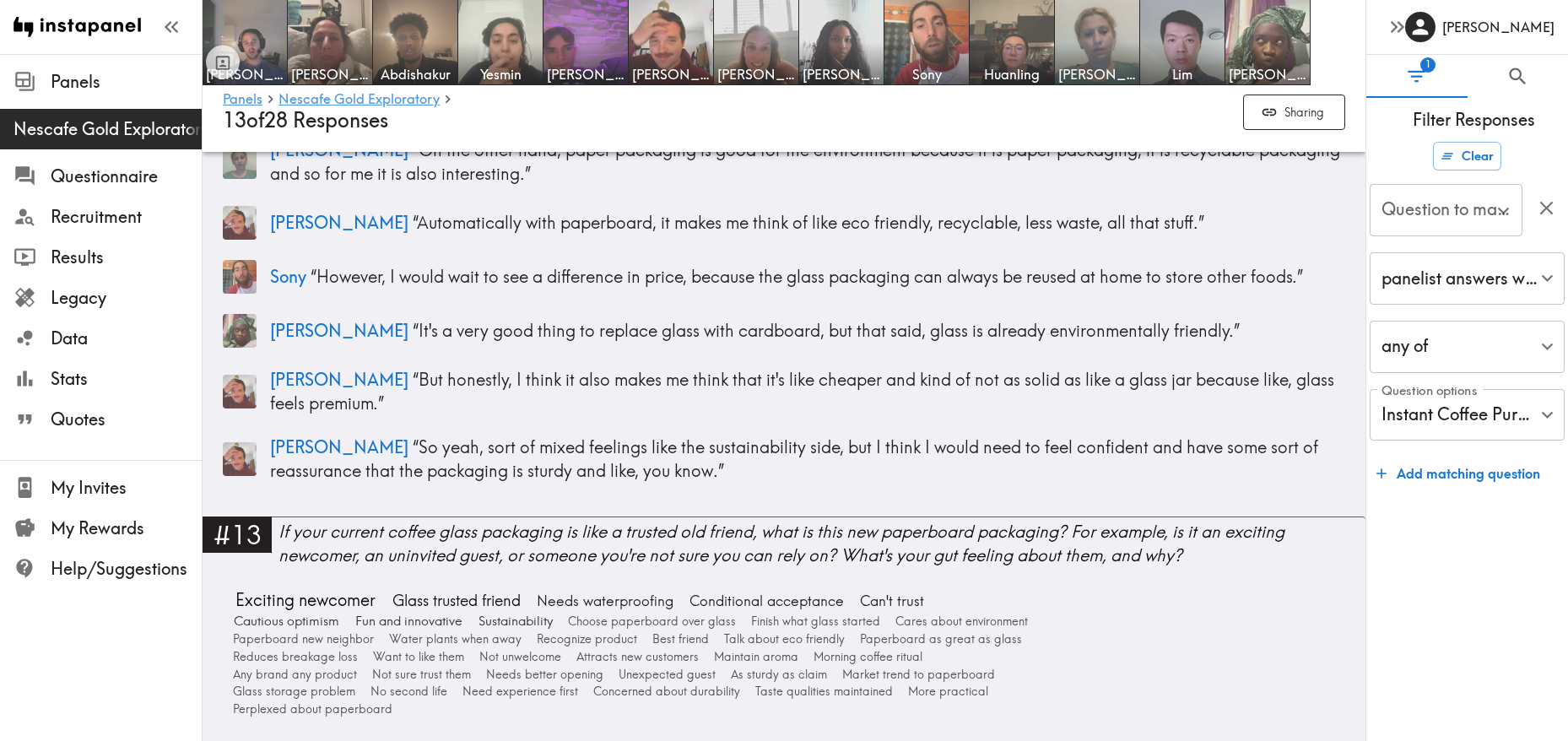
type input "Segment"
click at [1372, 564] on form "Clear Question to match panelists on Segment Question to match panelists on pan…" at bounding box center [1466, 434] width 202 height 599
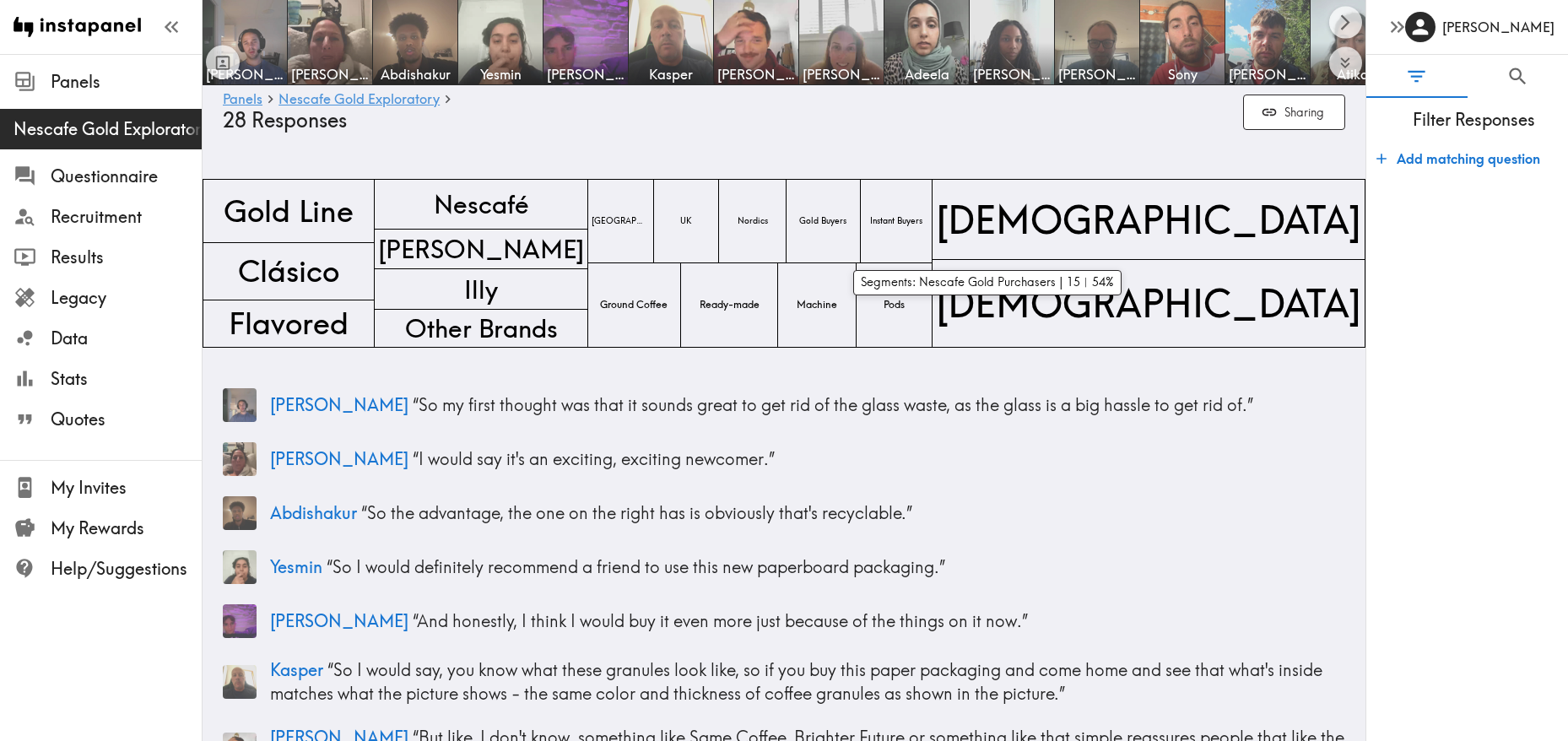
click at [850, 214] on span "Gold Buyers" at bounding box center [822, 221] width 54 height 18
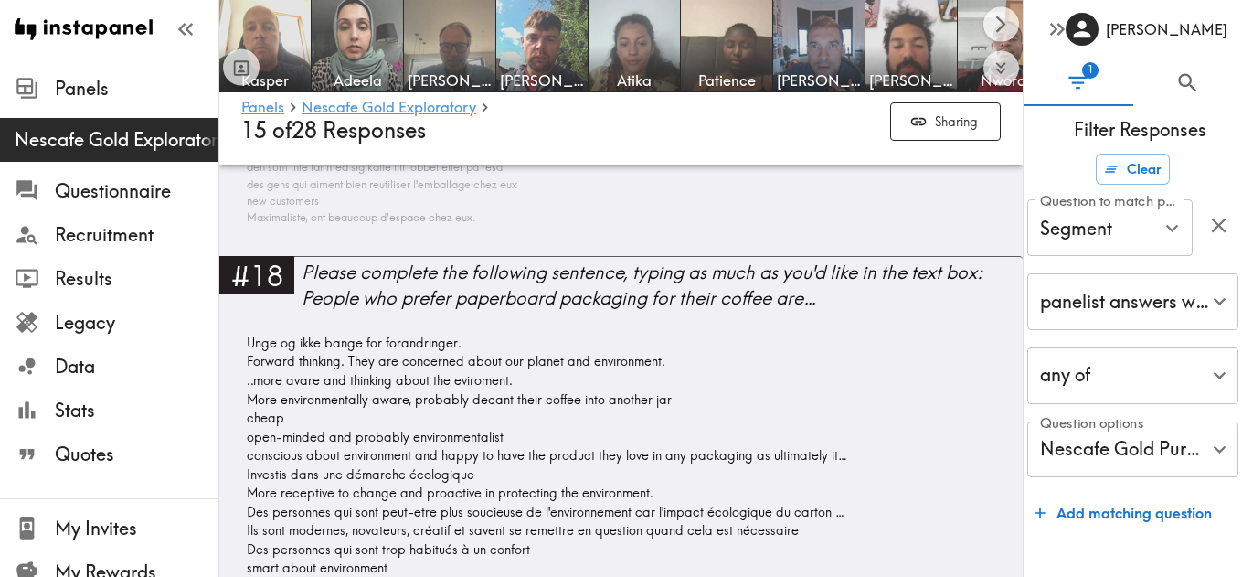
scroll to position [7140, 0]
